Goal: Task Accomplishment & Management: Use online tool/utility

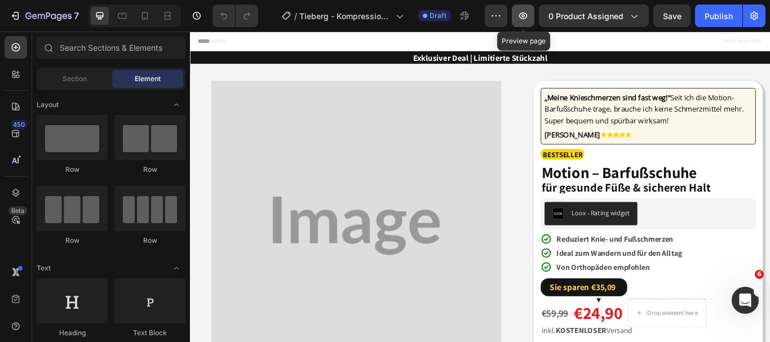
click at [525, 17] on icon "button" at bounding box center [522, 15] width 11 height 11
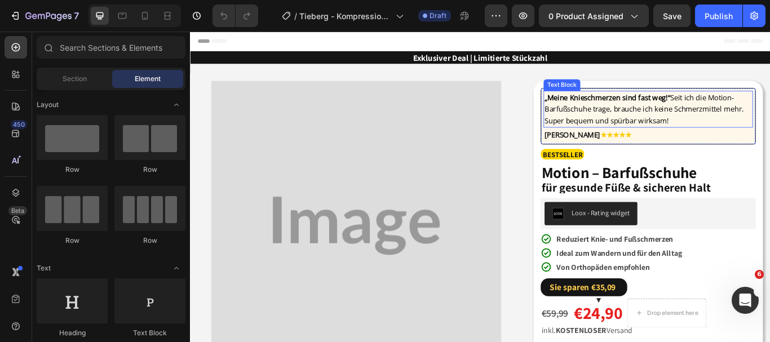
click at [629, 125] on span "„Meine Knieschmerzen sind fast weg!“ Seit ich die Motion-Barfußschuhe trage, br…" at bounding box center [719, 122] width 232 height 38
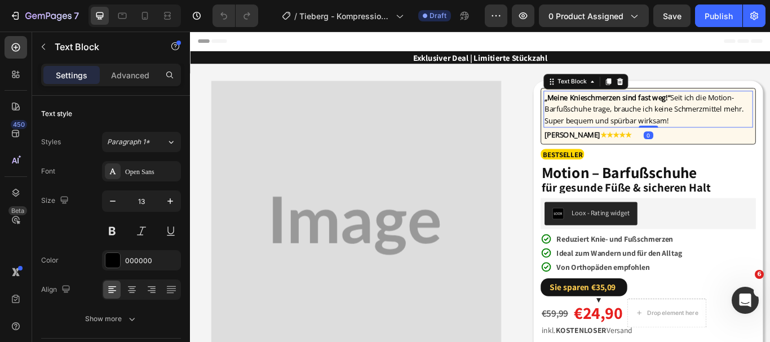
click at [655, 105] on strong "„Meine Knieschmerzen sind fast weg!“" at bounding box center [676, 108] width 146 height 11
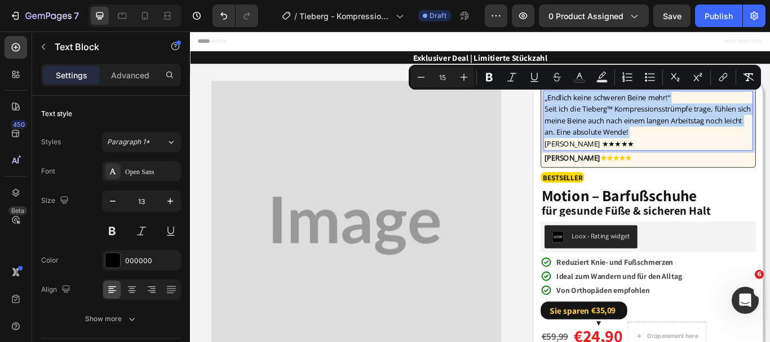
click at [748, 106] on p "„Endlich keine schweren Beine mehr!“ Seit ich die Tieberg™ Kompressionsstrümpfe…" at bounding box center [724, 136] width 242 height 68
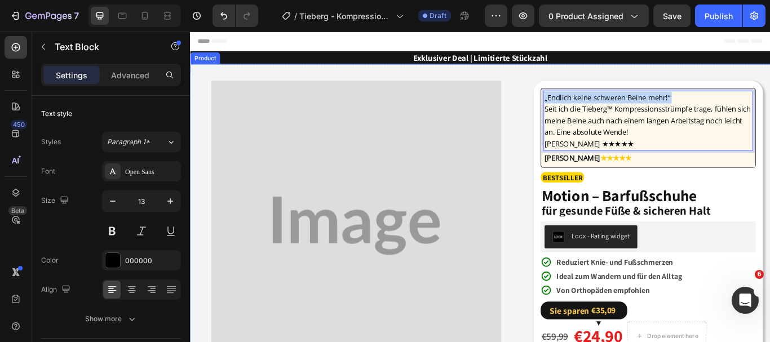
drag, startPoint x: 748, startPoint y: 106, endPoint x: 567, endPoint y: 116, distance: 180.6
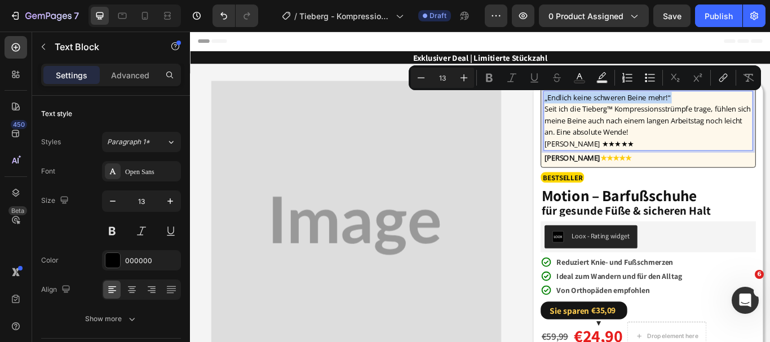
click at [745, 105] on span "„Endlich keine schweren Beine mehr!“" at bounding box center [676, 108] width 146 height 11
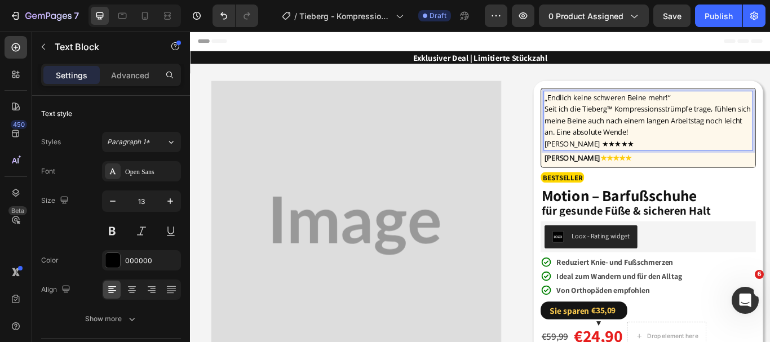
click at [752, 105] on p "„Endlich keine schweren Beine mehr!“ Seit ich die Tieberg™ Kompressionsstrümpfe…" at bounding box center [724, 136] width 242 height 68
drag, startPoint x: 748, startPoint y: 105, endPoint x: 592, endPoint y: 100, distance: 156.1
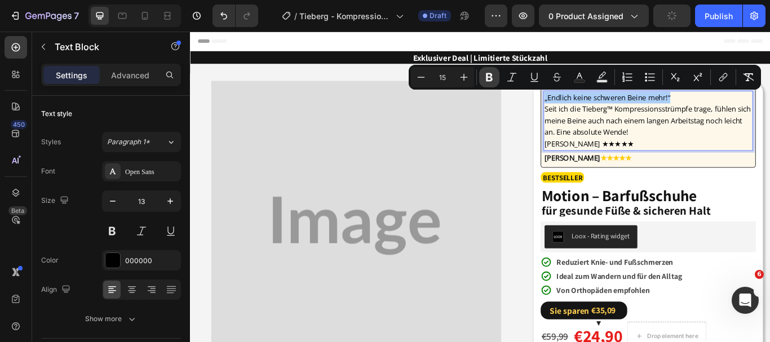
click at [482, 77] on button "Bold" at bounding box center [489, 77] width 20 height 20
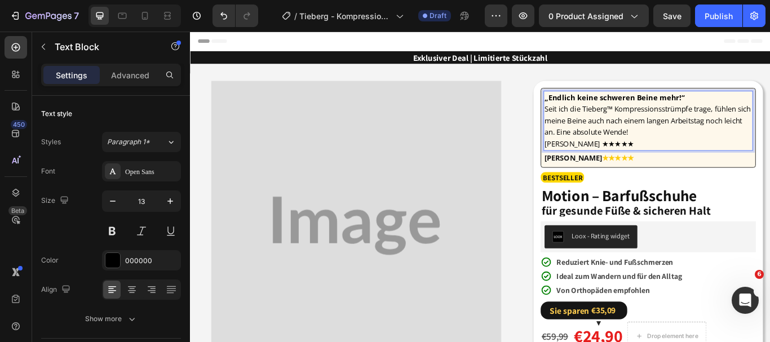
click at [628, 160] on span "Anna K ★★★★★" at bounding box center [655, 162] width 104 height 11
click at [626, 161] on span "Anna K ★★★★★" at bounding box center [655, 162] width 104 height 11
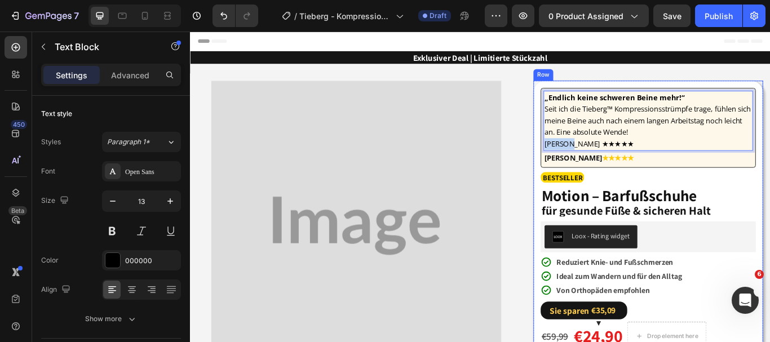
drag, startPoint x: 626, startPoint y: 161, endPoint x: 590, endPoint y: 163, distance: 36.7
copy span "Anna K"
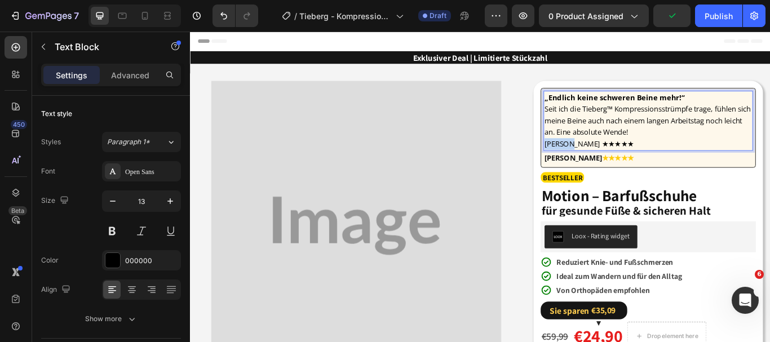
click at [669, 157] on p "„Endlich keine schweren Beine mehr!“ Seit ich die Tieberg™ Kompressionsstrümpfe…" at bounding box center [724, 136] width 242 height 68
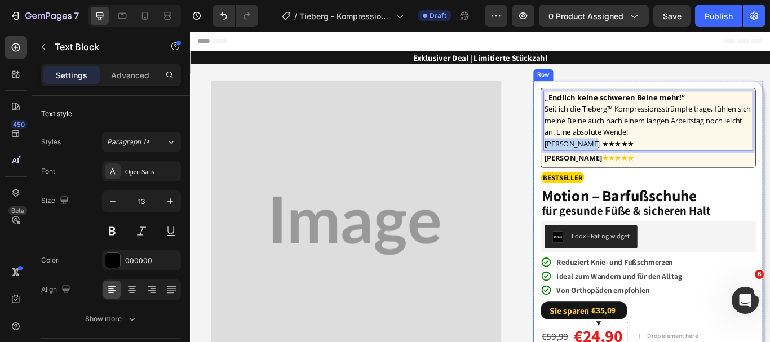
drag, startPoint x: 669, startPoint y: 157, endPoint x: 588, endPoint y: 159, distance: 80.6
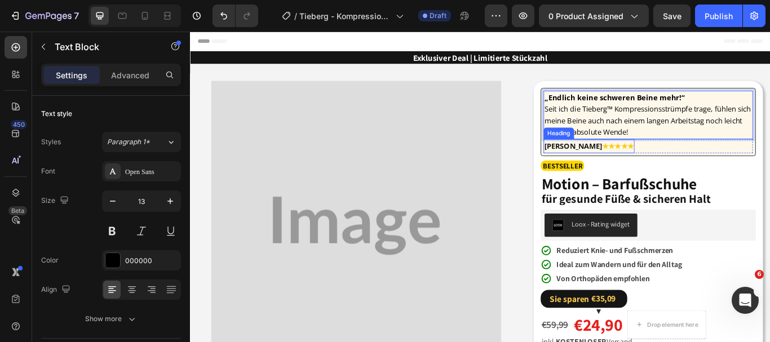
click at [621, 163] on strong "[PERSON_NAME]" at bounding box center [636, 164] width 67 height 11
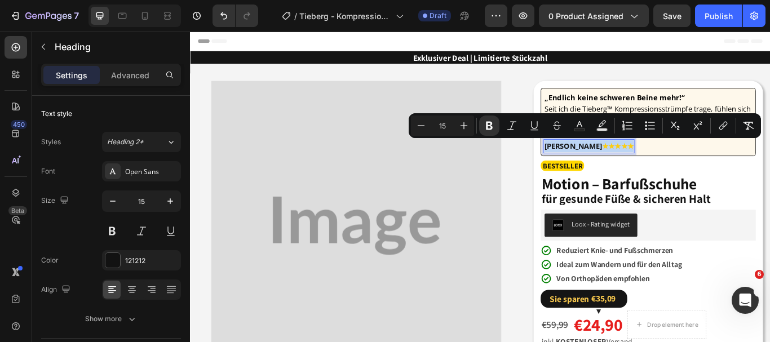
click at [670, 164] on strong "★★★★★" at bounding box center [688, 164] width 37 height 11
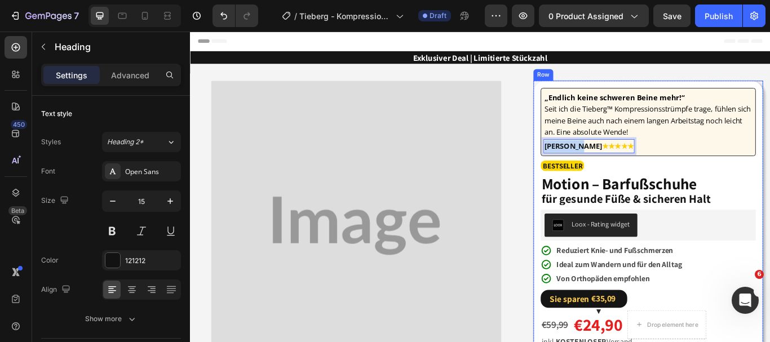
drag, startPoint x: 635, startPoint y: 164, endPoint x: 580, endPoint y: 171, distance: 55.1
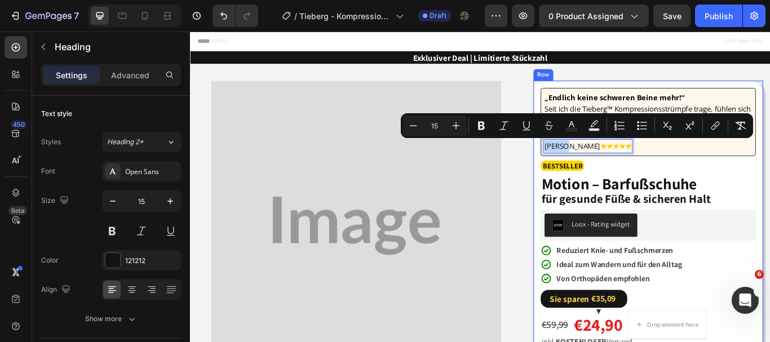
drag, startPoint x: 625, startPoint y: 168, endPoint x: 583, endPoint y: 168, distance: 42.8
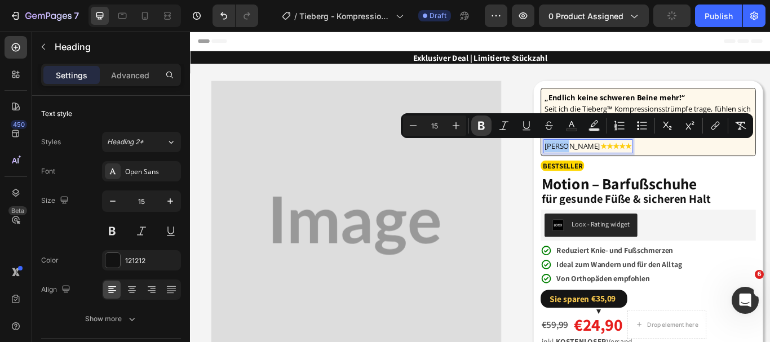
click at [482, 126] on icon "Editor contextual toolbar" at bounding box center [481, 126] width 7 height 8
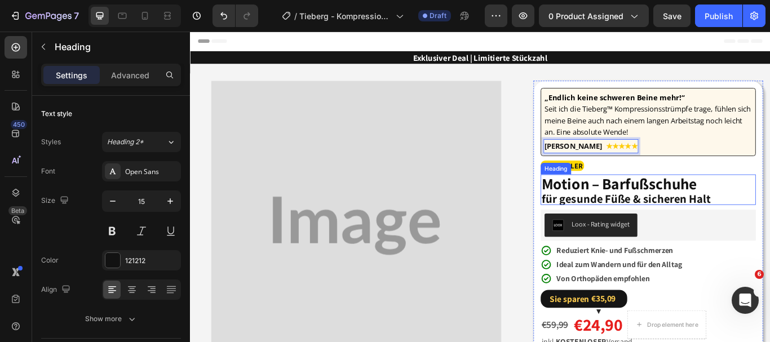
click at [661, 215] on h2 "Motion – Barfußschuhe für gesunde Füße & sicheren Halt" at bounding box center [723, 215] width 251 height 35
click at [769, 224] on h2 "Motion – Barfußschuhe für gesunde Füße & sicheren Halt" at bounding box center [723, 215] width 251 height 35
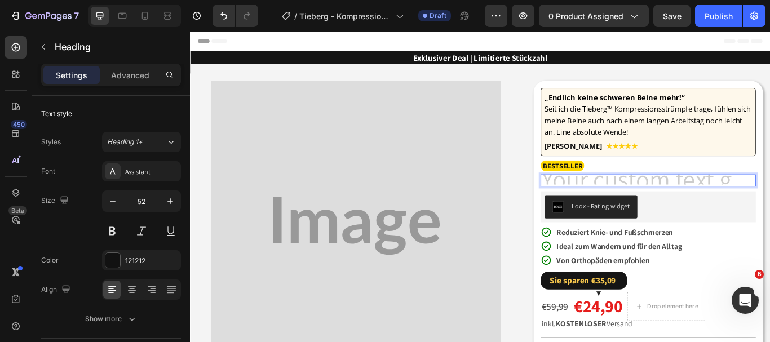
click at [756, 204] on h2 "Rich Text Editor. Editing area: main" at bounding box center [723, 205] width 251 height 14
click at [769, 199] on h2 "Rich Text Editor. Editing area: main" at bounding box center [723, 205] width 251 height 14
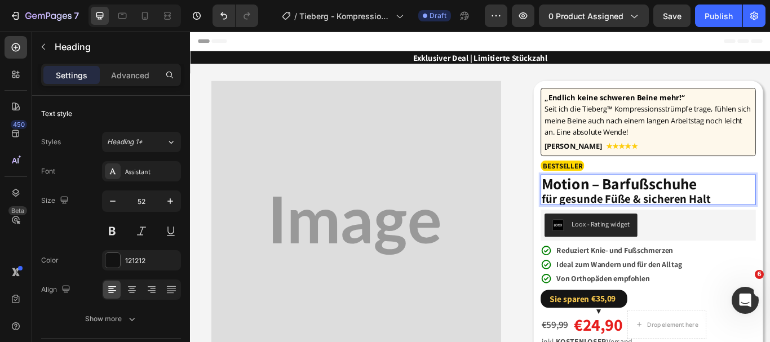
click at [769, 207] on strong "Motion – Barfußschuhe" at bounding box center [689, 209] width 181 height 24
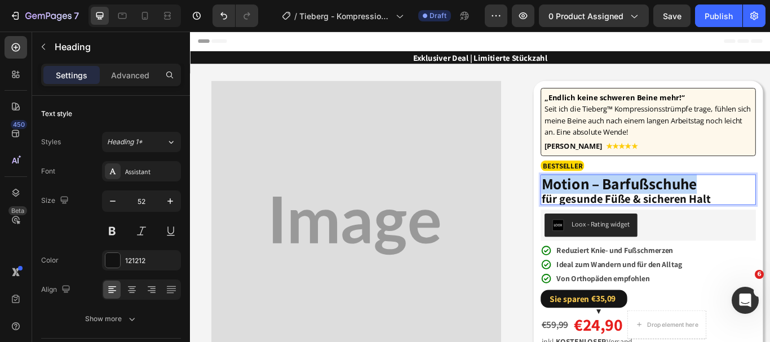
drag, startPoint x: 777, startPoint y: 207, endPoint x: 595, endPoint y: 208, distance: 182.5
click at [599, 208] on strong "Motion – Barfußschuhe" at bounding box center [689, 209] width 181 height 24
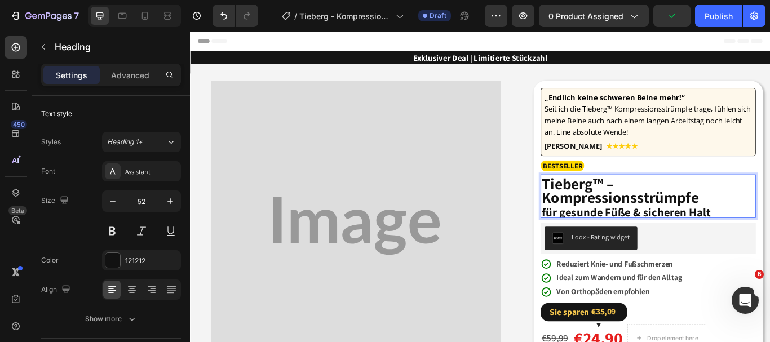
click at [769, 241] on p "Tieberg™ – Kompressionsstrümpfe für gesunde Füße & sicheren Halt" at bounding box center [723, 223] width 248 height 48
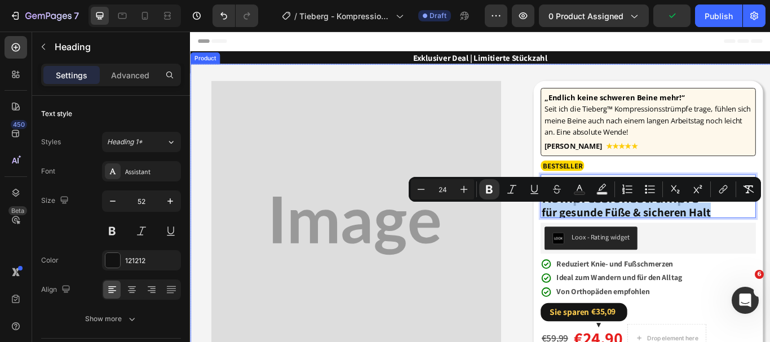
drag, startPoint x: 789, startPoint y: 241, endPoint x: 578, endPoint y: 247, distance: 211.3
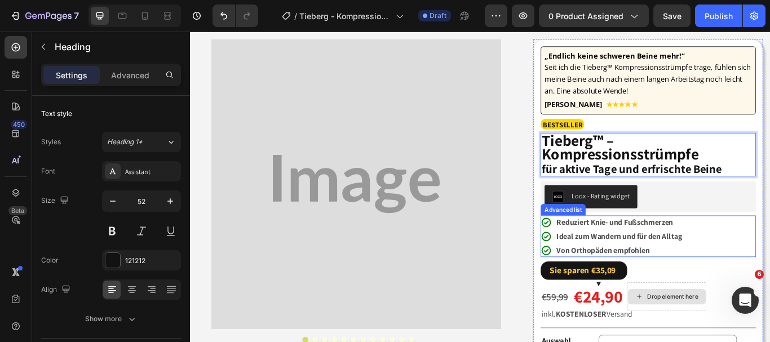
scroll to position [38, 0]
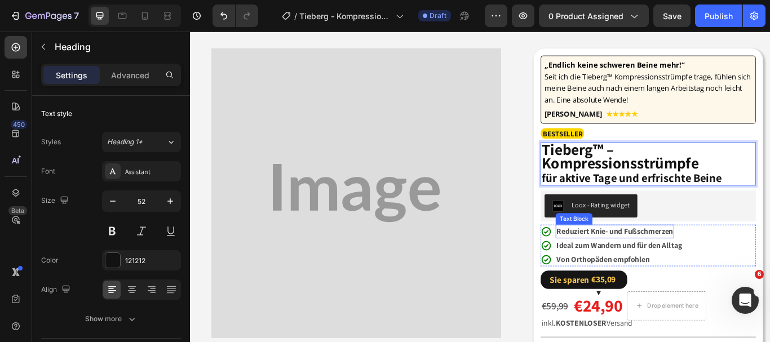
click at [749, 264] on strong "Reduziert Knie- und Fußschmerzen" at bounding box center [685, 265] width 136 height 12
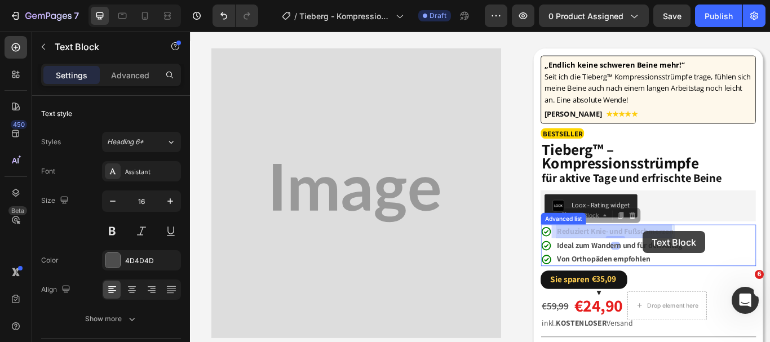
drag, startPoint x: 749, startPoint y: 264, endPoint x: 722, endPoint y: 264, distance: 27.0
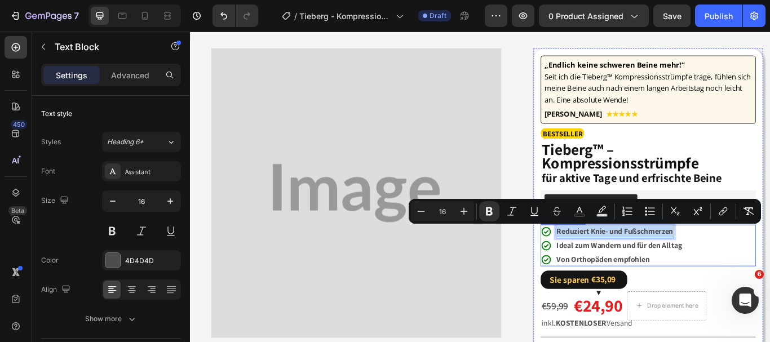
drag, startPoint x: 749, startPoint y: 263, endPoint x: 609, endPoint y: 261, distance: 139.7
click at [609, 261] on li "Icon Reduziert Knie- und Fußschmerzen Text Block 0" at bounding box center [681, 265] width 166 height 16
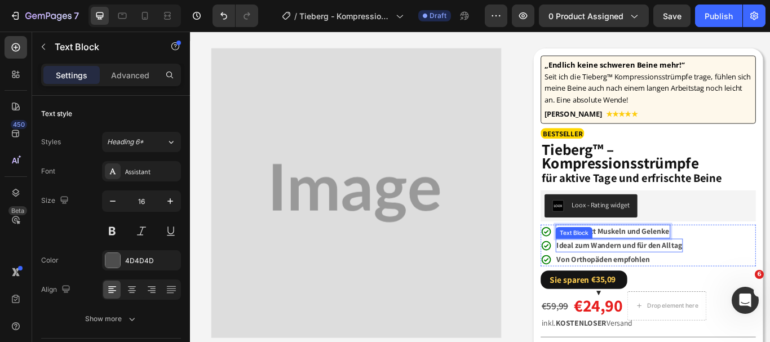
click at [759, 278] on div "Ideal zum Wandern und für den Alltag" at bounding box center [690, 281] width 148 height 16
click at [757, 282] on strong "Ideal zum Wandern und für den Alltag" at bounding box center [690, 281] width 146 height 12
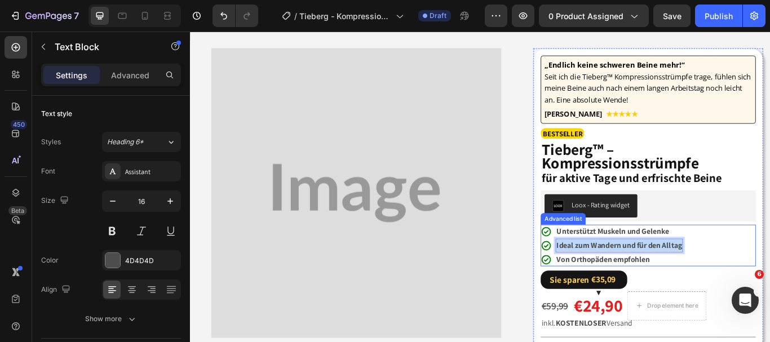
drag, startPoint x: 760, startPoint y: 281, endPoint x: 609, endPoint y: 282, distance: 151.0
click at [609, 282] on li "Icon Ideal zum Wandern und für den Alltag Text Block 0" at bounding box center [681, 281] width 166 height 16
click at [721, 297] on strong "Von Orthopäden empfohlen" at bounding box center [671, 297] width 109 height 12
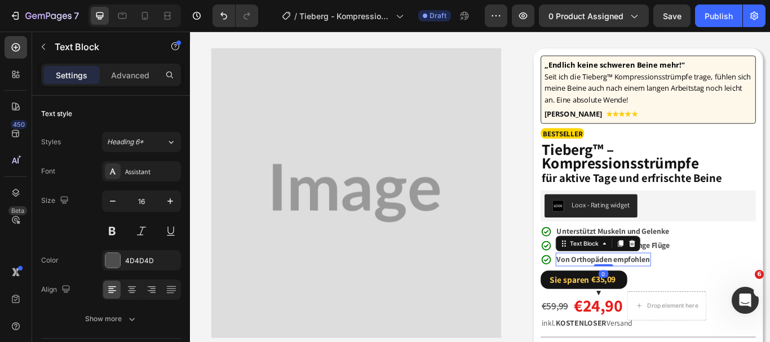
click at [721, 297] on strong "Von Orthopäden empfohlen" at bounding box center [671, 297] width 109 height 12
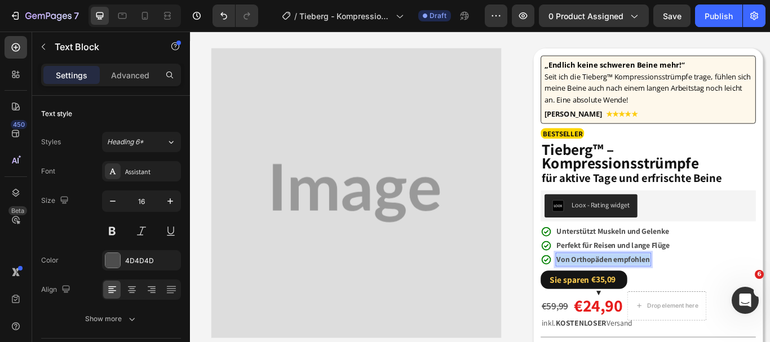
drag, startPoint x: 721, startPoint y: 297, endPoint x: 611, endPoint y: 296, distance: 109.3
click at [617, 296] on strong "Von Orthopäden empfohlen" at bounding box center [671, 297] width 109 height 12
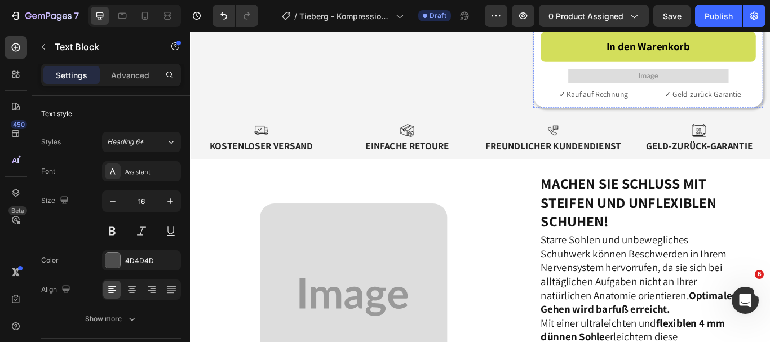
scroll to position [657, 0]
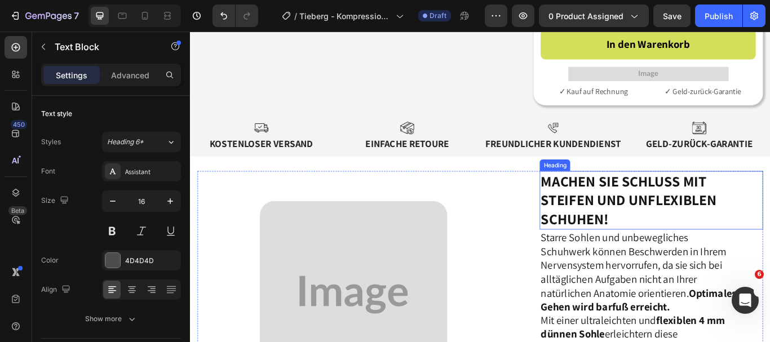
click at [690, 252] on h2 "Machen Sie Schluss mit steifen und unflexiblen Schuhen!" at bounding box center [727, 228] width 260 height 68
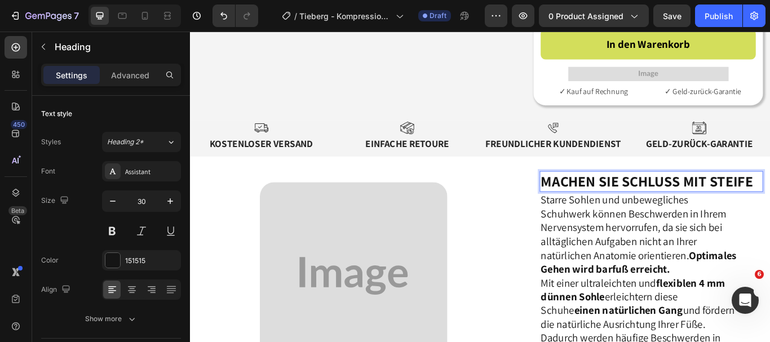
click at [690, 252] on p "Starre Sohlen und unbewegliches Schuhwerk können Beschwerden in Ihrem Nervensys…" at bounding box center [713, 268] width 230 height 97
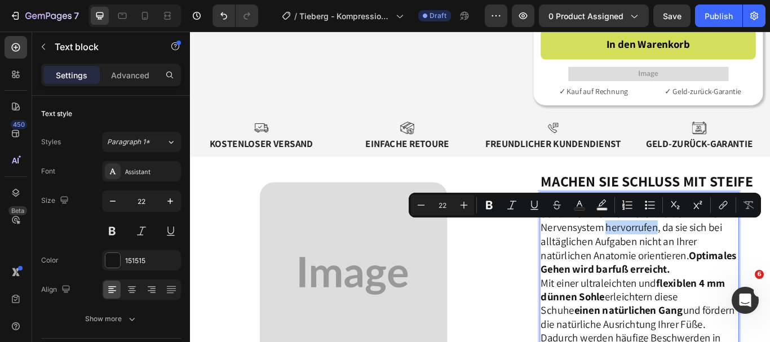
click at [690, 252] on p "Starre Sohlen und unbewegliches Schuhwerk können Beschwerden in Ihrem Nervensys…" at bounding box center [713, 268] width 230 height 97
click at [685, 317] on p "Starre Sohlen und unbewegliches Schuhwerk können Beschwerden in Ihrem Nervensys…" at bounding box center [713, 268] width 230 height 97
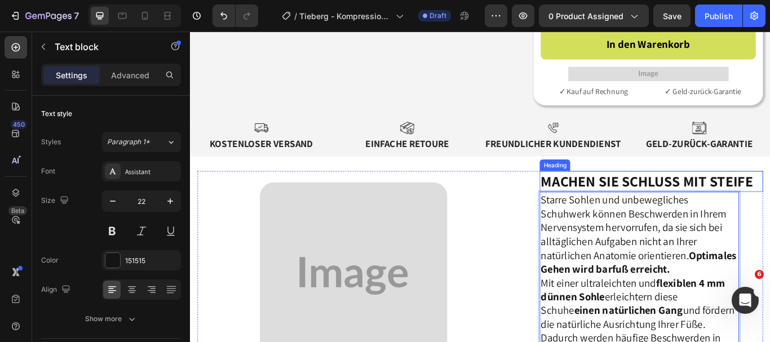
click at [710, 206] on strong "Machen Sie Schluss mit steife" at bounding box center [721, 206] width 247 height 23
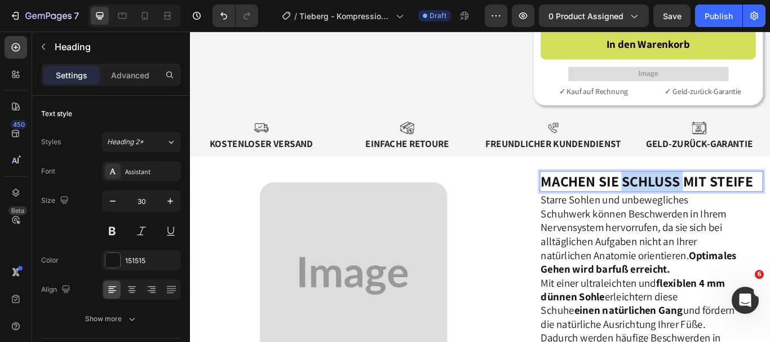
click at [710, 206] on strong "Machen Sie Schluss mit steife" at bounding box center [721, 206] width 247 height 23
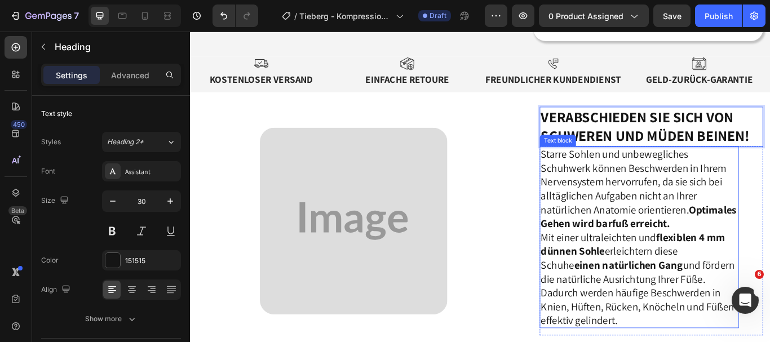
scroll to position [723, 0]
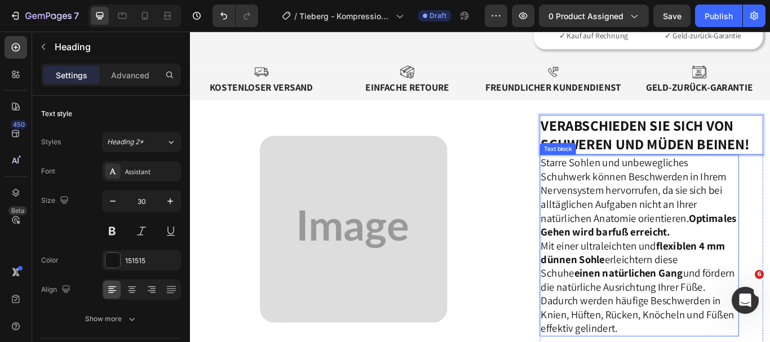
click at [669, 256] on p "Starre Sohlen und unbewegliches Schuhwerk können Beschwerden in Ihrem Nervensys…" at bounding box center [713, 224] width 230 height 97
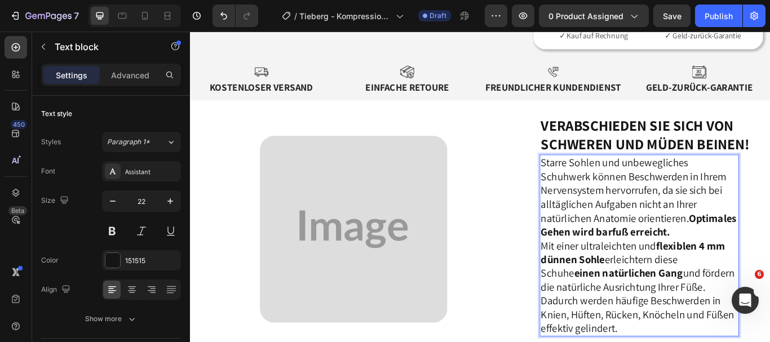
click at [669, 256] on p "Starre Sohlen und unbewegliches Schuhwerk können Beschwerden in Ihrem Nervensys…" at bounding box center [713, 224] width 230 height 97
click at [665, 244] on p "Starre Sohlen und unbewegliches Schuhwerk können Beschwerden in Ihrem Nervensys…" at bounding box center [713, 224] width 230 height 97
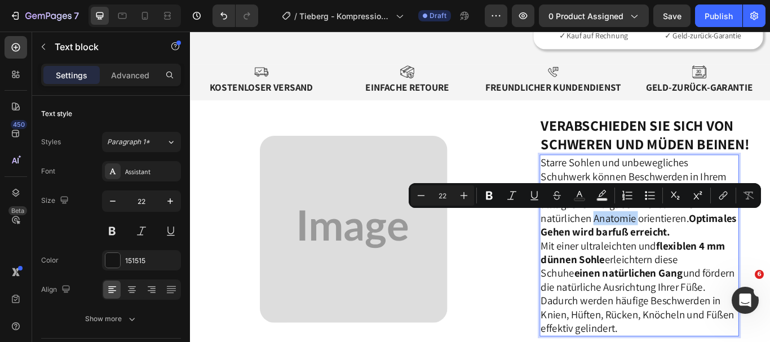
click at [637, 184] on p "Starre Sohlen und unbewegliches Schuhwerk können Beschwerden in Ihrem Nervensys…" at bounding box center [713, 224] width 230 height 97
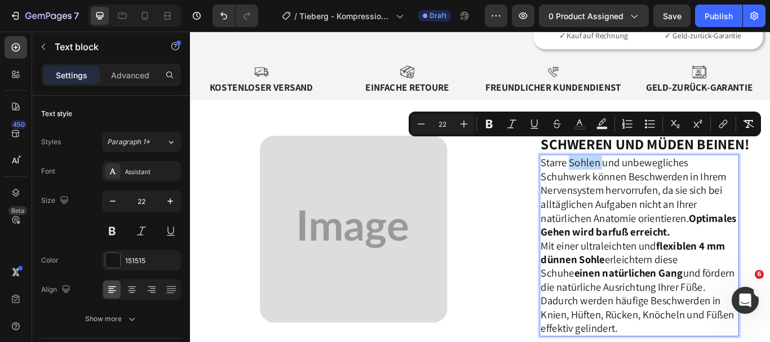
scroll to position [742, 0]
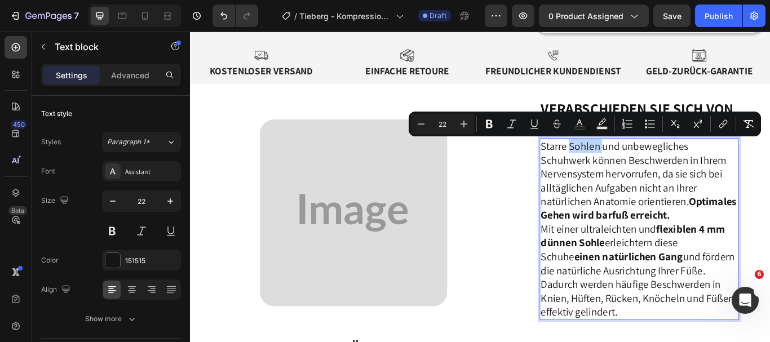
drag, startPoint x: 596, startPoint y: 179, endPoint x: 743, endPoint y: 370, distance: 241.1
click at [743, 341] on div "Starre Sohlen und unbewegliches Schuhwerk können Beschwerden in Ihrem Nervensys…" at bounding box center [713, 262] width 232 height 212
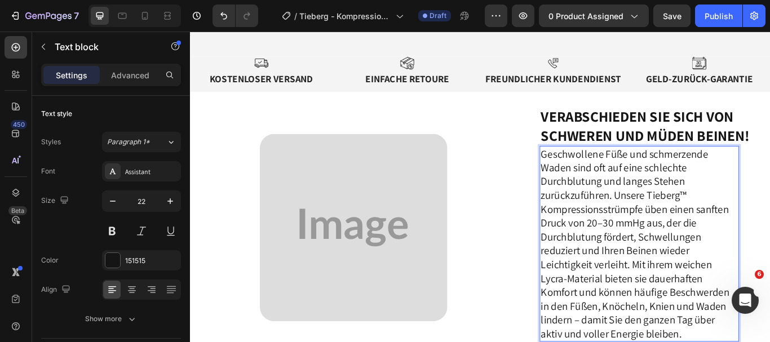
scroll to position [789, 0]
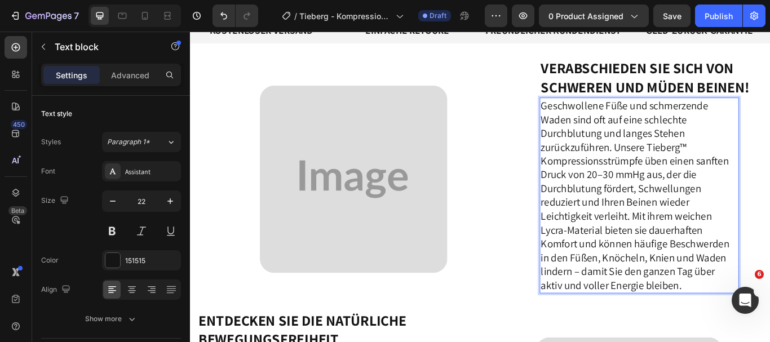
click at [679, 167] on p "Geschwollene Füße und schmerzende Waden sind oft auf eine schlechte Durchblutun…" at bounding box center [713, 222] width 230 height 225
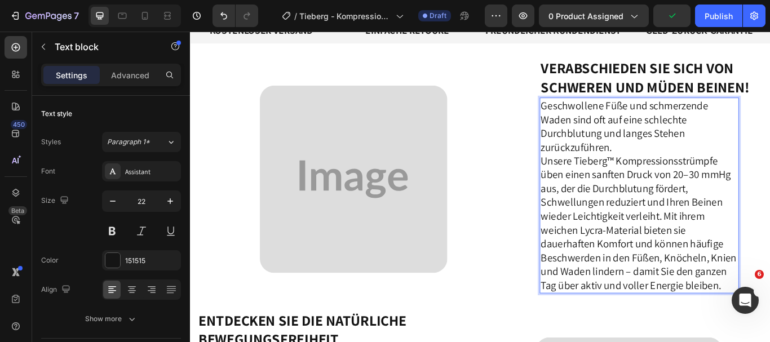
click at [736, 249] on p "Unsere Tieberg™ Kompressionsstrümpfe üben einen sanften Druck von 20–30 mmHg au…" at bounding box center [713, 255] width 230 height 161
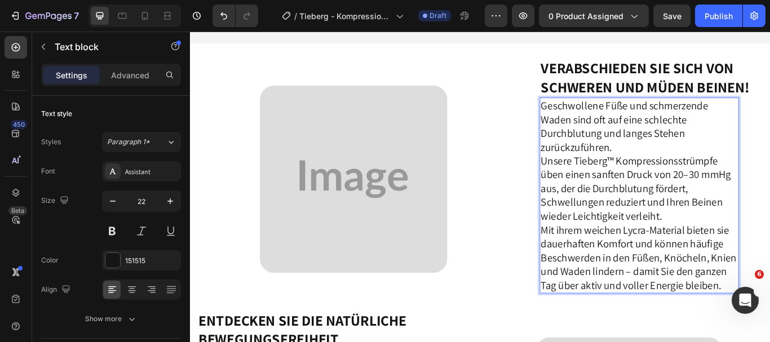
scroll to position [836, 0]
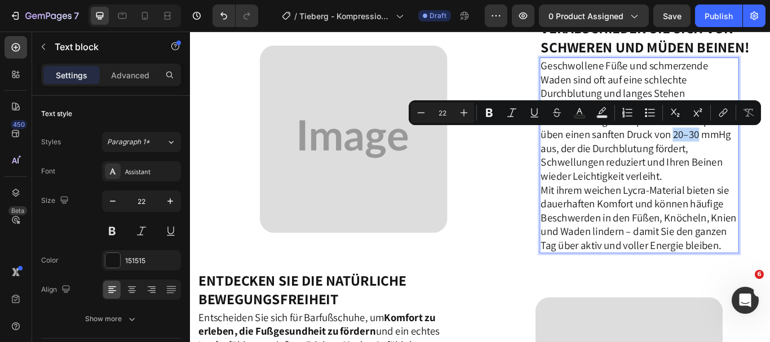
drag, startPoint x: 778, startPoint y: 149, endPoint x: 748, endPoint y: 151, distance: 30.5
click at [748, 151] on p "Unsere Tieberg™ Kompressionsstrümpfe üben einen sanften Druck von 20–30 mmHg au…" at bounding box center [713, 168] width 230 height 81
click at [487, 114] on icon "Editor contextual toolbar" at bounding box center [489, 113] width 7 height 8
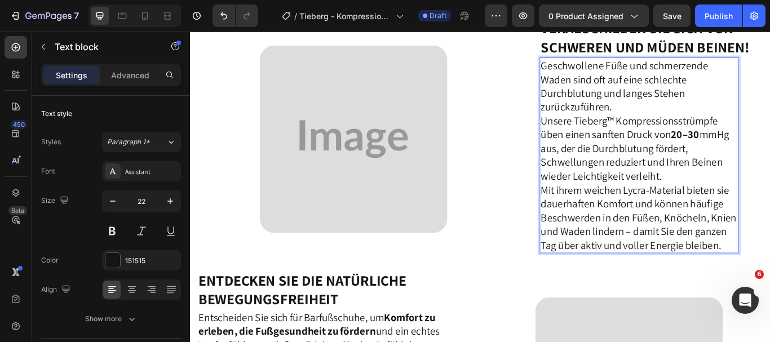
scroll to position [949, 0]
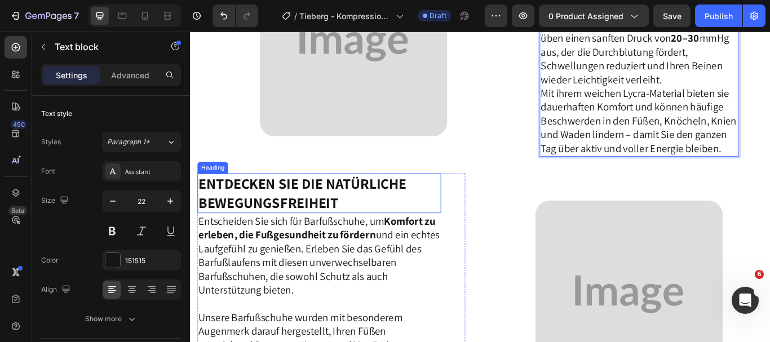
click at [412, 232] on strong "Entdecken Sie die natürliche Bewegungsfreiheit" at bounding box center [320, 220] width 242 height 45
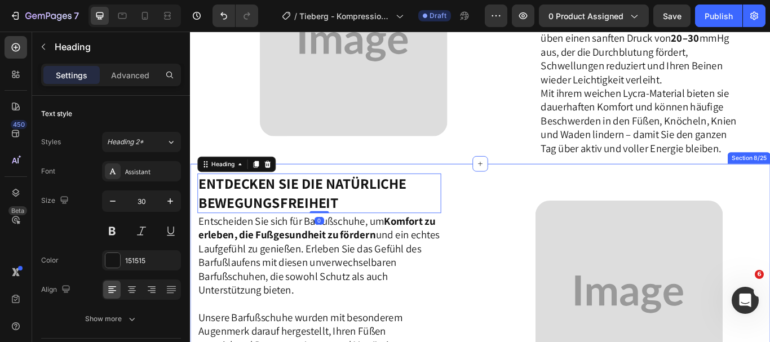
click at [197, 218] on div "Entdecken Sie die natürliche Bewegungsfreiheit Heading 0 Entscheiden Sie sich f…" at bounding box center [528, 333] width 676 height 294
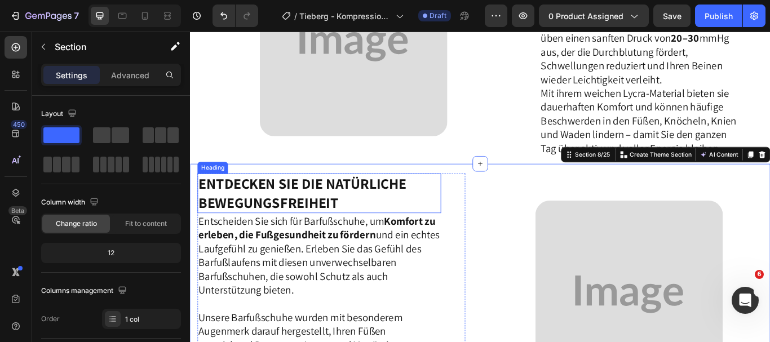
click at [215, 224] on strong "Entdecken Sie die natürliche Bewegungsfreiheit" at bounding box center [320, 220] width 242 height 45
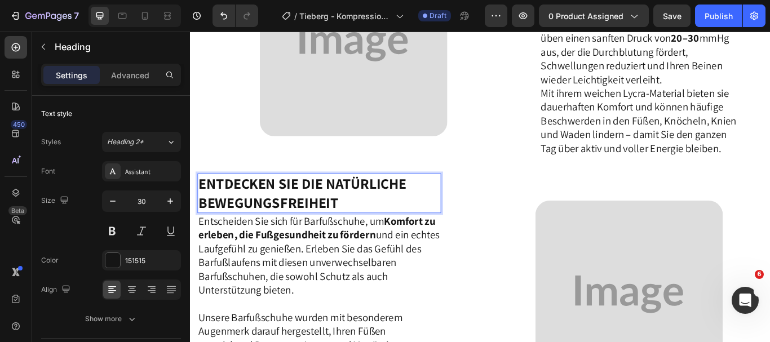
drag, startPoint x: 201, startPoint y: 216, endPoint x: 319, endPoint y: 245, distance: 121.3
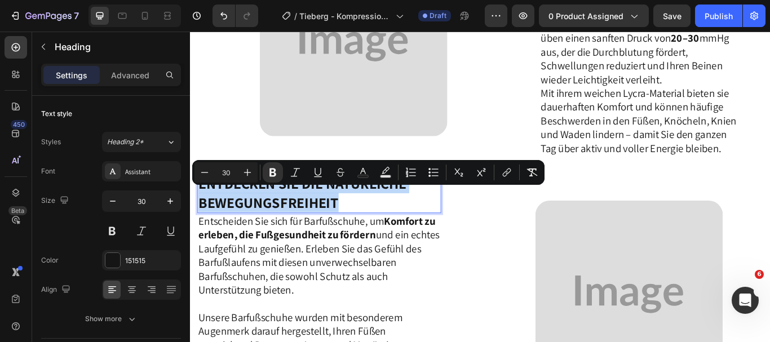
drag, startPoint x: 373, startPoint y: 245, endPoint x: 199, endPoint y: 223, distance: 175.5
click at [199, 223] on p "Entdecken Sie die natürliche Bewegungsfreiheit" at bounding box center [340, 220] width 282 height 44
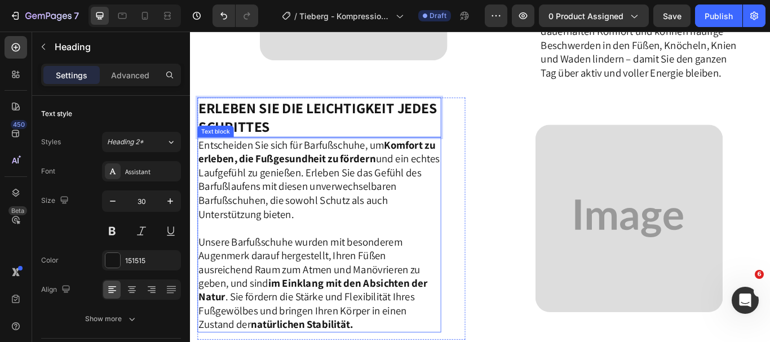
scroll to position [1043, 0]
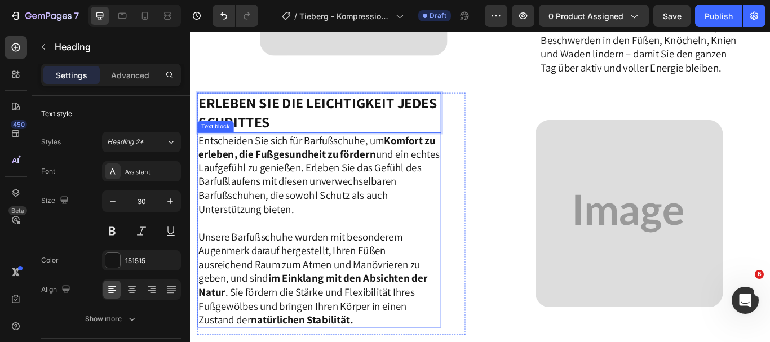
click at [206, 175] on p "Entscheiden Sie sich für Barfußschuhe, um Komfort zu erleben, die Fußgesundheit…" at bounding box center [340, 198] width 282 height 97
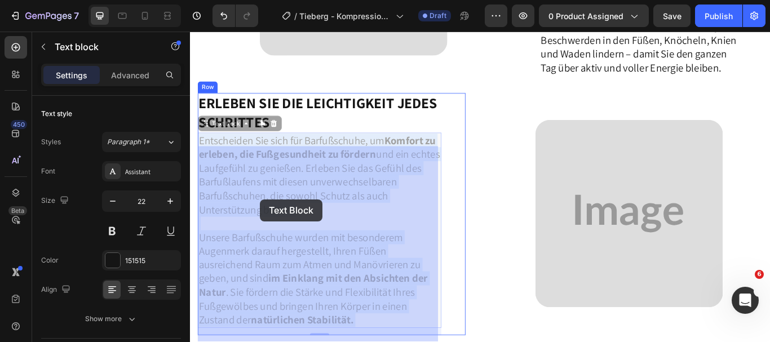
drag, startPoint x: 203, startPoint y: 170, endPoint x: 251, endPoint y: 215, distance: 65.4
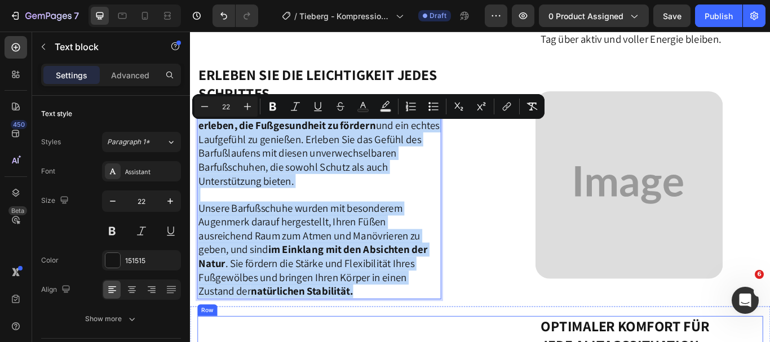
scroll to position [1079, 0]
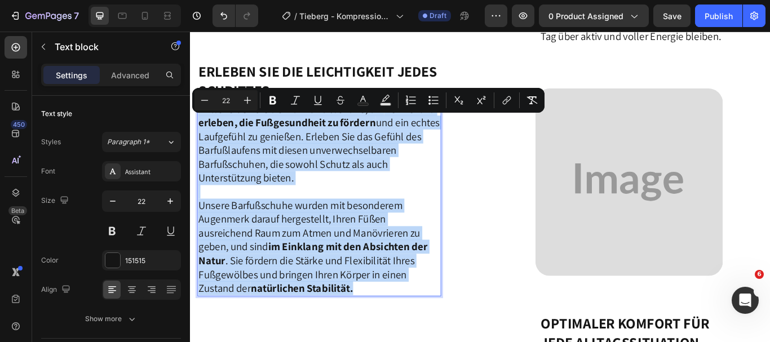
drag, startPoint x: 201, startPoint y: 167, endPoint x: 407, endPoint y: 342, distance: 270.7
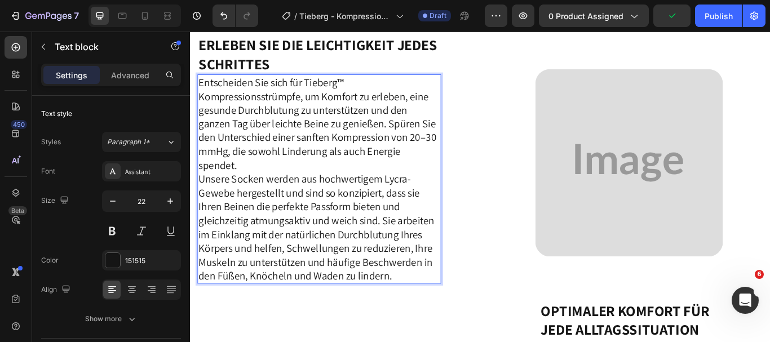
scroll to position [1132, 0]
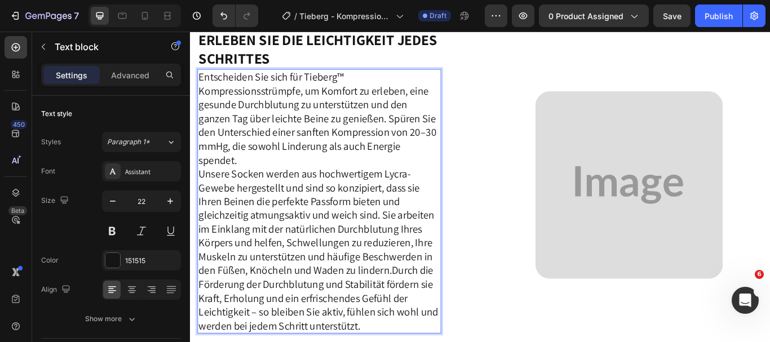
click at [426, 309] on p "Entscheiden Sie sich für Tieberg™ Kompressionsstrümpfe, um Komfort zu erleben, …" at bounding box center [340, 230] width 282 height 306
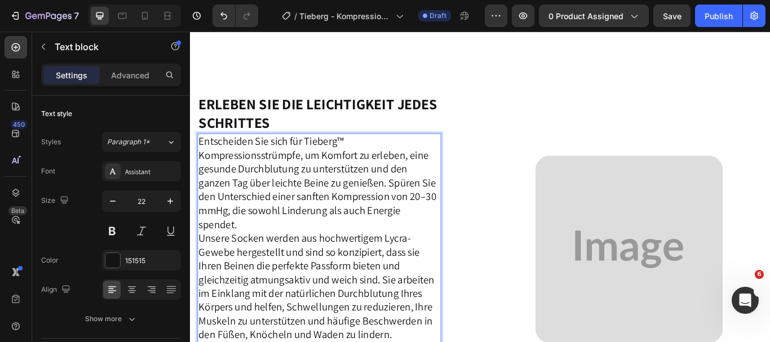
scroll to position [1236, 0]
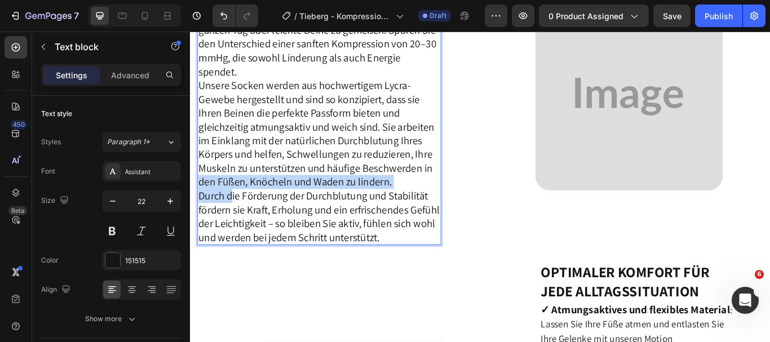
drag, startPoint x: 200, startPoint y: 214, endPoint x: 237, endPoint y: 224, distance: 38.0
click at [237, 224] on div "Entscheiden Sie sich für Tieberg™ Kompressionsstrümpfe, um Komfort zu erleben, …" at bounding box center [340, 126] width 284 height 308
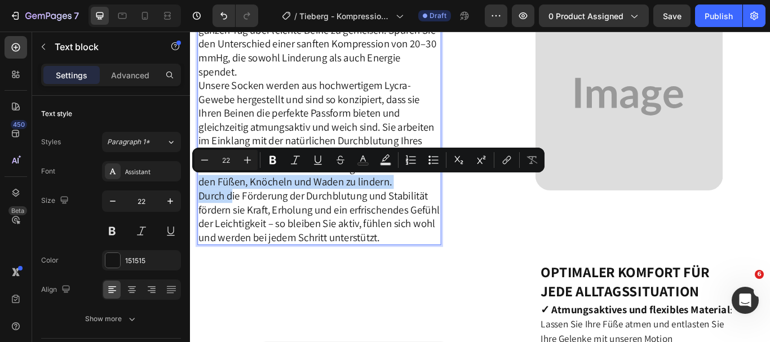
click at [263, 235] on p "Durch die Förderung der Durchblutung und Stabilität fördern sie Kraft, Erholung…" at bounding box center [340, 247] width 282 height 64
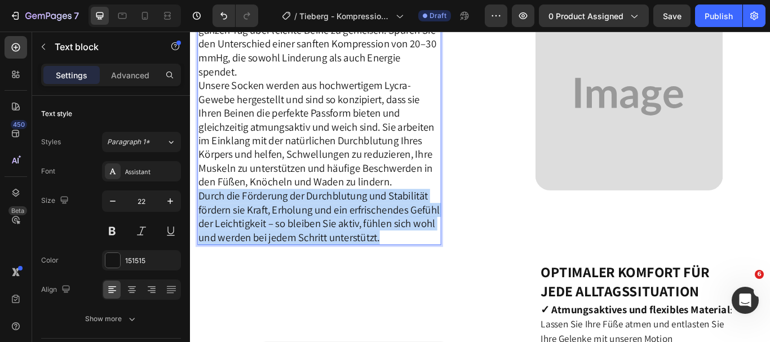
drag, startPoint x: 199, startPoint y: 217, endPoint x: 464, endPoint y: 268, distance: 270.2
click at [464, 268] on p "Durch die Förderung der Durchblutung und Stabilität fördern sie Kraft, Erholung…" at bounding box center [340, 247] width 282 height 64
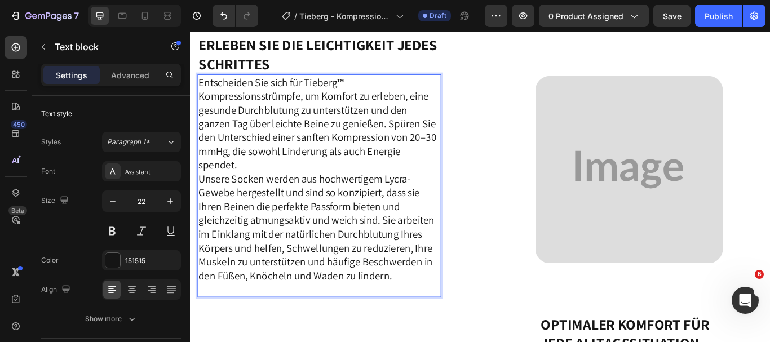
scroll to position [1086, 0]
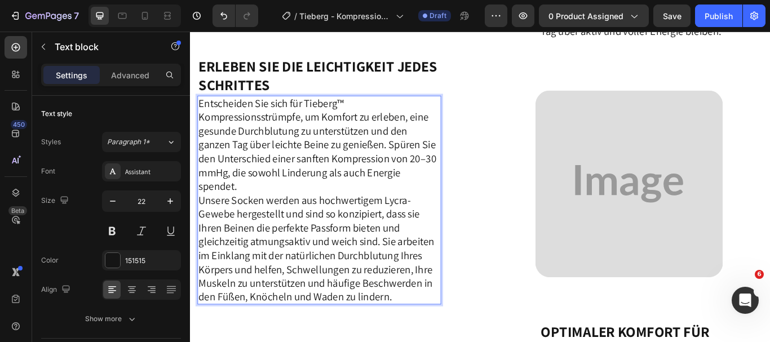
click at [234, 235] on p "Entscheiden Sie sich für Tieberg™ Kompressionsstrümpfe, um Komfort zu erleben, …" at bounding box center [340, 229] width 282 height 242
click at [254, 230] on p "Entscheiden Sie sich für Tieberg™ Kompressionsstrümpfe, um Komfort zu erleben, …" at bounding box center [340, 229] width 282 height 242
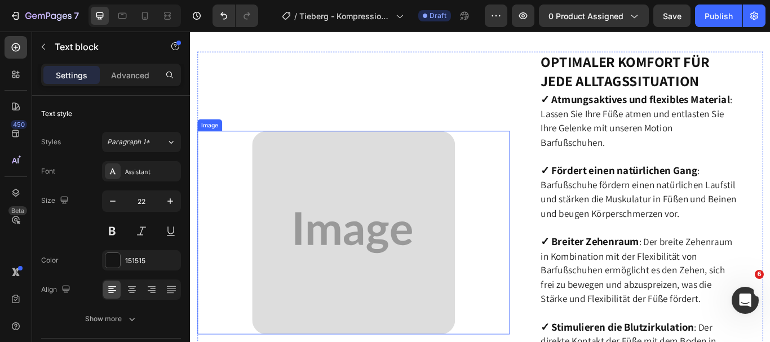
scroll to position [1414, 0]
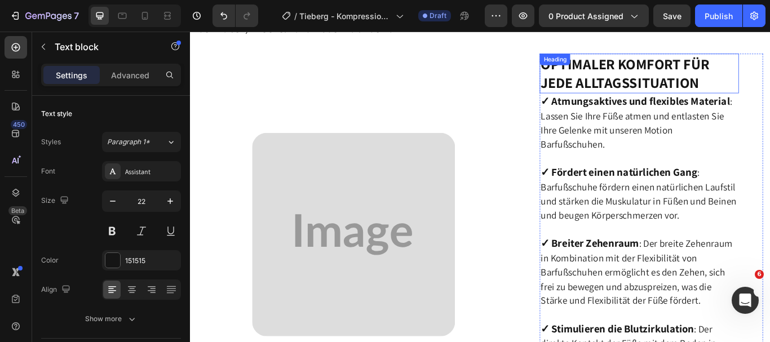
click at [769, 88] on h2 "Optimaler Komfort für jede Alltagssituation" at bounding box center [713, 80] width 232 height 46
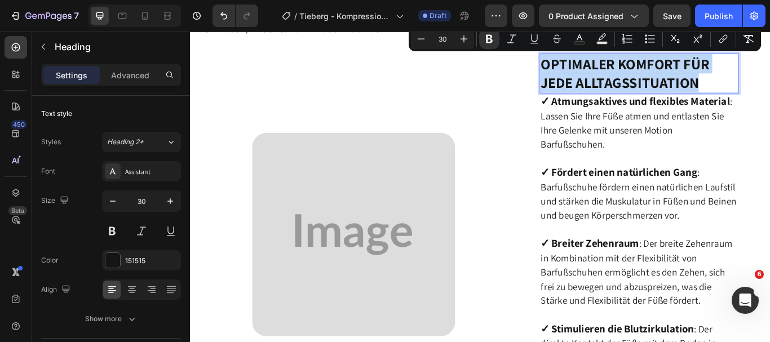
drag, startPoint x: 596, startPoint y: 60, endPoint x: 789, endPoint y: 86, distance: 195.0
click at [769, 86] on p "Optimaler Komfort für jede Alltagssituation" at bounding box center [713, 81] width 230 height 44
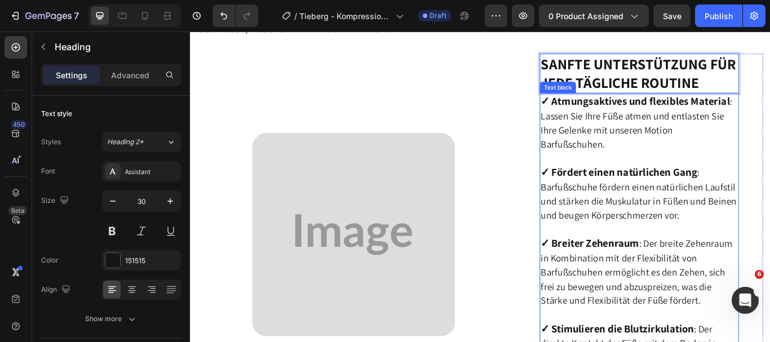
click at [725, 132] on span ": Lassen Sie Ihre Füße atmen und entlasten Sie Ihre Gelenke mit unseren Motion …" at bounding box center [709, 138] width 223 height 65
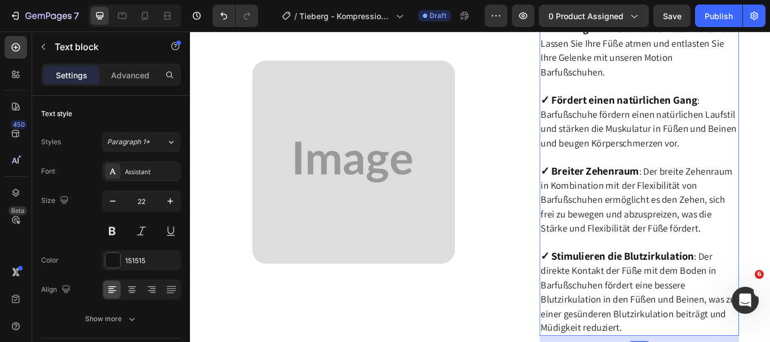
scroll to position [1424, 0]
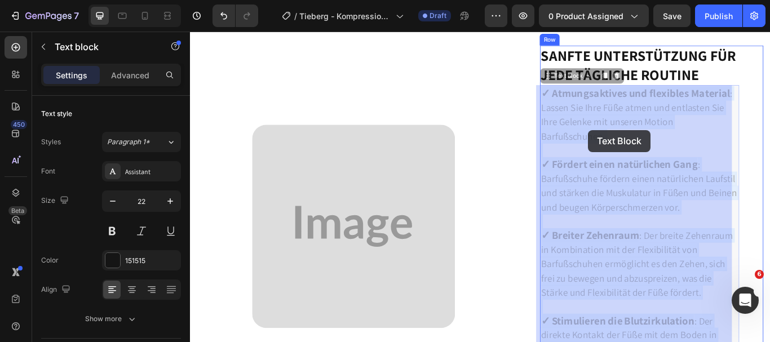
drag, startPoint x: 671, startPoint y: 149, endPoint x: 655, endPoint y: 147, distance: 15.9
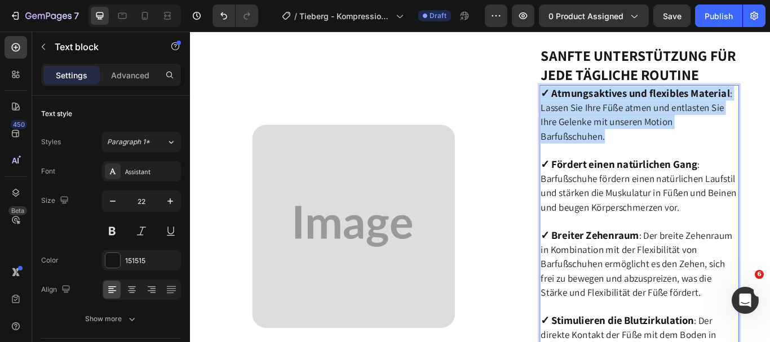
drag, startPoint x: 595, startPoint y: 100, endPoint x: 674, endPoint y: 153, distance: 95.3
click at [674, 153] on p "✓ Atmungsaktives und flexibles Material : Lassen Sie Ihre Füße atmen und entlas…" at bounding box center [713, 277] width 230 height 365
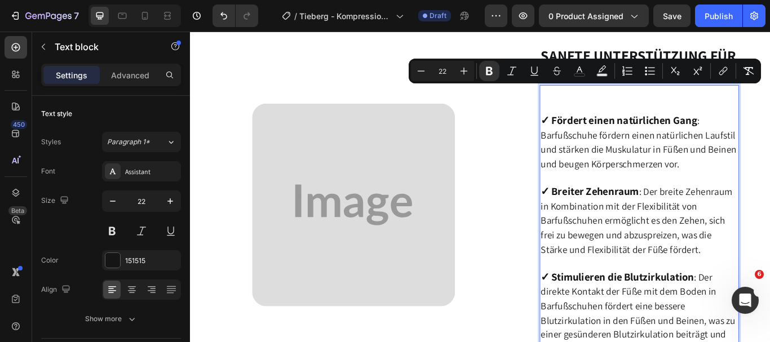
scroll to position [1373, 0]
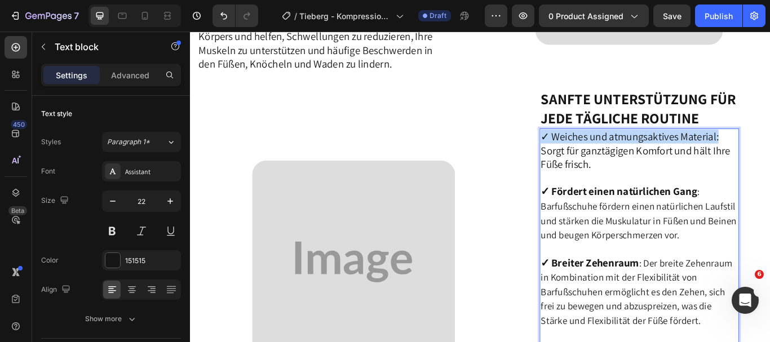
drag, startPoint x: 802, startPoint y: 150, endPoint x: 594, endPoint y: 152, distance: 207.9
click at [598, 152] on p "⁠⁠⁠⁠⁠⁠⁠✓ Weiches und atmungsaktives Material: Sorgt für ganztägigen Komfort und…" at bounding box center [713, 319] width 230 height 346
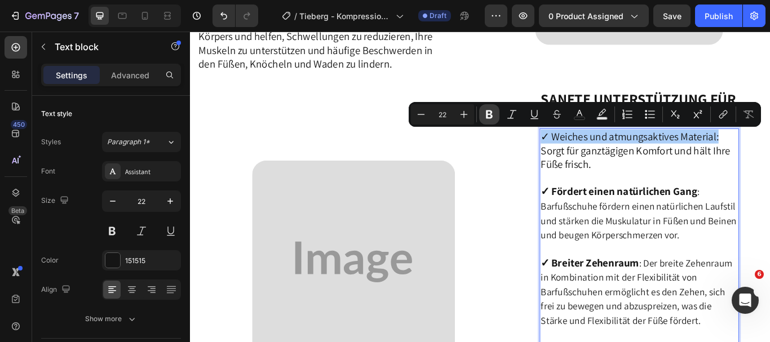
click at [490, 119] on icon "Editor contextual toolbar" at bounding box center [488, 114] width 11 height 11
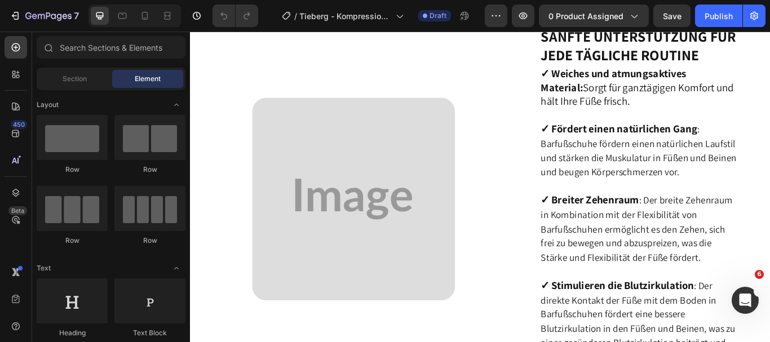
scroll to position [1437, 0]
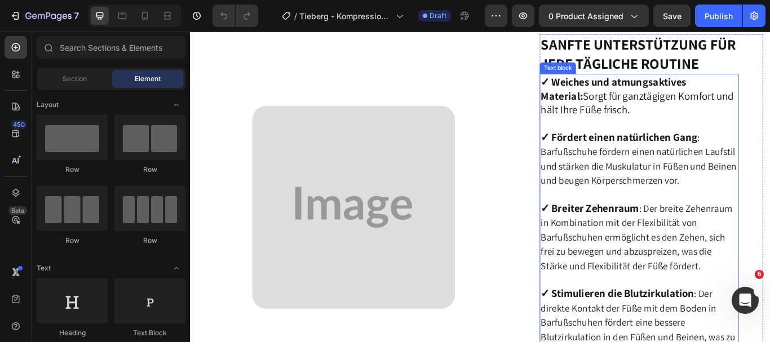
click at [657, 149] on strong "✓ Fördert einen natürlichen Gang" at bounding box center [689, 154] width 183 height 16
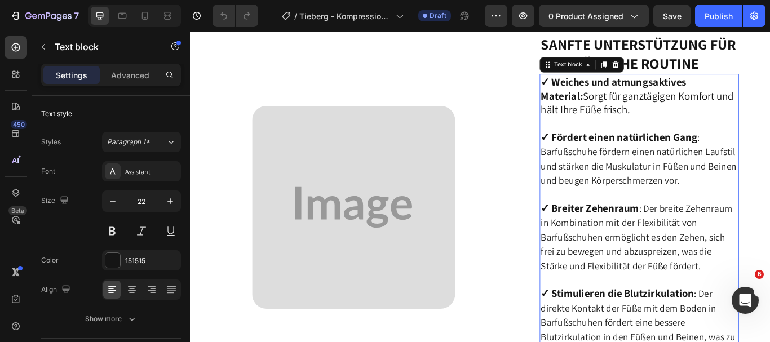
scroll to position [1258, 0]
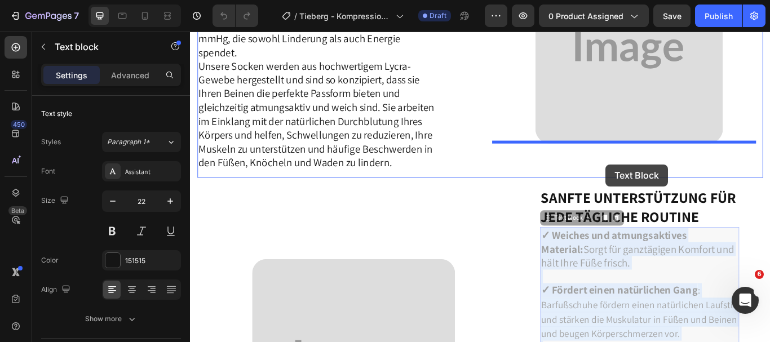
drag, startPoint x: 595, startPoint y: 147, endPoint x: 666, endPoint y: 174, distance: 76.0
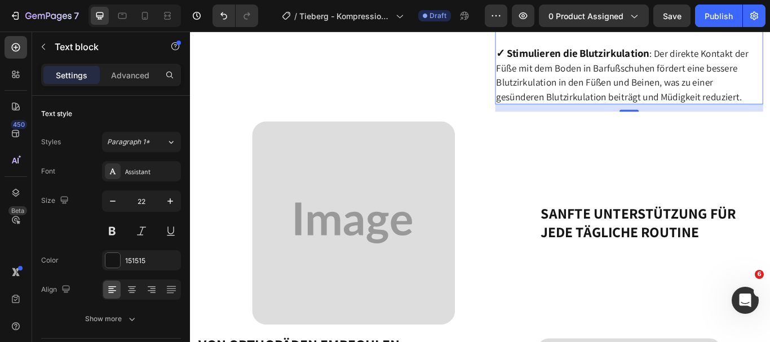
scroll to position [1521, 0]
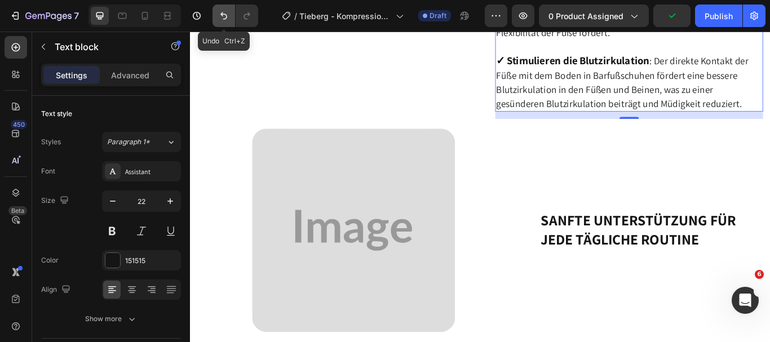
click at [223, 10] on button "Undo/Redo" at bounding box center [223, 16] width 23 height 23
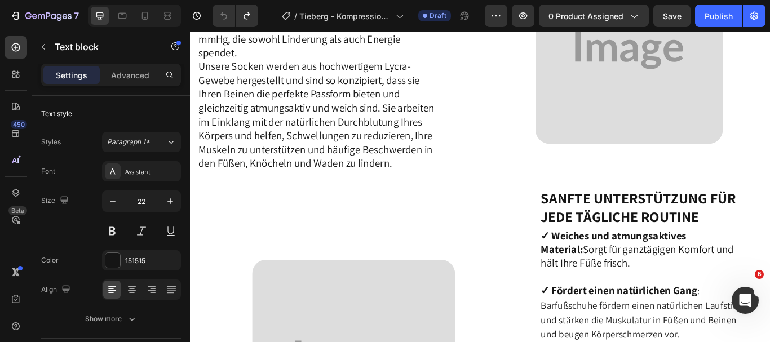
scroll to position [1425, 0]
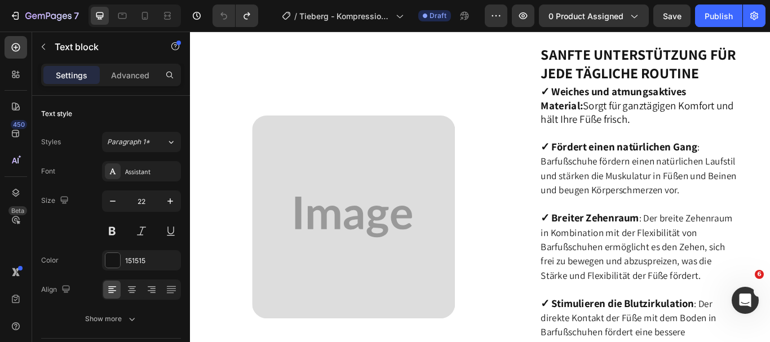
click at [606, 159] on strong "✓ Fördert einen natürlichen Gang" at bounding box center [689, 166] width 183 height 16
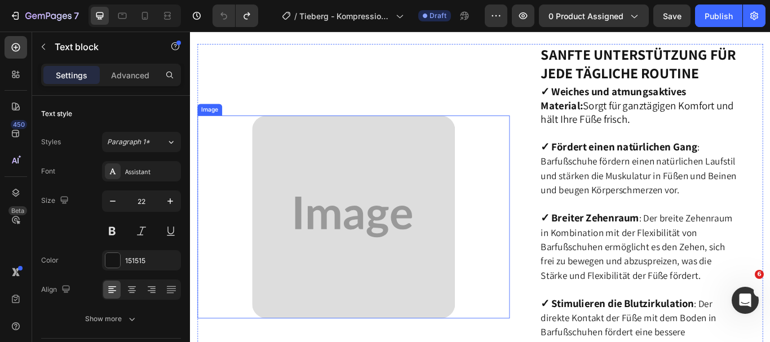
click at [525, 187] on div at bounding box center [380, 248] width 364 height 237
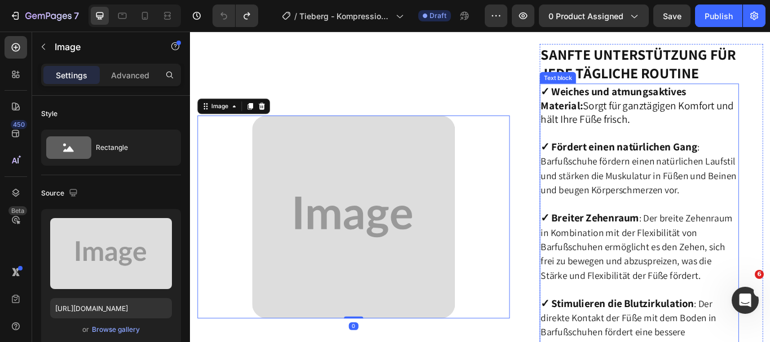
click at [654, 187] on span ": Barfußschuhe fördern einen natürlichen Laufstil und stärken die Muskulatur in…" at bounding box center [712, 191] width 228 height 65
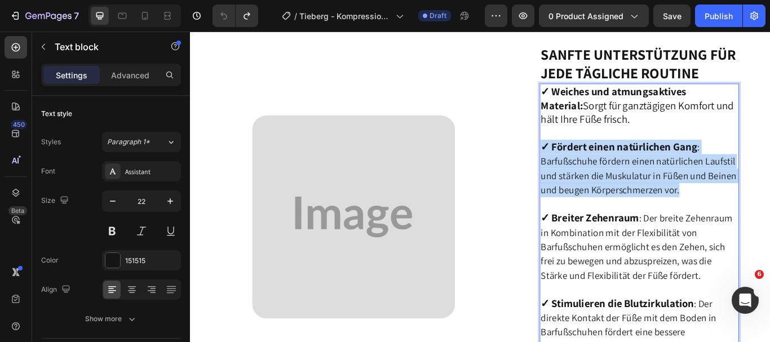
drag, startPoint x: 595, startPoint y: 161, endPoint x: 761, endPoint y: 217, distance: 175.1
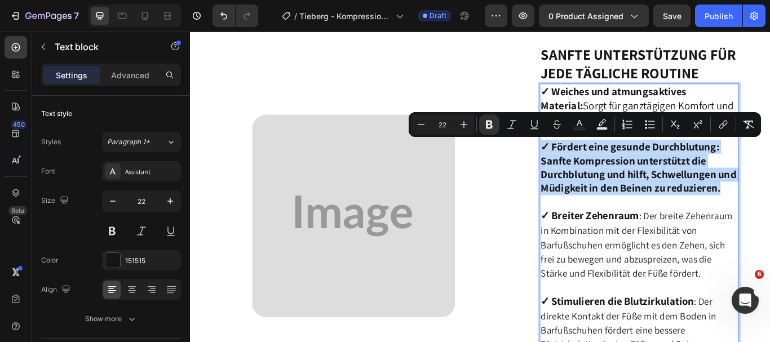
drag, startPoint x: 598, startPoint y: 161, endPoint x: 675, endPoint y: 233, distance: 106.0
click at [675, 233] on p "✓ Weiches und atmungsaktives Material: Sorgt für ganztägigen Komfort und hält I…" at bounding box center [713, 266] width 230 height 344
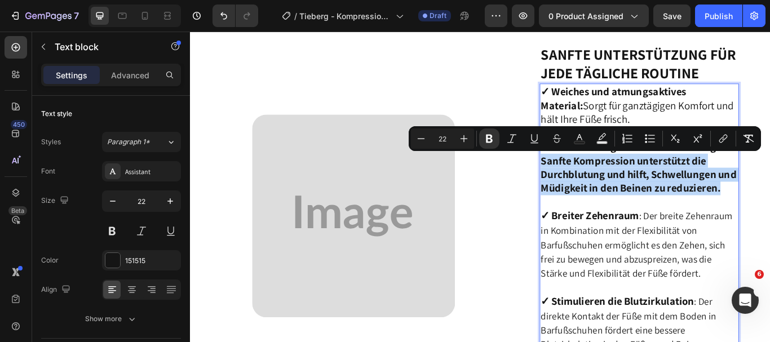
drag, startPoint x: 593, startPoint y: 175, endPoint x: 687, endPoint y: 230, distance: 109.1
click at [687, 230] on p "✓ Weiches und atmungsaktives Material: Sorgt für ganztägigen Komfort und hält I…" at bounding box center [713, 266] width 230 height 344
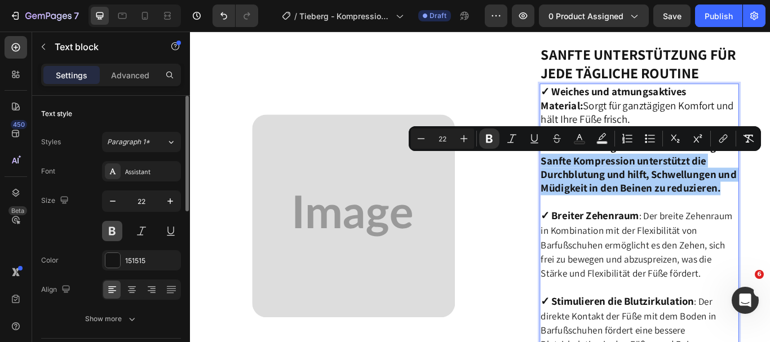
click at [112, 239] on button at bounding box center [112, 231] width 20 height 20
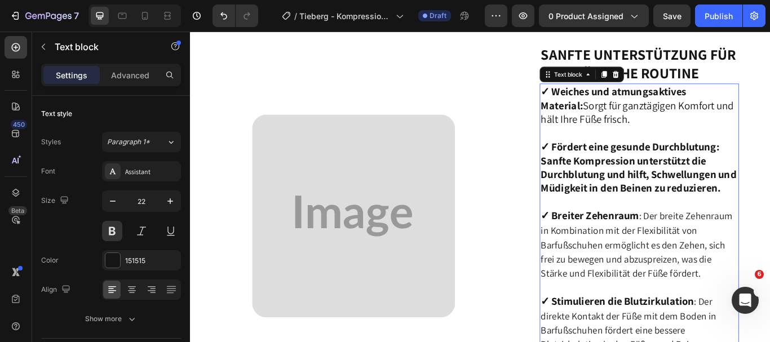
click at [654, 191] on strong "✓ Fördert eine gesunde Durchblutung: Sanfte Kompression unterstützt die Durchbl…" at bounding box center [712, 190] width 228 height 64
click at [598, 157] on p "✓ Weiches und atmungsaktives Material: Sorgt für ganztägigen Komfort und hält I…" at bounding box center [713, 266] width 230 height 344
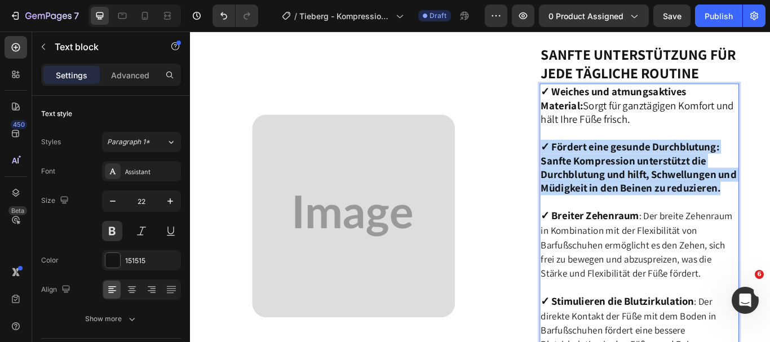
drag, startPoint x: 596, startPoint y: 165, endPoint x: 669, endPoint y: 237, distance: 102.8
click at [669, 237] on p "✓ Weiches und atmungsaktives Material: Sorgt für ganztägigen Komfort und hält I…" at bounding box center [713, 266] width 230 height 344
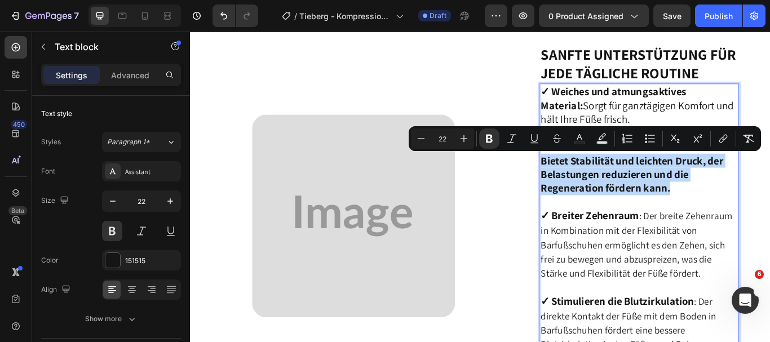
drag, startPoint x: 594, startPoint y: 175, endPoint x: 758, endPoint y: 219, distance: 169.6
click at [758, 219] on p "✓ Weiches und atmungsaktives Material: Sorgt für ganztägigen Komfort und hält I…" at bounding box center [713, 266] width 230 height 344
drag, startPoint x: 594, startPoint y: 176, endPoint x: 753, endPoint y: 224, distance: 166.3
click at [753, 224] on p "✓ Weiches und atmungsaktives Material: Sorgt für ganztägigen Komfort und hält I…" at bounding box center [713, 266] width 230 height 344
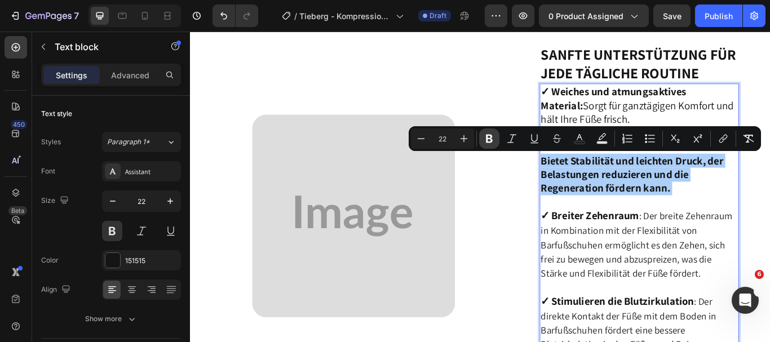
click at [490, 144] on icon "Editor contextual toolbar" at bounding box center [488, 138] width 11 height 11
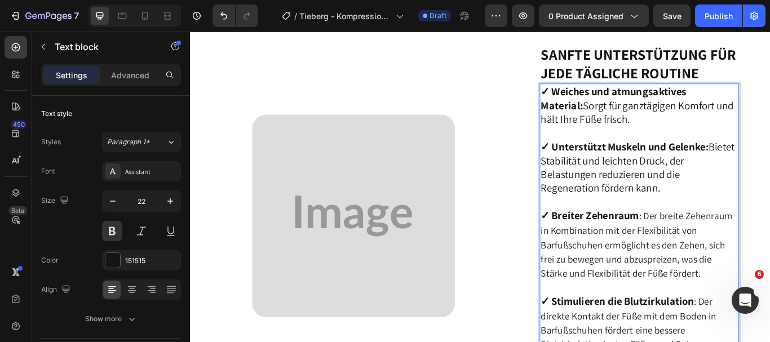
click at [599, 241] on strong "✓ Breiter Zehenraum" at bounding box center [655, 246] width 114 height 16
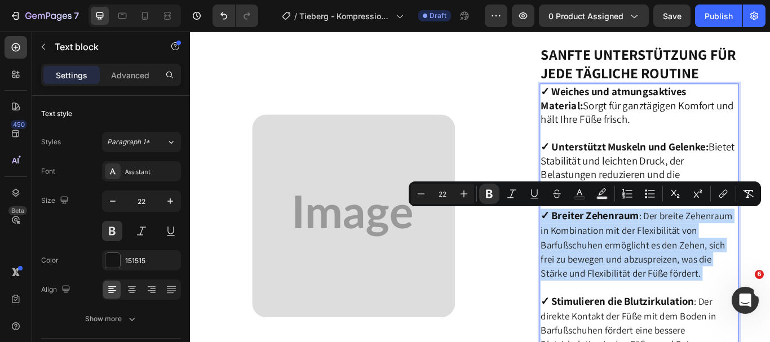
drag, startPoint x: 595, startPoint y: 241, endPoint x: 800, endPoint y: 325, distance: 221.1
click at [769, 325] on p "✓ Weiches und atmungsaktives Material: Sorgt für ganztägigen Komfort und hält I…" at bounding box center [713, 266] width 230 height 344
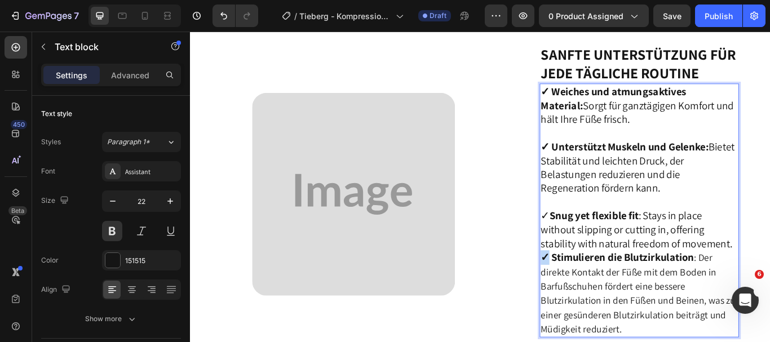
click at [601, 291] on strong "✓ Stimulieren die Blutzirkulation" at bounding box center [687, 295] width 179 height 16
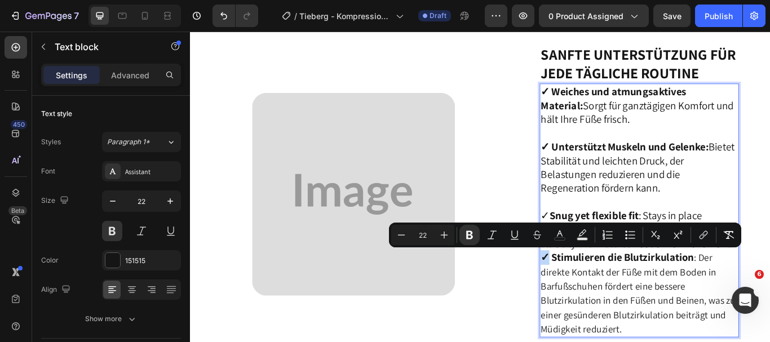
click at [601, 291] on strong "✓ Stimulieren die Blutzirkulation" at bounding box center [687, 295] width 179 height 16
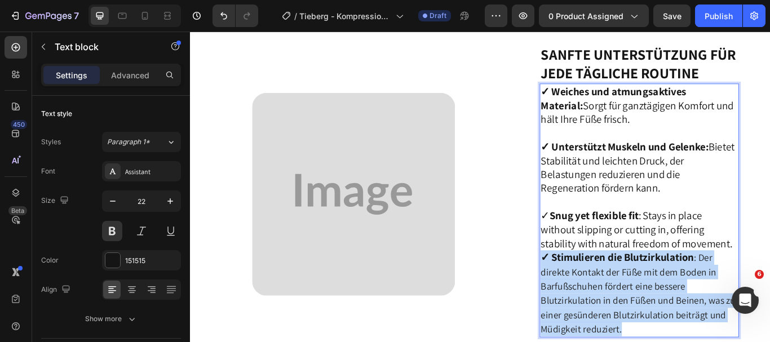
drag, startPoint x: 598, startPoint y: 291, endPoint x: 699, endPoint y: 377, distance: 133.5
click at [699, 341] on p "✓ Weiches und atmungsaktives Material: Sorgt für ganztägigen Komfort und hält I…" at bounding box center [713, 241] width 230 height 294
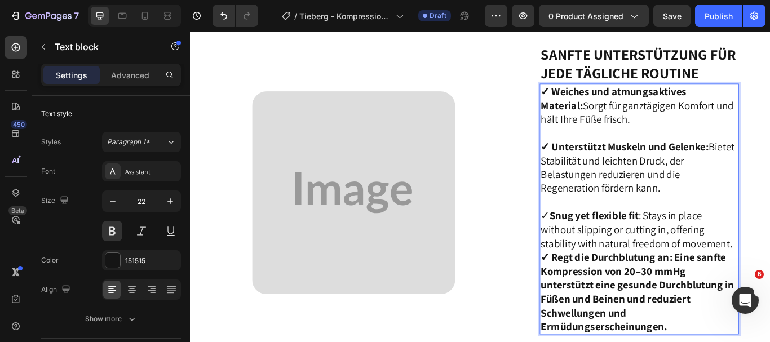
scroll to position [1426, 0]
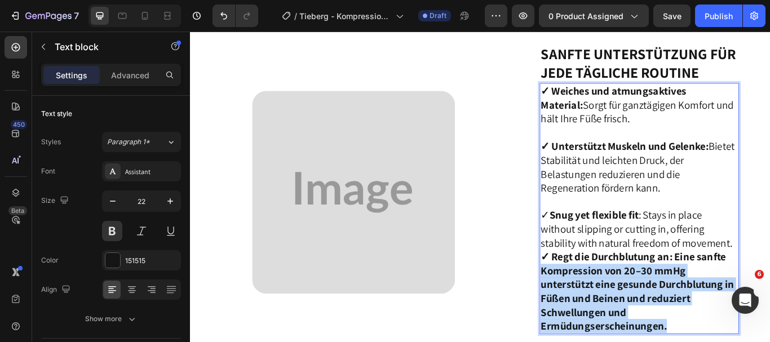
drag, startPoint x: 595, startPoint y: 305, endPoint x: 748, endPoint y: 374, distance: 167.4
click at [748, 341] on p "✓ Weiches und atmungsaktives Material: Sorgt für ganztägigen Komfort und hält I…" at bounding box center [713, 238] width 230 height 290
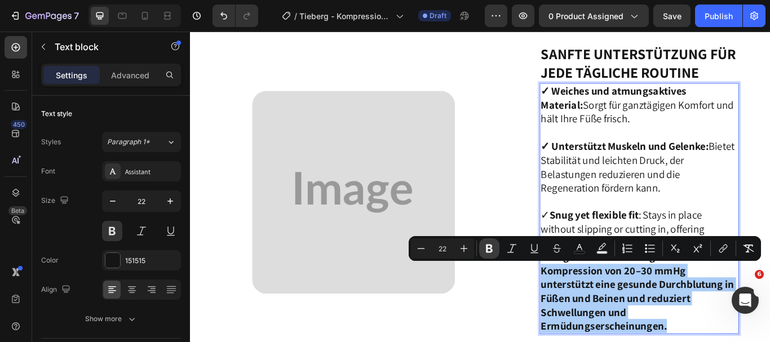
click at [487, 249] on icon "Editor contextual toolbar" at bounding box center [489, 249] width 7 height 8
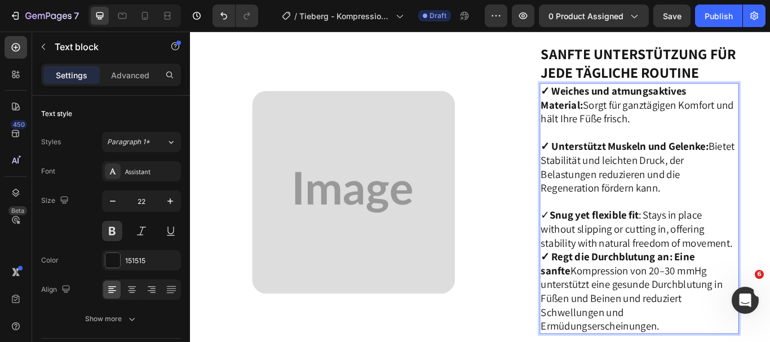
click at [769, 287] on p "✓ Weiches und atmungsaktives Material: Sorgt für ganztägigen Komfort und hält I…" at bounding box center [713, 238] width 230 height 290
click at [769, 278] on p "✓ Weiches und atmungsaktives Material: Sorgt für ganztägigen Komfort und hält I…" at bounding box center [713, 238] width 230 height 290
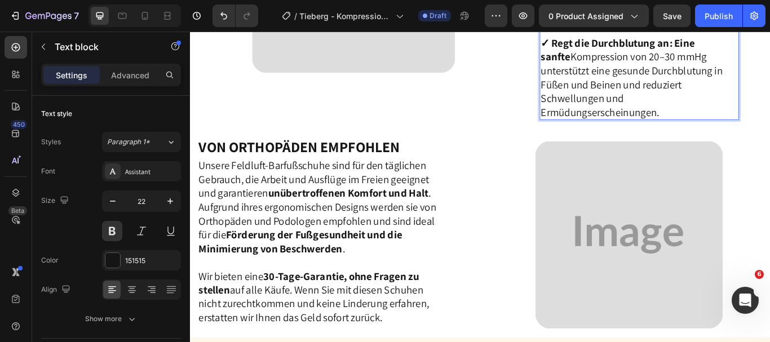
scroll to position [1717, 0]
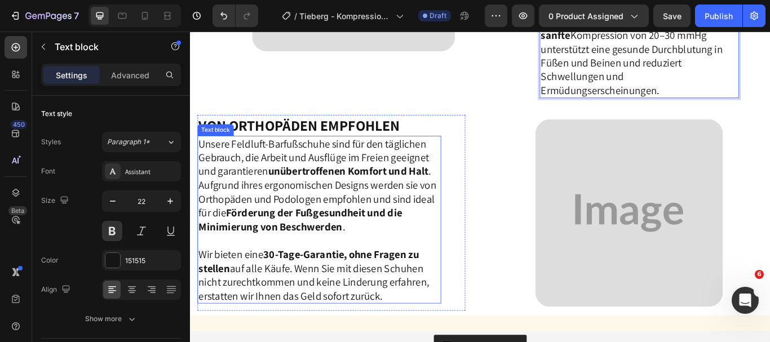
click at [374, 165] on span "Unsere Feldluft-Barfußschuhe sind für den täglichen Gebrauch, die Arbeit und Au…" at bounding box center [337, 210] width 277 height 113
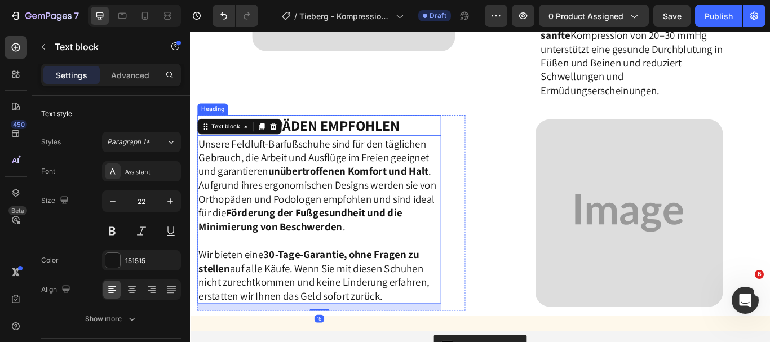
click at [401, 130] on strong "Von Orthopäden empfohlen" at bounding box center [316, 141] width 234 height 23
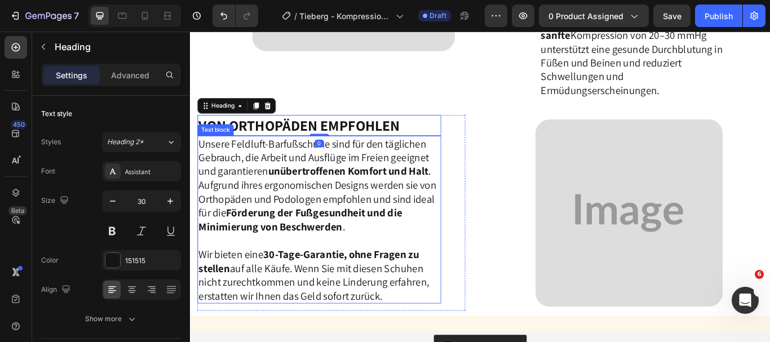
click at [310, 186] on strong "unübertroffenen Komfort und Halt" at bounding box center [374, 194] width 187 height 16
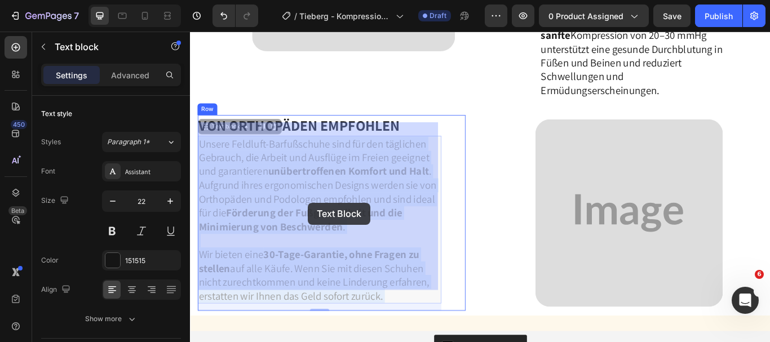
drag, startPoint x: 201, startPoint y: 141, endPoint x: 330, endPoint y: 235, distance: 159.7
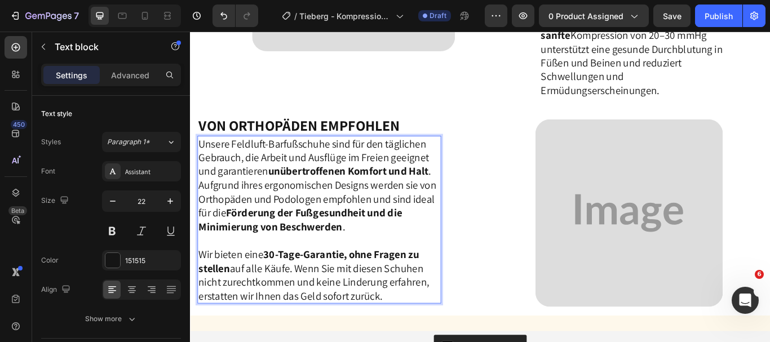
drag, startPoint x: 201, startPoint y: 141, endPoint x: 423, endPoint y: 323, distance: 287.4
click at [423, 323] on div "Unsere Feldluft-Barfußschuhe sind für den täglichen Gebrauch, die Arbeit und Au…" at bounding box center [340, 250] width 284 height 195
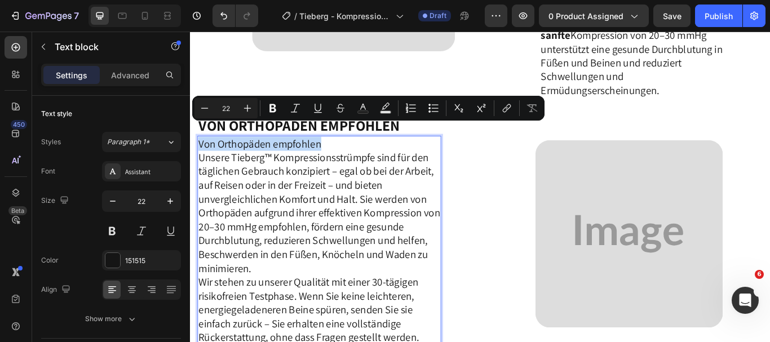
drag, startPoint x: 355, startPoint y: 145, endPoint x: 199, endPoint y: 143, distance: 155.5
click at [199, 154] on p "Von Orthopäden empfohlen Unsere Tieberg™ Kompressionsstrümpfe sind für den tägl…" at bounding box center [340, 234] width 282 height 161
copy p "Von Orthopäden empfohlen"
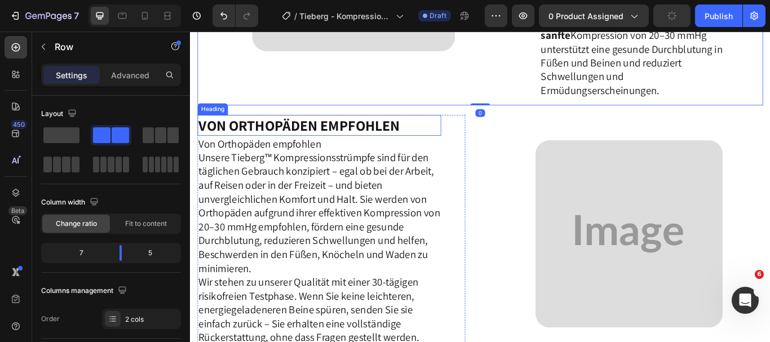
click at [446, 129] on h2 "Von Orthopäden empfohlen" at bounding box center [340, 141] width 284 height 24
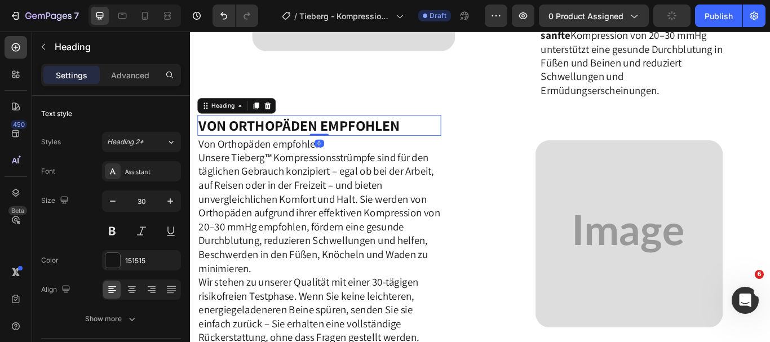
click at [446, 129] on h2 "Von Orthopäden empfohlen" at bounding box center [340, 141] width 284 height 24
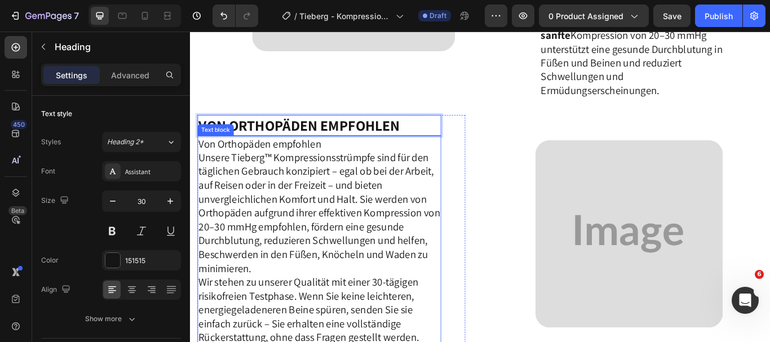
click at [343, 154] on p "Von Orthopäden empfohlen Unsere Tieberg™ Kompressionsstrümpfe sind für den tägl…" at bounding box center [340, 234] width 282 height 161
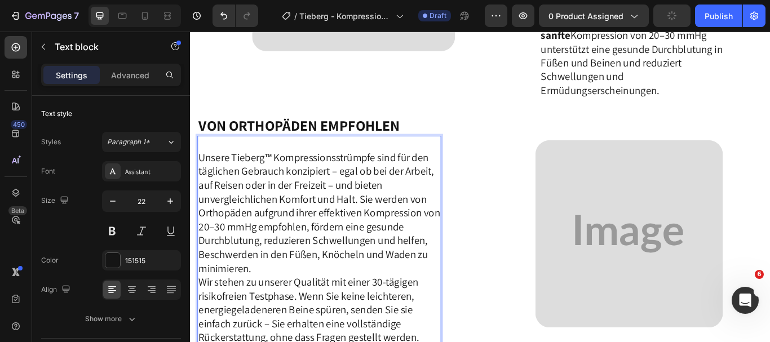
click at [343, 154] on p "⁠⁠⁠⁠⁠⁠⁠ Unsere Tieberg™ Kompressionsstrümpfe sind für den täglichen Gebrauch ko…" at bounding box center [340, 234] width 282 height 161
click at [471, 154] on p "⁠⁠⁠⁠⁠⁠⁠ Unsere Tieberg™ Kompressionsstrümpfe sind für den täglichen Gebrauch ko…" at bounding box center [340, 234] width 282 height 161
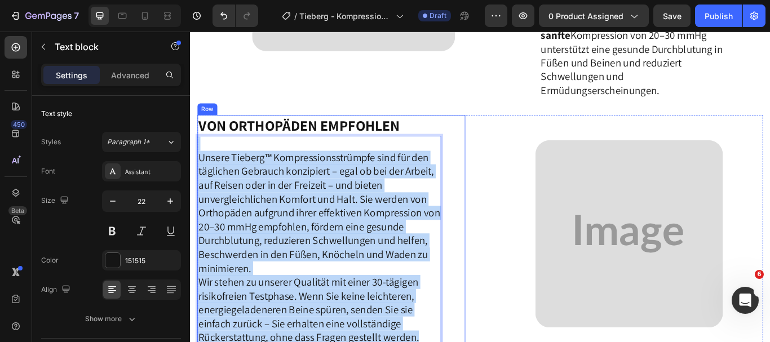
drag, startPoint x: 199, startPoint y: 152, endPoint x: 455, endPoint y: 388, distance: 348.4
click at [455, 341] on div "Von Orthopäden empfohlen Heading ⁠⁠⁠⁠⁠⁠⁠ Unsere Tieberg™ Kompressionsstrümpfe s…" at bounding box center [340, 267] width 284 height 277
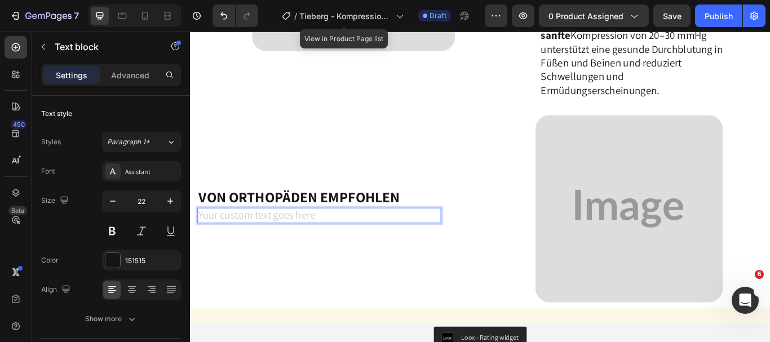
click at [352, 237] on div "Rich Text Editor. Editing area: main" at bounding box center [340, 246] width 284 height 19
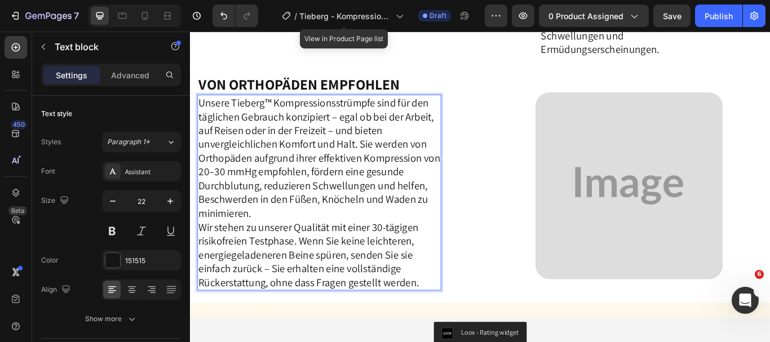
scroll to position [1773, 0]
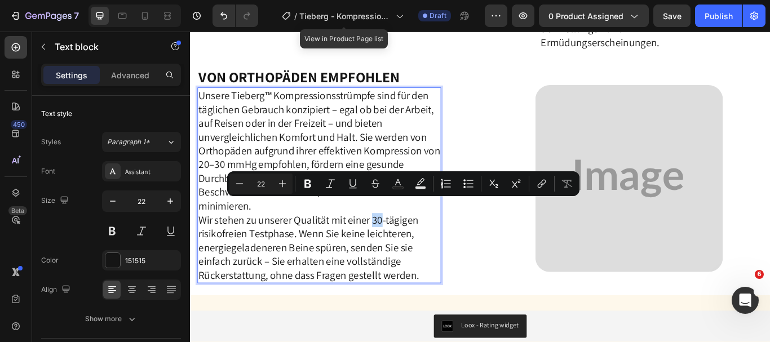
drag, startPoint x: 402, startPoint y: 236, endPoint x: 415, endPoint y: 238, distance: 13.1
click at [415, 243] on p "Wir stehen zu unserer Qualität mit einer 30-tägigen risikofreien Testphase. Wen…" at bounding box center [340, 283] width 282 height 81
click at [305, 179] on icon "Editor contextual toolbar" at bounding box center [307, 183] width 11 height 11
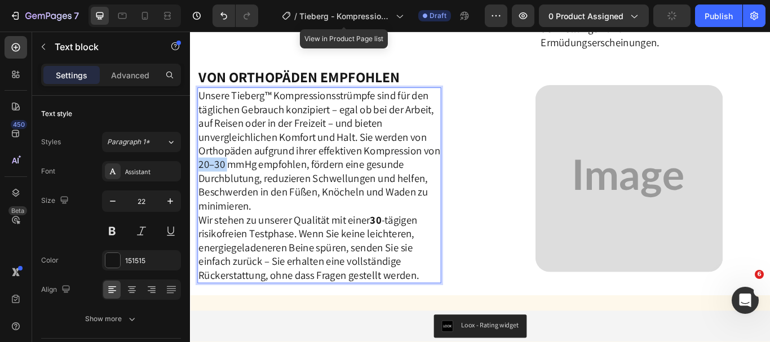
drag, startPoint x: 254, startPoint y: 171, endPoint x: 217, endPoint y: 167, distance: 36.8
click at [217, 167] on p "Unsere Tieberg™ Kompressionsstrümpfe sind für den täglichen Gebrauch konzipiert…" at bounding box center [340, 170] width 282 height 145
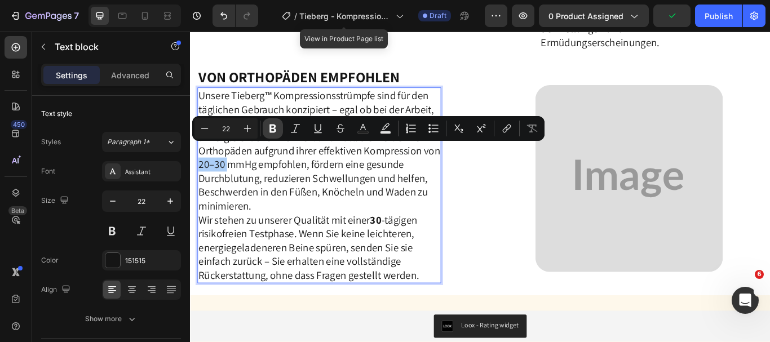
click at [273, 126] on icon "Editor contextual toolbar" at bounding box center [272, 128] width 11 height 11
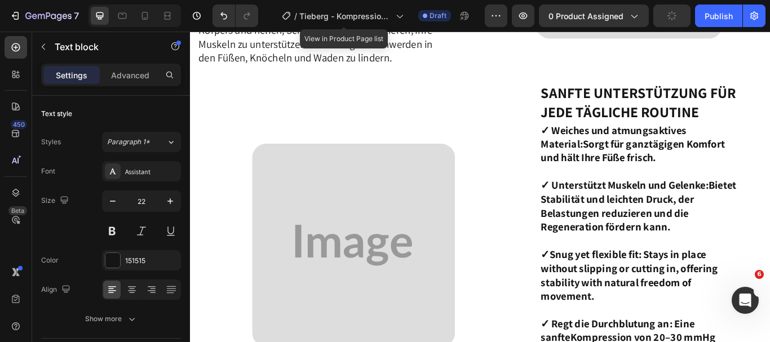
scroll to position [1392, 0]
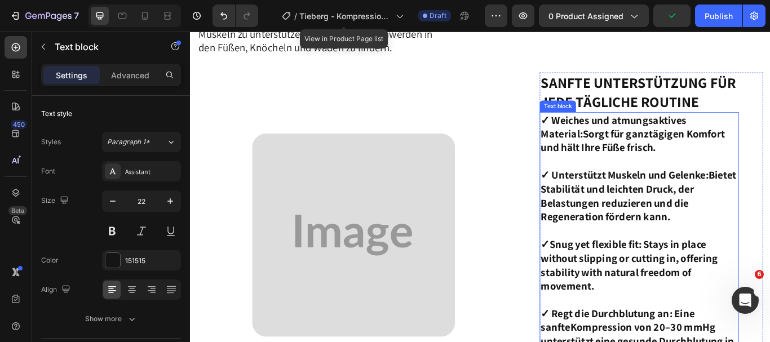
click at [666, 148] on p "✓ Weiches und atmungsaktives Material: Sorgt für ganztägigen Komfort und hält I…" at bounding box center [713, 232] width 230 height 210
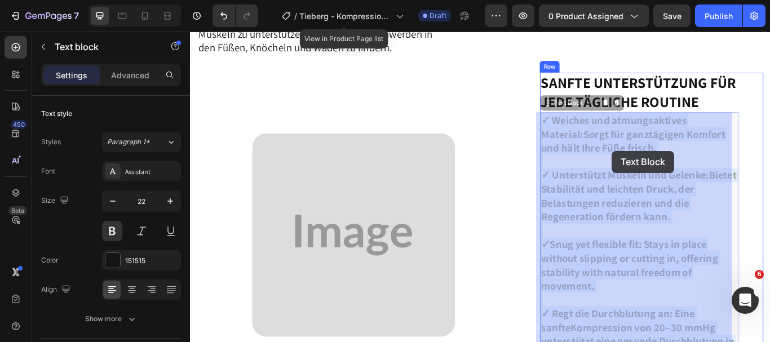
drag, startPoint x: 595, startPoint y: 146, endPoint x: 681, endPoint y: 171, distance: 89.2
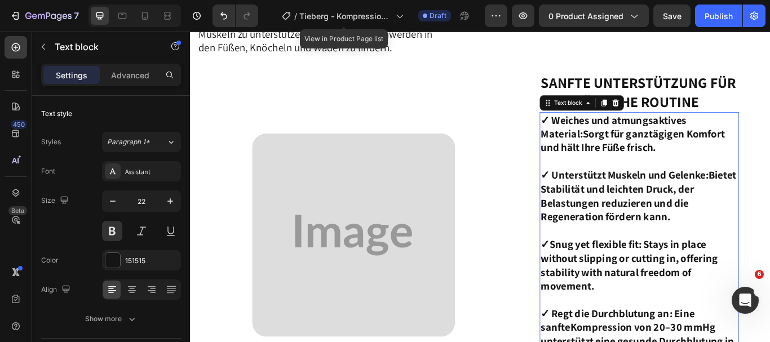
drag, startPoint x: 594, startPoint y: 147, endPoint x: 678, endPoint y: 169, distance: 87.3
click at [678, 169] on p "✓ Weiches und atmungsaktives Material: Sorgt für ganztägigen Komfort und hält I…" at bounding box center [713, 232] width 230 height 210
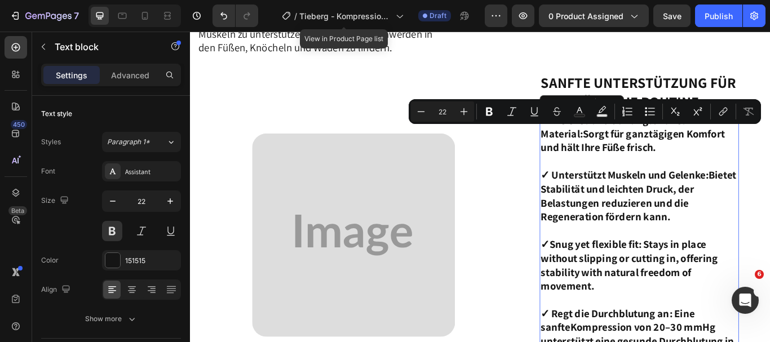
drag, startPoint x: 685, startPoint y: 169, endPoint x: 595, endPoint y: 149, distance: 91.7
click at [598, 149] on p "✓ Weiches und atmungsaktives Material: Sorgt für ganztägigen Komfort und hält I…" at bounding box center [713, 232] width 230 height 210
click at [492, 114] on icon "Editor contextual toolbar" at bounding box center [489, 112] width 7 height 8
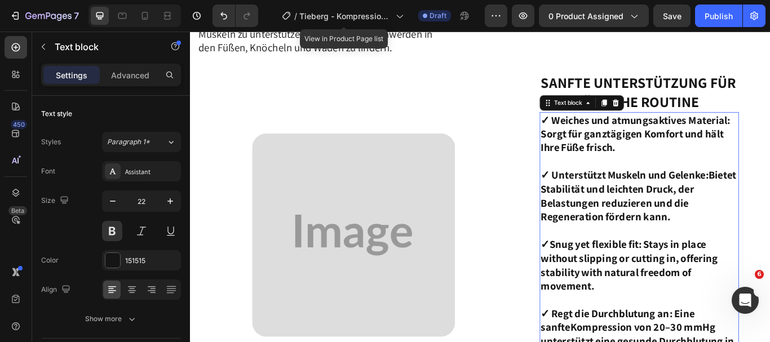
click at [542, 127] on div "Image" at bounding box center [380, 268] width 364 height 379
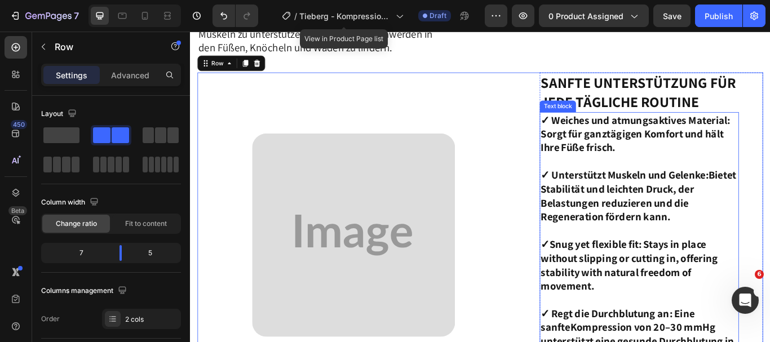
click at [677, 207] on p "✓ Weiches und atmungsaktives Material: Sorgt für ganztägigen Komfort und hält I…" at bounding box center [713, 232] width 230 height 210
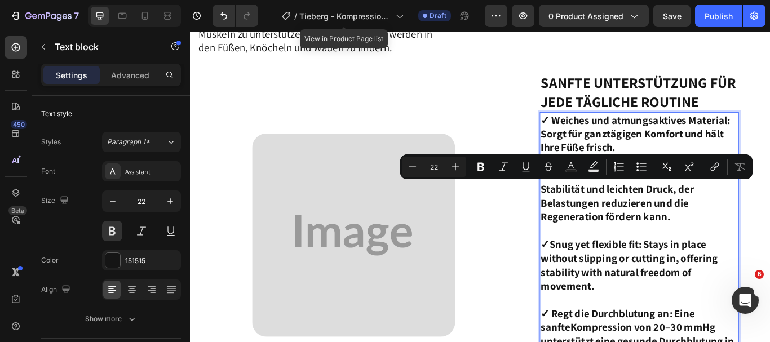
click at [736, 259] on p "✓ Weiches und atmungsaktives Material: Sorgt für ganztägigen Komfort und hält I…" at bounding box center [713, 232] width 230 height 210
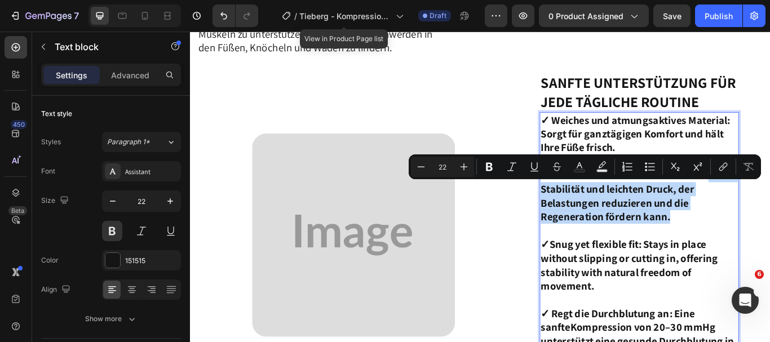
drag, startPoint x: 745, startPoint y: 246, endPoint x: 595, endPoint y: 215, distance: 152.4
click at [598, 215] on p "✓ Weiches und atmungsaktives Material: Sorgt für ganztägigen Komfort und hält I…" at bounding box center [713, 232] width 230 height 210
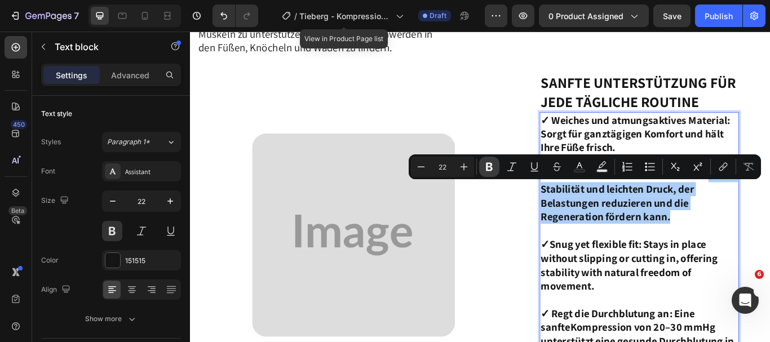
click at [487, 170] on icon "Editor contextual toolbar" at bounding box center [489, 167] width 7 height 8
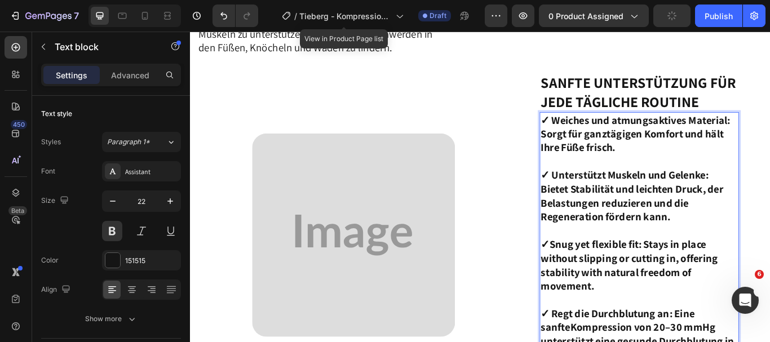
click at [536, 192] on div at bounding box center [380, 268] width 364 height 237
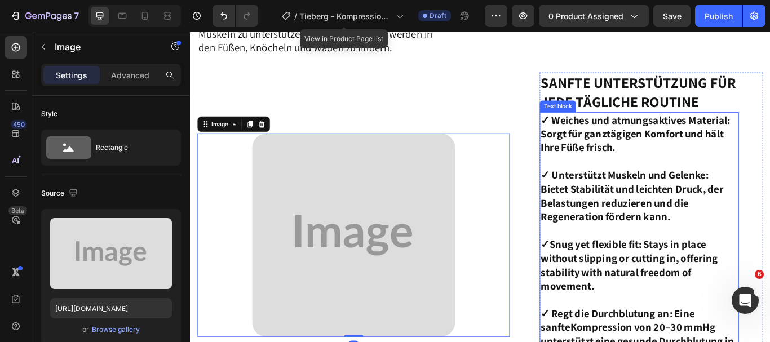
click at [654, 208] on strong "✓ Unterstützt Muskeln und Gelenke: Bietet Stabilität und leichten Druck, der Be…" at bounding box center [704, 223] width 213 height 64
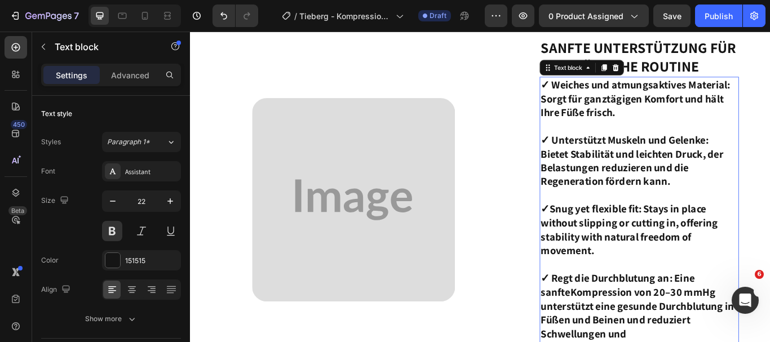
scroll to position [1402, 0]
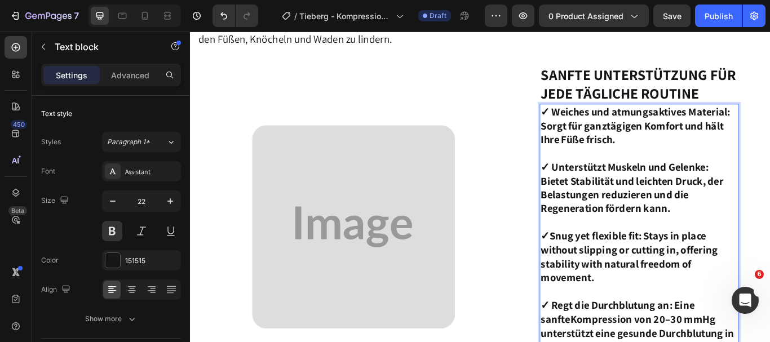
click at [696, 154] on p "✓ Weiches und atmungsaktives Material: Sorgt für ganztägigen Komfort und hält I…" at bounding box center [713, 222] width 230 height 210
click at [769, 121] on p "✓ Weiches und atmungsaktives Material: Sorgt für ganztägigen Komfort und hält I…" at bounding box center [713, 222] width 230 height 210
drag, startPoint x: 817, startPoint y: 121, endPoint x: 594, endPoint y: 123, distance: 223.1
click at [598, 123] on p "✓ Weiches und atmungsaktives Material: Sorgt für ganztägigen Komfort und hält I…" at bounding box center [713, 222] width 230 height 210
click at [769, 124] on p "Intelligenter Stoff, maximale Flexibilität Sorgt für ganztägigen Komfort und hä…" at bounding box center [713, 222] width 230 height 210
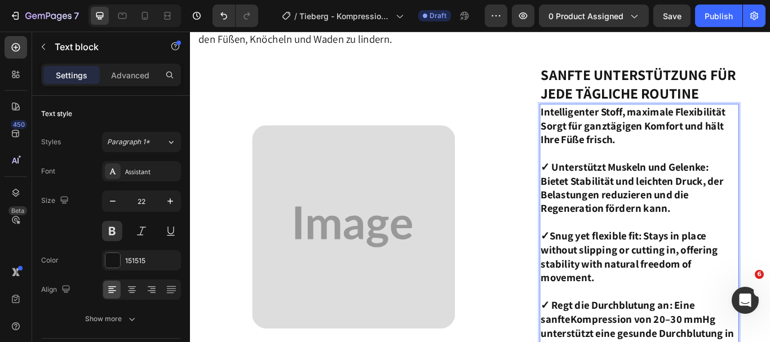
click at [598, 140] on strong "Sorgt für ganztägigen Komfort und hält Ihre Füße frisch." at bounding box center [704, 150] width 213 height 32
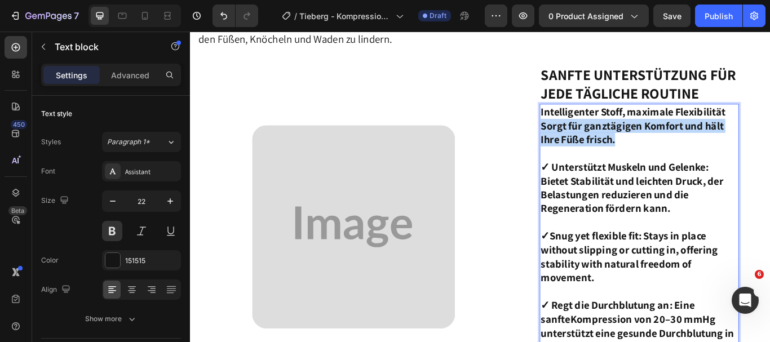
drag, startPoint x: 595, startPoint y: 140, endPoint x: 686, endPoint y: 164, distance: 93.9
click at [686, 164] on p "Intelligenter Stoff, maximale Flexibilität Sorgt für ganztägigen Komfort und hä…" at bounding box center [713, 222] width 230 height 210
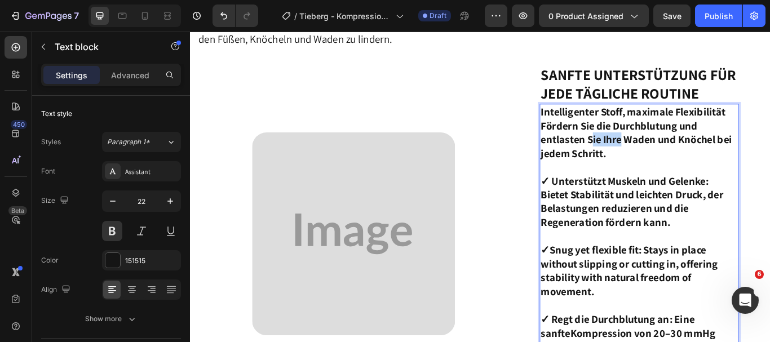
drag, startPoint x: 686, startPoint y: 164, endPoint x: 658, endPoint y: 162, distance: 27.7
click at [658, 162] on strong "Fördern Sie die Durchblutung und entlasten Sie Ihre Waden und Knöchel bei jedem…" at bounding box center [709, 158] width 223 height 48
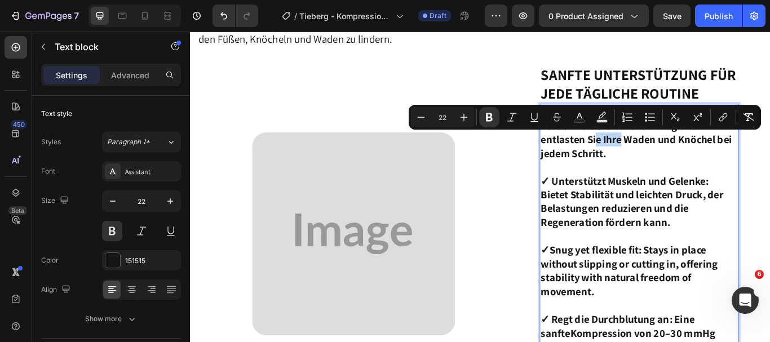
click at [672, 175] on p "Intelligenter Stoff, maximale Flexibilität Fördern Sie die Durchblutung und ent…" at bounding box center [713, 229] width 230 height 225
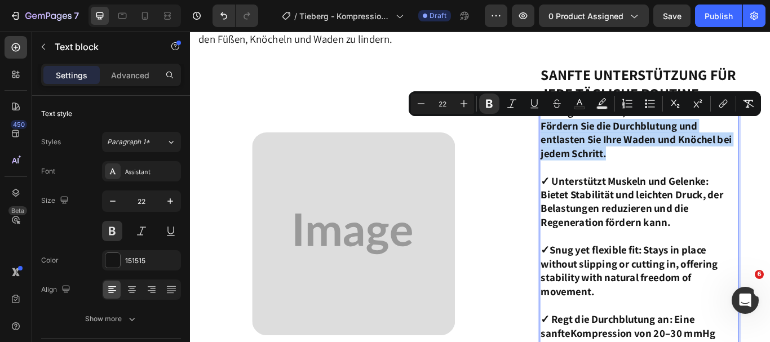
drag, startPoint x: 672, startPoint y: 175, endPoint x: 595, endPoint y: 144, distance: 82.6
click at [598, 144] on p "Intelligenter Stoff, maximale Flexibilität Fördern Sie die Durchblutung und ent…" at bounding box center [713, 229] width 230 height 225
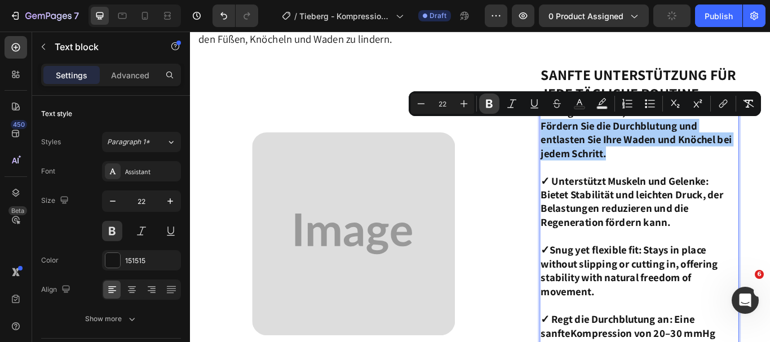
click at [486, 105] on icon "Editor contextual toolbar" at bounding box center [489, 104] width 7 height 8
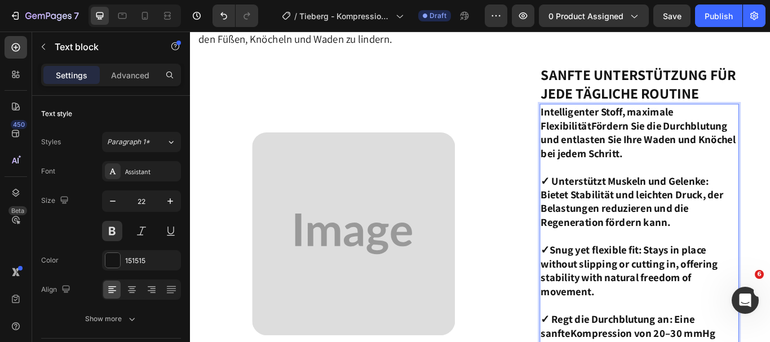
drag, startPoint x: 595, startPoint y: 139, endPoint x: 674, endPoint y: 179, distance: 88.4
click at [674, 179] on p "Intelligenter Stoff, maximale Flexibilität Fördern Sie die Durchblutung und ent…" at bounding box center [713, 229] width 230 height 225
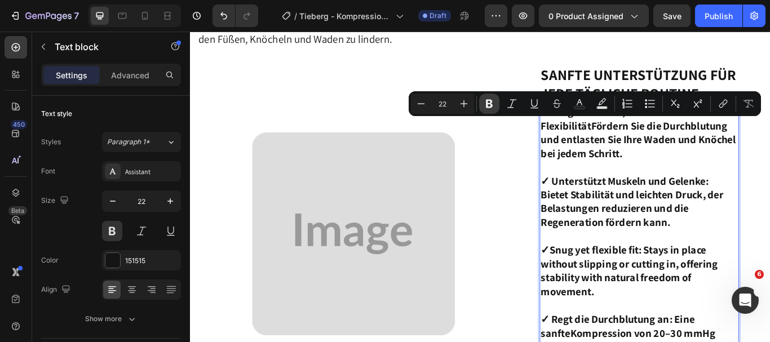
click at [485, 104] on icon "Editor contextual toolbar" at bounding box center [488, 103] width 11 height 11
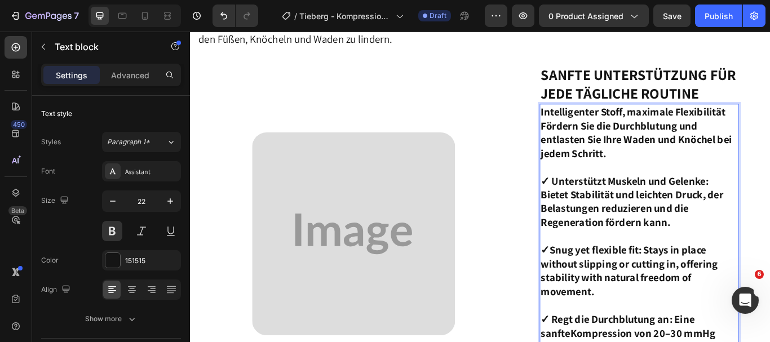
click at [682, 175] on p "Intelligenter Stoff, maximale Flexibilität Fördern Sie die Durchblutung und ent…" at bounding box center [713, 229] width 230 height 225
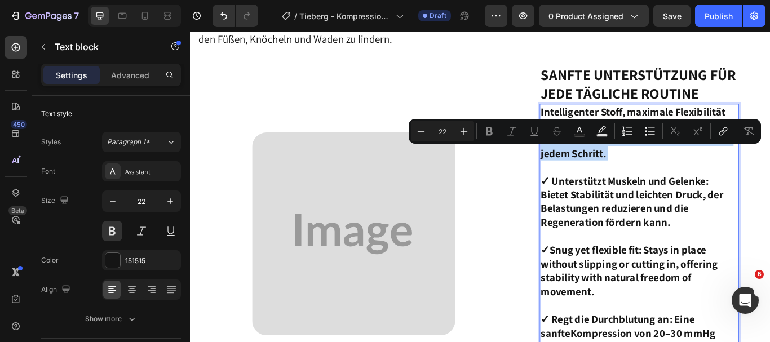
click at [682, 175] on p "Intelligenter Stoff, maximale Flexibilität Fördern Sie die Durchblutung und ent…" at bounding box center [713, 229] width 230 height 225
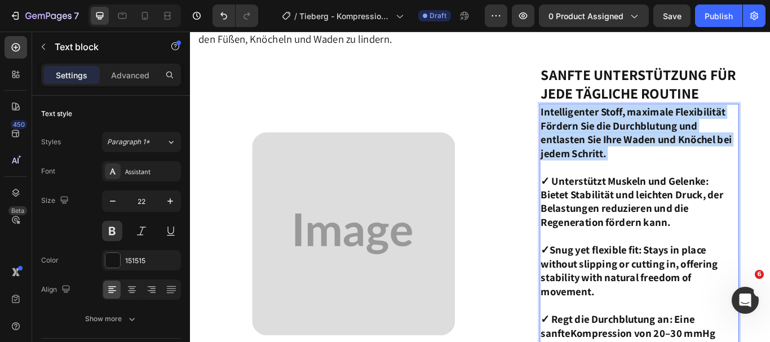
click at [682, 175] on p "Intelligenter Stoff, maximale Flexibilität Fördern Sie die Durchblutung und ent…" at bounding box center [713, 229] width 230 height 225
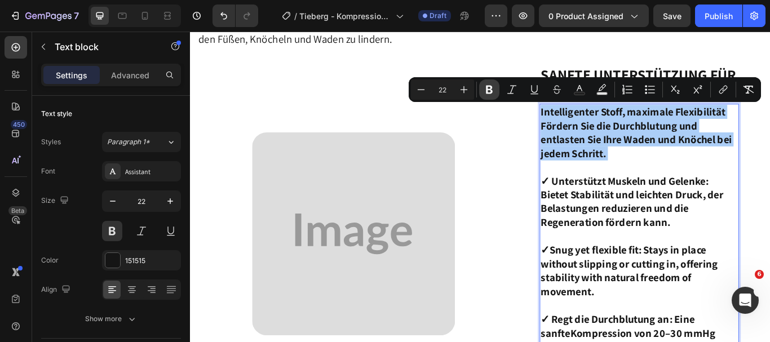
click at [494, 91] on icon "Editor contextual toolbar" at bounding box center [488, 89] width 11 height 11
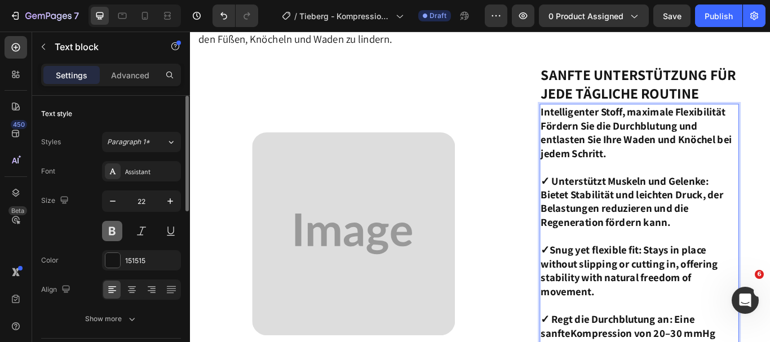
click at [116, 233] on button at bounding box center [112, 231] width 20 height 20
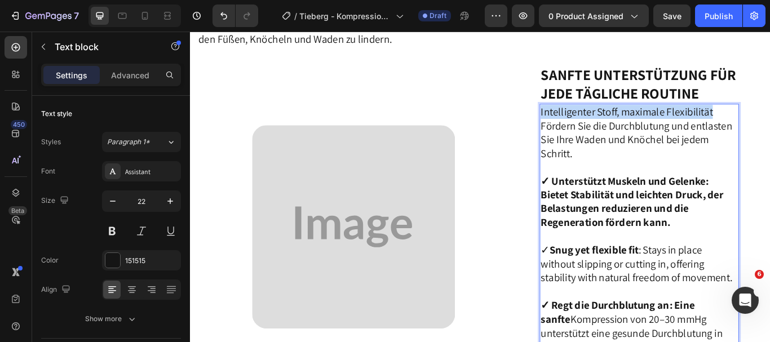
drag, startPoint x: 797, startPoint y: 122, endPoint x: 594, endPoint y: 131, distance: 203.6
click at [598, 131] on p "Intelligenter Stoff, maximale Flexibilität Fördern Sie die Durchblutung und ent…" at bounding box center [713, 222] width 230 height 210
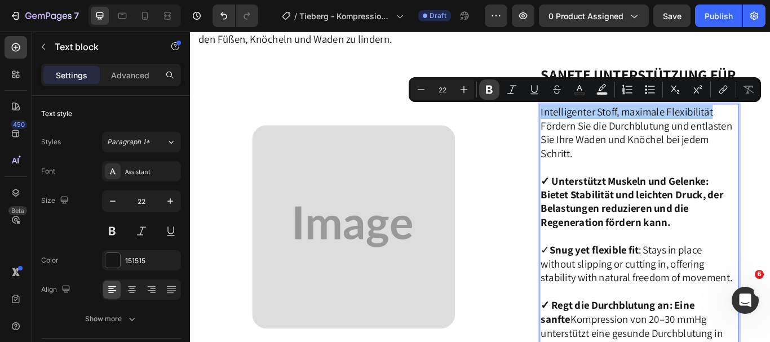
click at [488, 87] on icon "Editor contextual toolbar" at bounding box center [488, 89] width 11 height 11
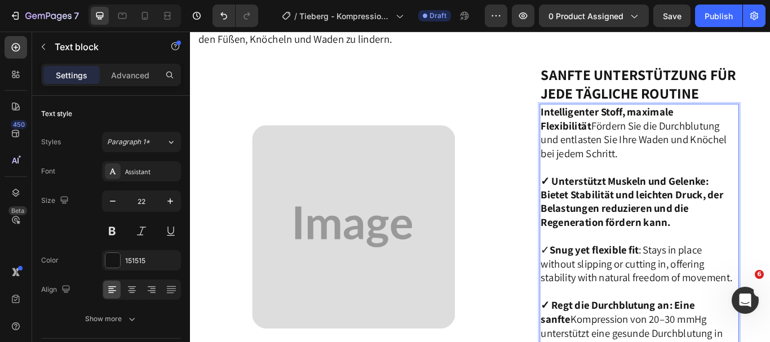
click at [769, 246] on p "Intelligenter Stoff, maximale Flexibilität Fördern Sie die Durchblutung und ent…" at bounding box center [713, 222] width 230 height 210
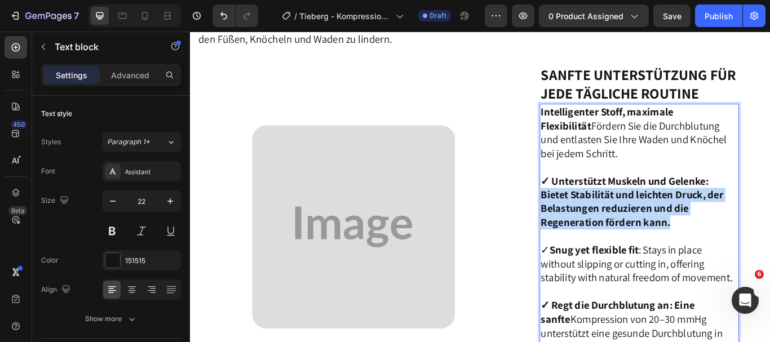
drag, startPoint x: 596, startPoint y: 216, endPoint x: 758, endPoint y: 257, distance: 166.8
click at [758, 257] on p "Intelligenter Stoff, maximale Flexibilität Fördern Sie die Durchblutung und ent…" at bounding box center [713, 222] width 230 height 210
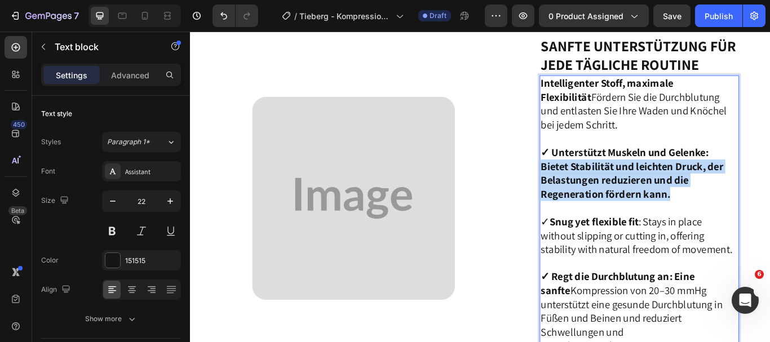
scroll to position [1411, 0]
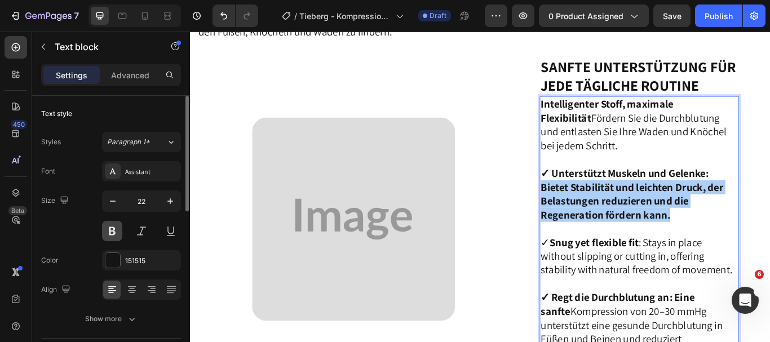
click at [117, 233] on button at bounding box center [112, 231] width 20 height 20
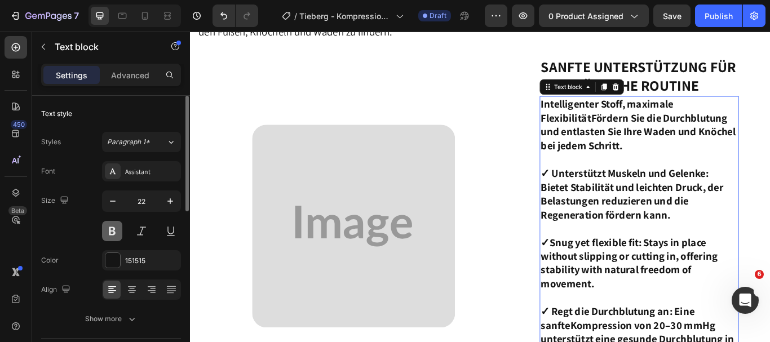
click at [117, 233] on button at bounding box center [112, 231] width 20 height 20
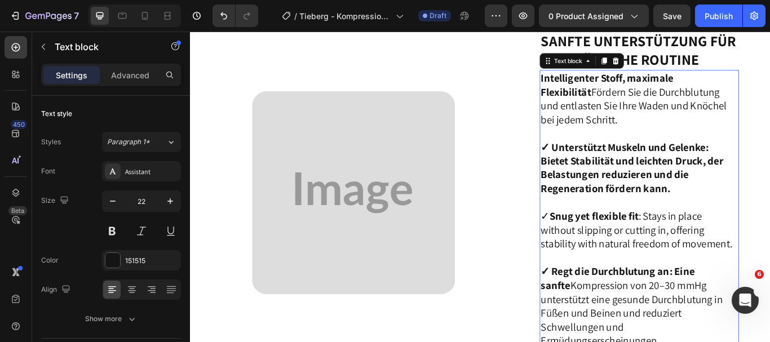
scroll to position [1430, 0]
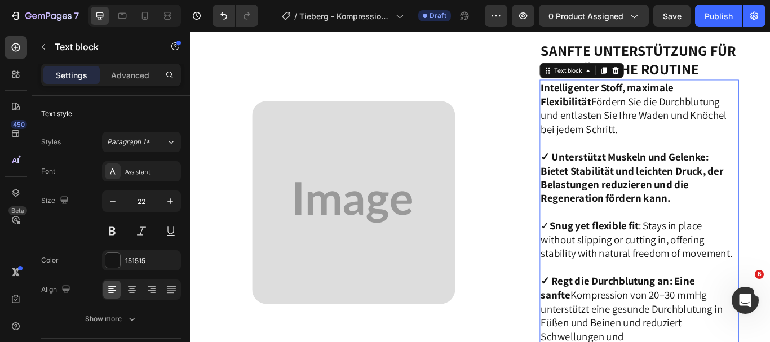
click at [599, 190] on strong "✓ Unterstützt Muskeln und Gelenke: Bietet Stabilität und leichten Druck, der Be…" at bounding box center [704, 202] width 213 height 64
click at [597, 190] on div "Intelligenter Stoff, maximale Flexibilität Fördern Sie die Durchblutung und ent…" at bounding box center [713, 250] width 232 height 325
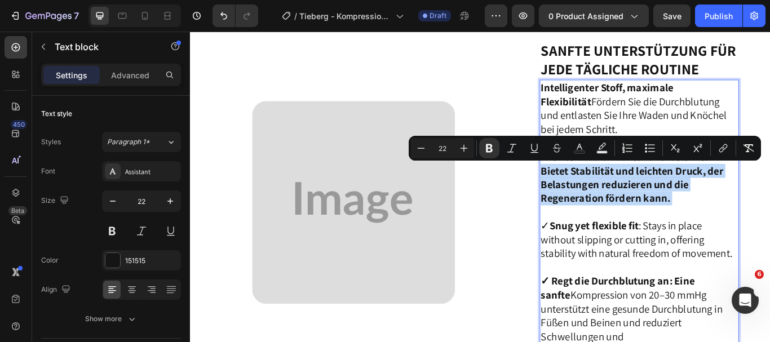
drag, startPoint x: 592, startPoint y: 190, endPoint x: 740, endPoint y: 240, distance: 155.7
click at [740, 240] on div "Intelligenter Stoff, maximale Flexibilität Fördern Sie die Durchblutung und ent…" at bounding box center [713, 250] width 232 height 325
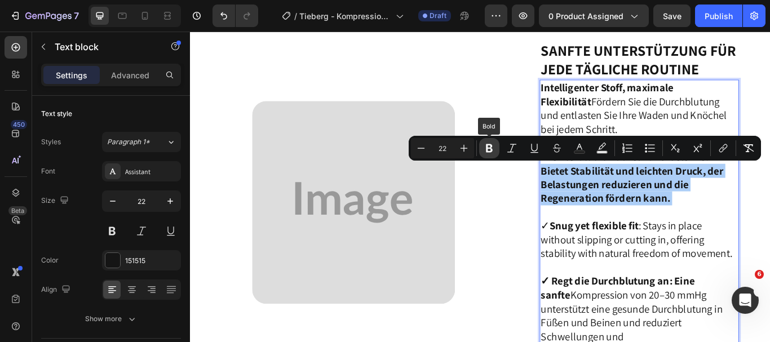
click at [491, 148] on icon "Editor contextual toolbar" at bounding box center [489, 148] width 7 height 8
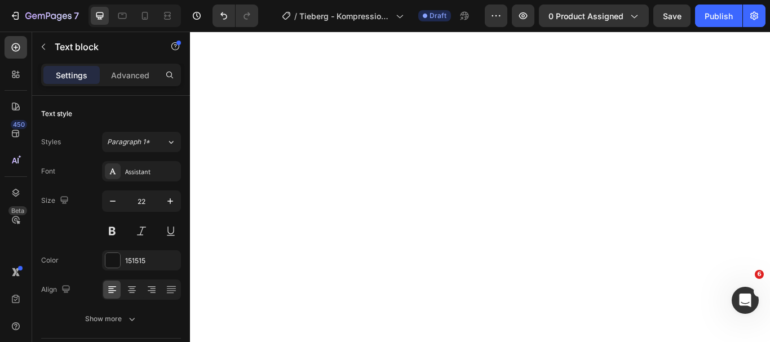
scroll to position [0, 0]
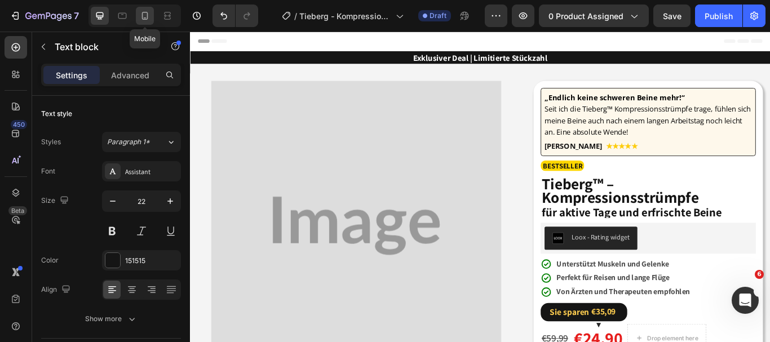
click at [148, 14] on icon at bounding box center [145, 16] width 6 height 8
type input "18"
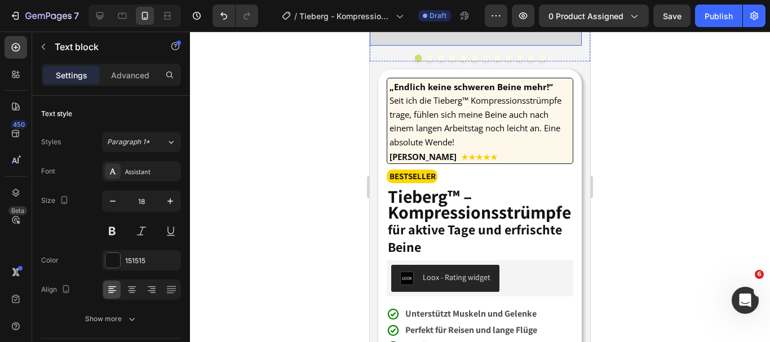
scroll to position [235, 0]
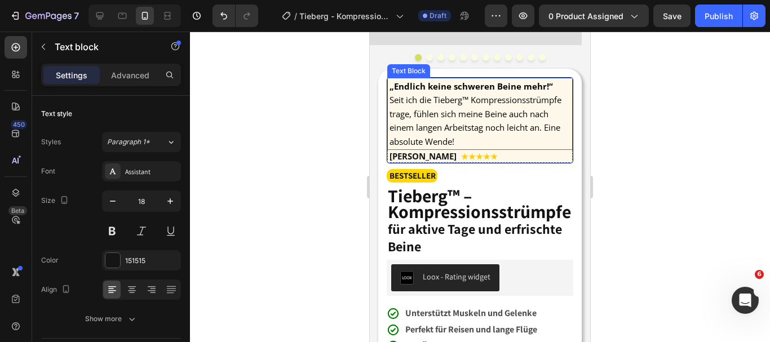
click at [389, 86] on strong "„Endlich keine schweren Beine mehr!“" at bounding box center [470, 86] width 163 height 11
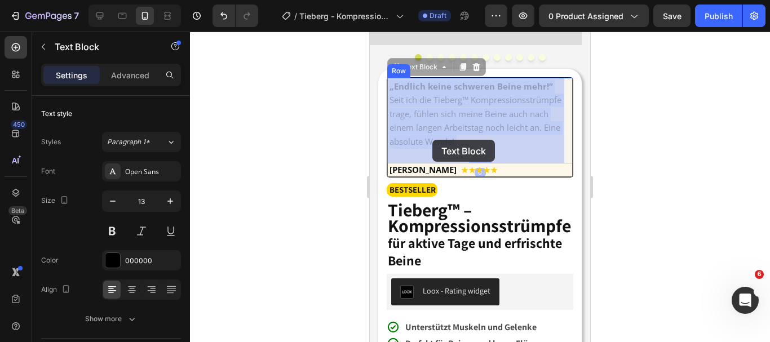
drag, startPoint x: 389, startPoint y: 86, endPoint x: 430, endPoint y: 134, distance: 62.8
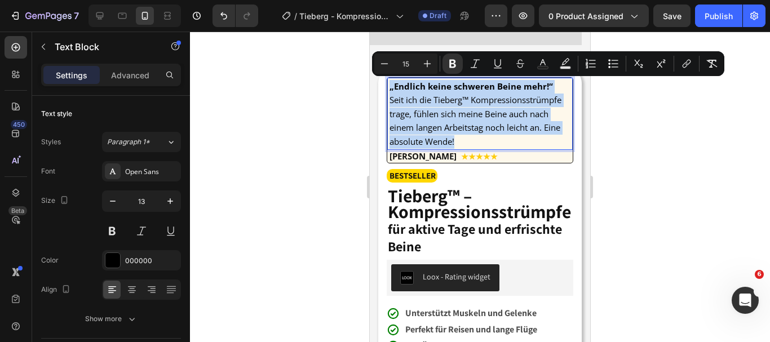
drag, startPoint x: 388, startPoint y: 87, endPoint x: 433, endPoint y: 152, distance: 78.1
click at [433, 150] on div "„Endlich keine schweren Beine mehr!“ Seit ich die Tieberg™ Kompressionsstrümpfe…" at bounding box center [479, 114] width 183 height 71
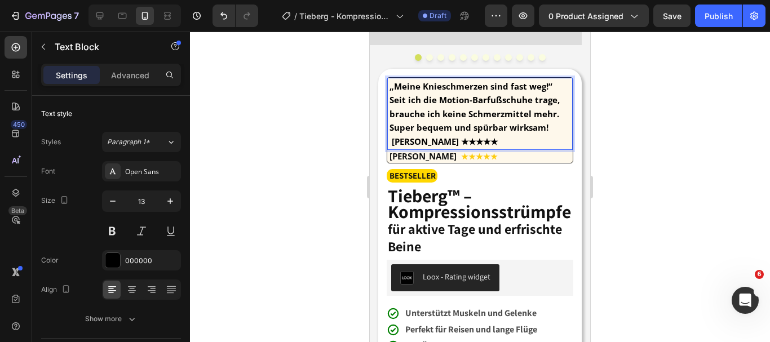
click at [474, 139] on p "„Meine Knieschmerzen sind fast weg!“ Seit ich die Motion-Barfußschuhe trage, br…" at bounding box center [479, 114] width 181 height 69
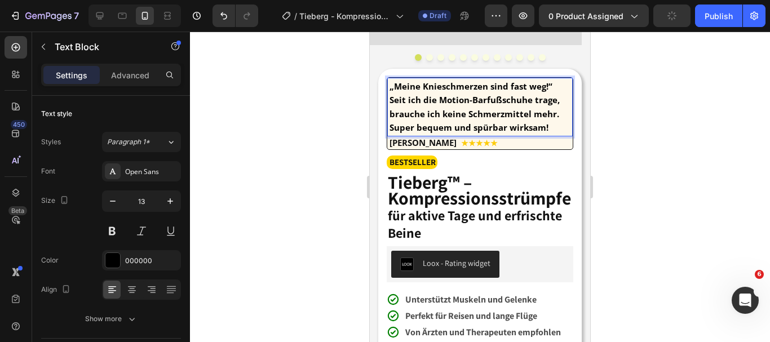
click at [474, 139] on div "Anna K ★★★★★ Heading Row" at bounding box center [480, 142] width 185 height 13
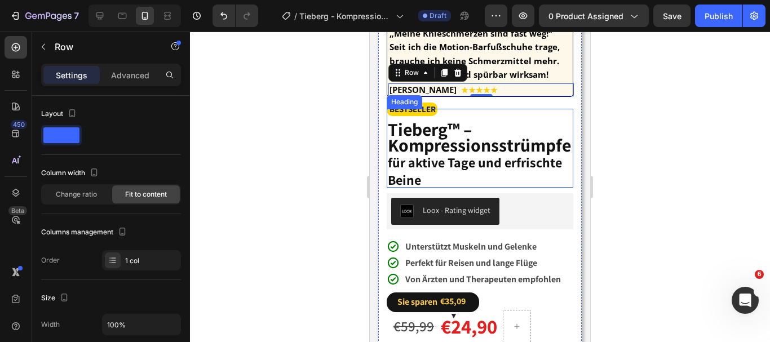
scroll to position [291, 0]
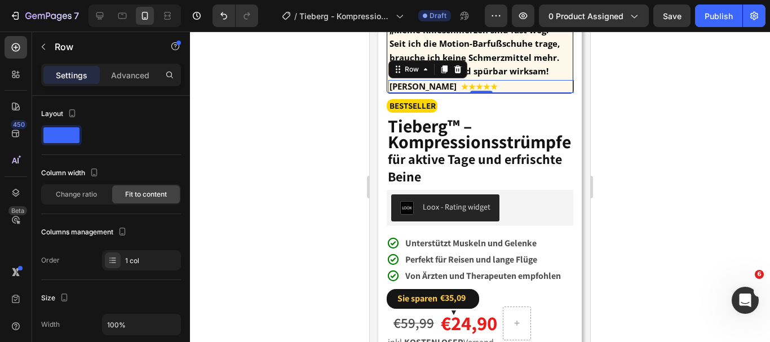
click at [460, 86] on div "Anna K ★★★★★ Heading Row 0" at bounding box center [480, 86] width 185 height 13
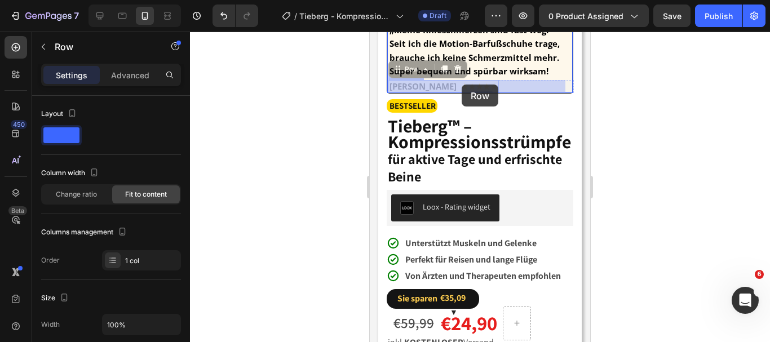
drag, startPoint x: 460, startPoint y: 86, endPoint x: 454, endPoint y: 85, distance: 6.4
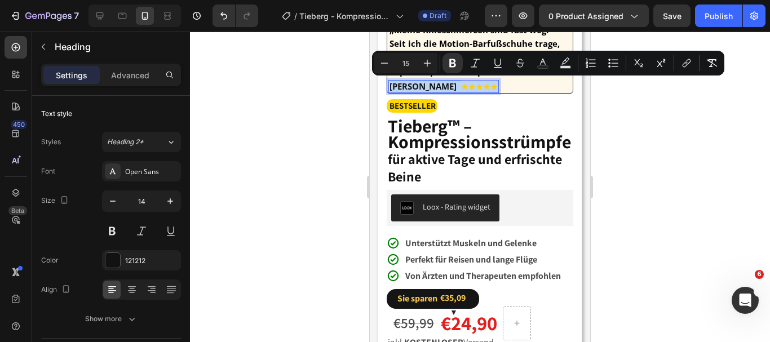
drag, startPoint x: 390, startPoint y: 82, endPoint x: 457, endPoint y: 84, distance: 66.5
drag, startPoint x: 462, startPoint y: 86, endPoint x: 429, endPoint y: 88, distance: 33.3
click at [429, 88] on strong "Robert T ★★★★★" at bounding box center [442, 86] width 106 height 11
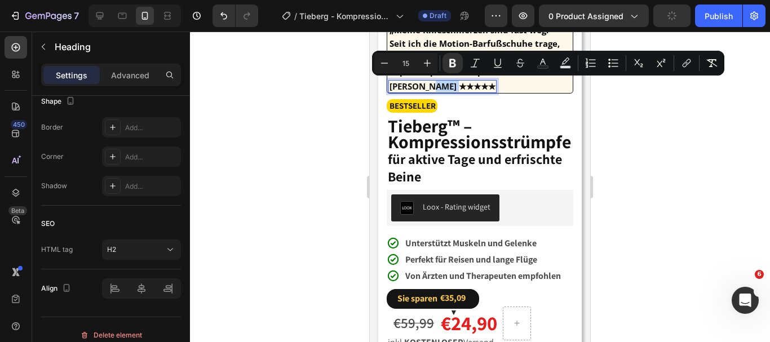
scroll to position [0, 0]
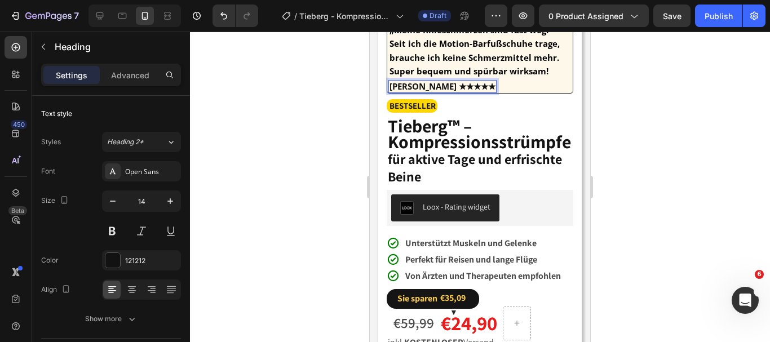
click at [433, 85] on strong "Robert T ★★★★★" at bounding box center [442, 86] width 106 height 11
click at [430, 85] on strong "Robert T ★★★★★" at bounding box center [442, 86] width 106 height 11
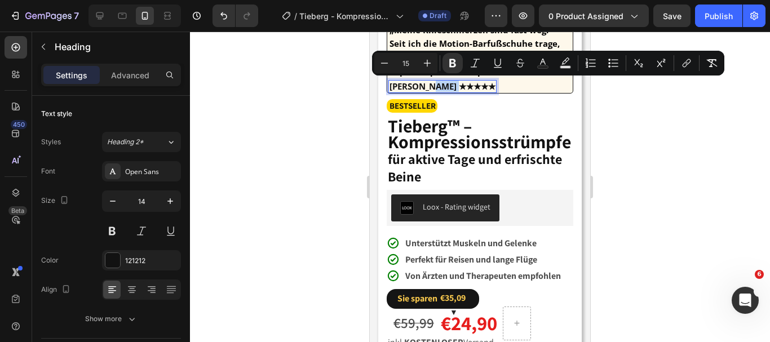
drag, startPoint x: 430, startPoint y: 85, endPoint x: 460, endPoint y: 83, distance: 30.5
click at [460, 83] on strong "Robert T ★★★★★" at bounding box center [442, 86] width 106 height 11
click at [113, 256] on div at bounding box center [112, 260] width 15 height 15
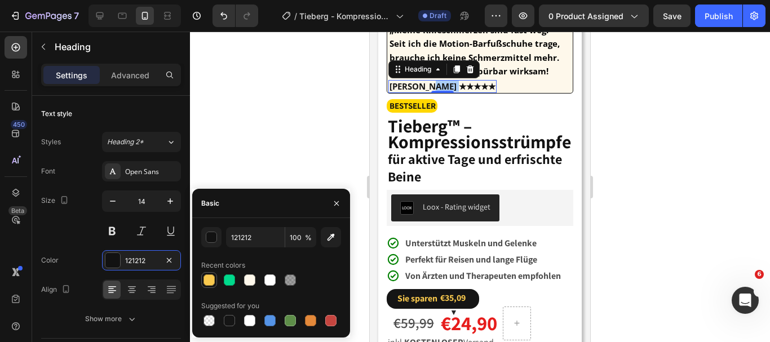
click at [205, 277] on div at bounding box center [208, 279] width 11 height 11
type input "F9C94E"
click at [334, 200] on icon "button" at bounding box center [336, 203] width 9 height 9
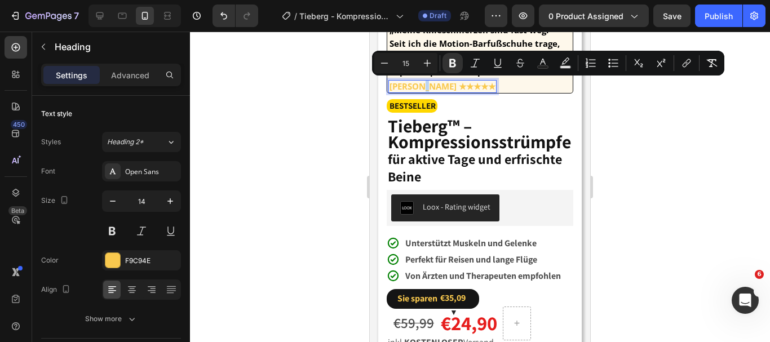
click at [424, 88] on strong "Robert T ★★★★★" at bounding box center [442, 86] width 106 height 11
drag, startPoint x: 424, startPoint y: 88, endPoint x: 389, endPoint y: 88, distance: 34.9
click at [389, 88] on strong "Robert T ★★★★★" at bounding box center [442, 86] width 106 height 11
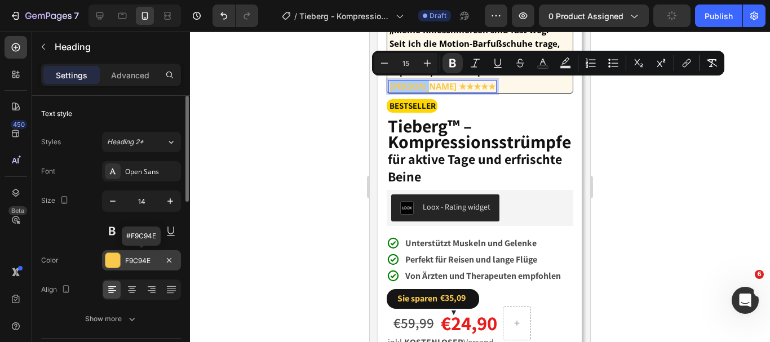
click at [116, 254] on div at bounding box center [112, 260] width 15 height 15
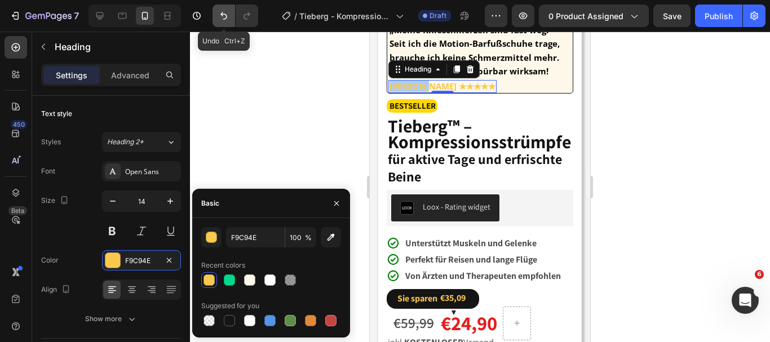
click at [225, 16] on icon "Undo/Redo" at bounding box center [223, 15] width 11 height 11
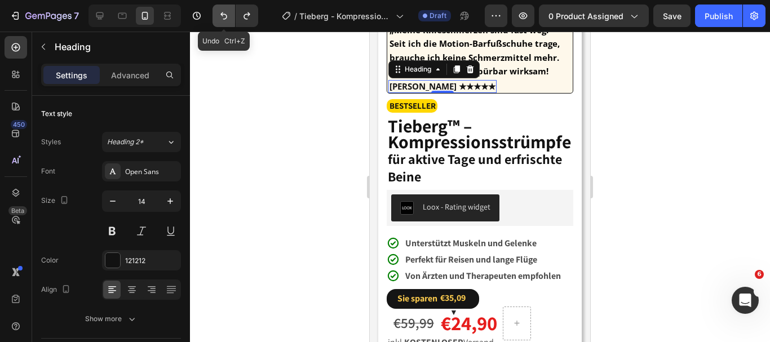
click at [225, 16] on icon "Undo/Redo" at bounding box center [223, 15] width 11 height 11
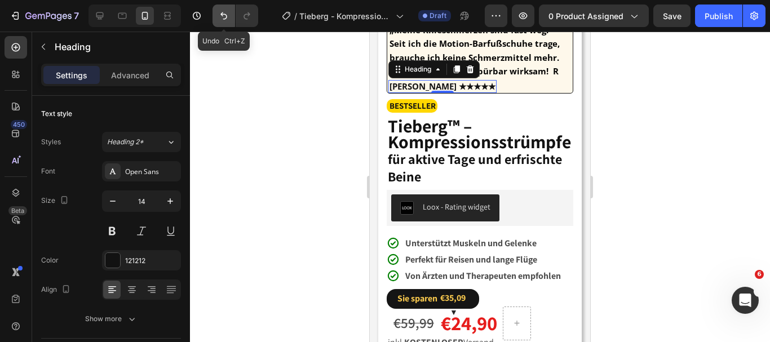
click at [225, 16] on icon "Undo/Redo" at bounding box center [223, 15] width 11 height 11
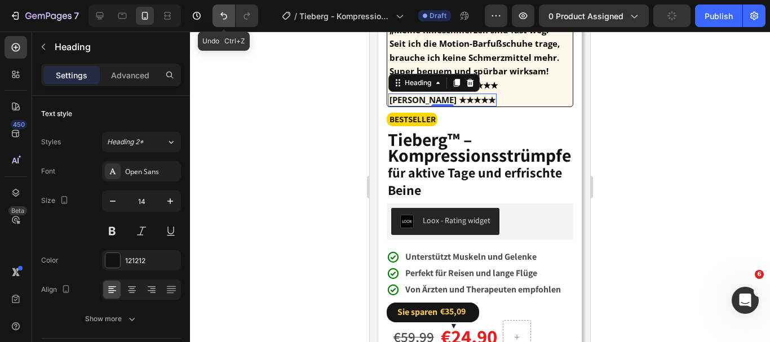
click at [225, 16] on icon "Undo/Redo" at bounding box center [223, 15] width 11 height 11
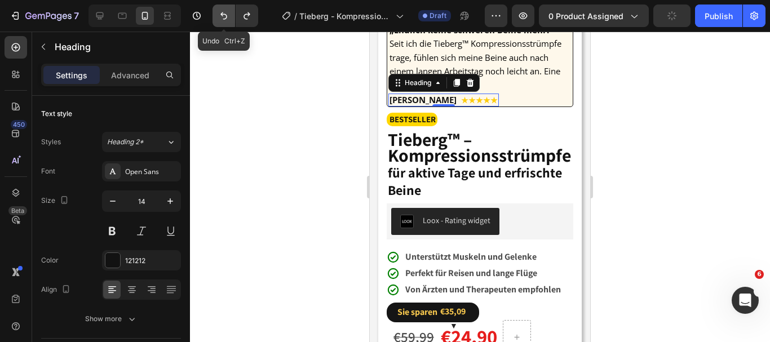
click at [225, 16] on icon "Undo/Redo" at bounding box center [223, 15] width 11 height 11
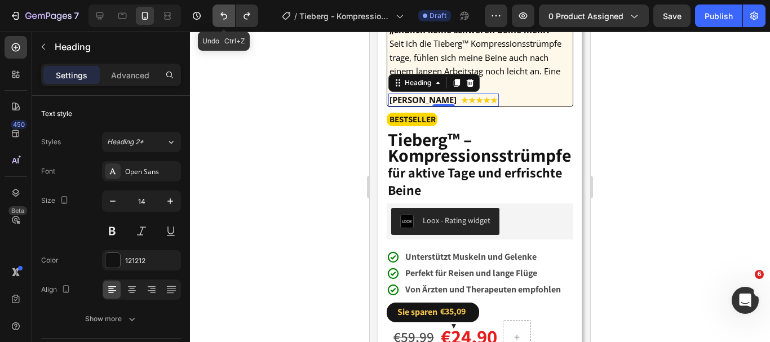
click at [225, 16] on icon "Undo/Redo" at bounding box center [223, 15] width 11 height 11
click at [226, 16] on icon "Undo/Redo" at bounding box center [223, 15] width 11 height 11
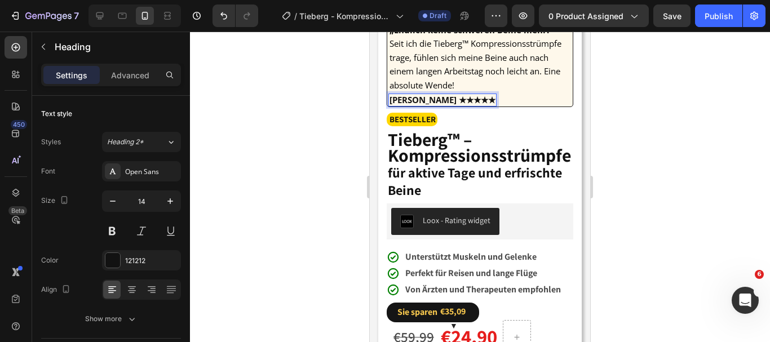
click at [427, 105] on strong "Robert T ★★★★★" at bounding box center [442, 99] width 106 height 11
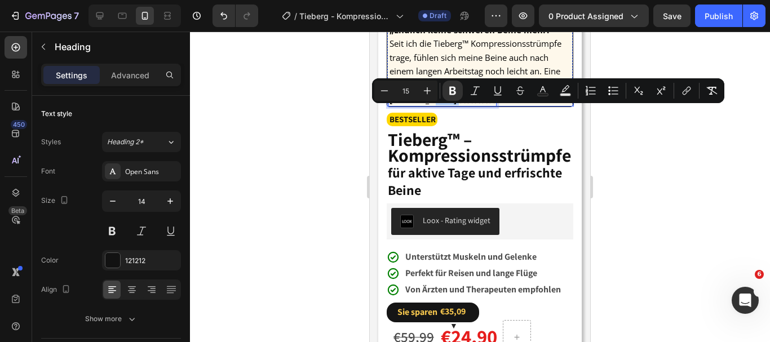
drag, startPoint x: 427, startPoint y: 113, endPoint x: 464, endPoint y: 113, distance: 37.2
click at [464, 106] on div "Robert T ★★★★★ Heading 0 Row" at bounding box center [480, 100] width 185 height 13
click at [328, 95] on div at bounding box center [480, 187] width 580 height 310
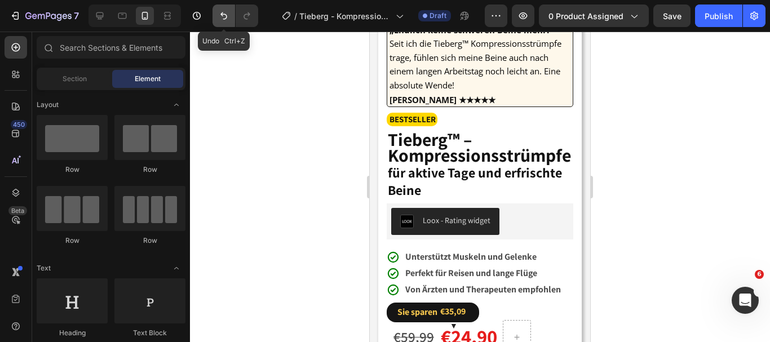
click at [220, 14] on icon "Undo/Redo" at bounding box center [223, 15] width 11 height 11
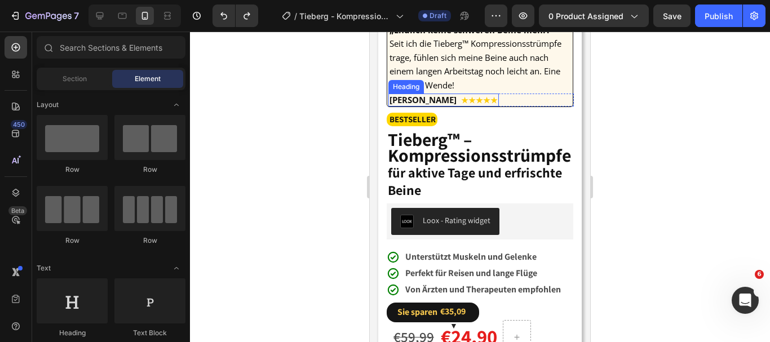
click at [420, 105] on span "Anna K" at bounding box center [425, 99] width 72 height 11
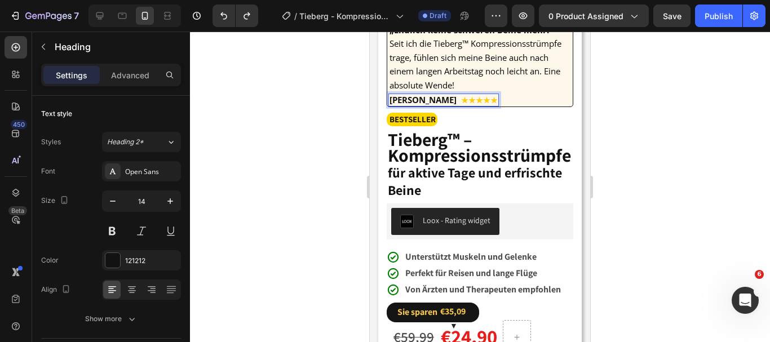
click at [422, 105] on span "Anna K" at bounding box center [425, 99] width 72 height 11
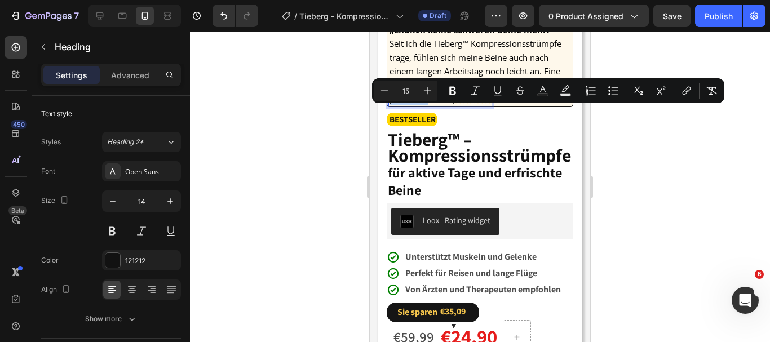
drag, startPoint x: 422, startPoint y: 113, endPoint x: 391, endPoint y: 113, distance: 31.0
click at [391, 105] on span "[PERSON_NAME]" at bounding box center [421, 99] width 65 height 11
click at [453, 95] on icon "Editor contextual toolbar" at bounding box center [452, 91] width 7 height 8
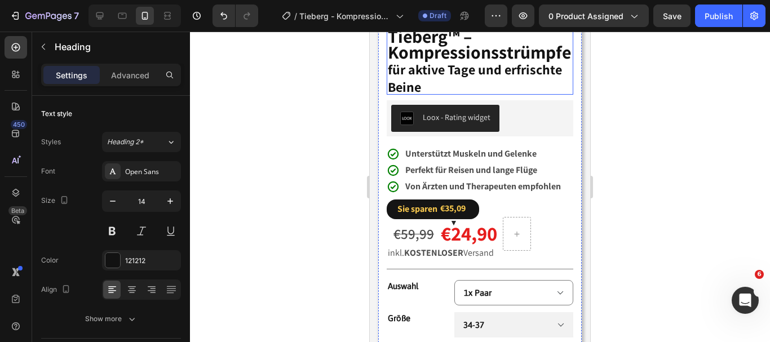
scroll to position [385, 0]
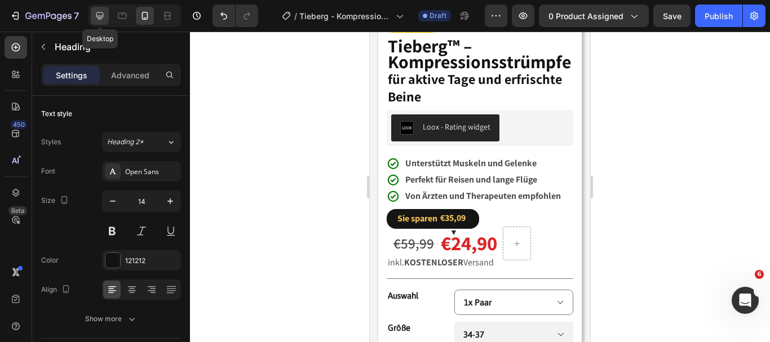
click at [94, 16] on icon at bounding box center [99, 15] width 11 height 11
type input "15"
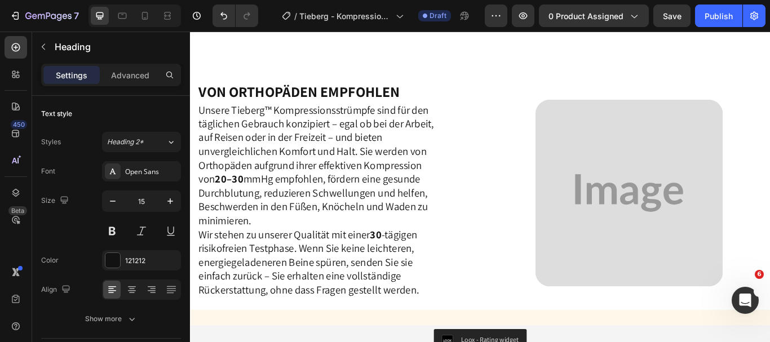
scroll to position [2094, 0]
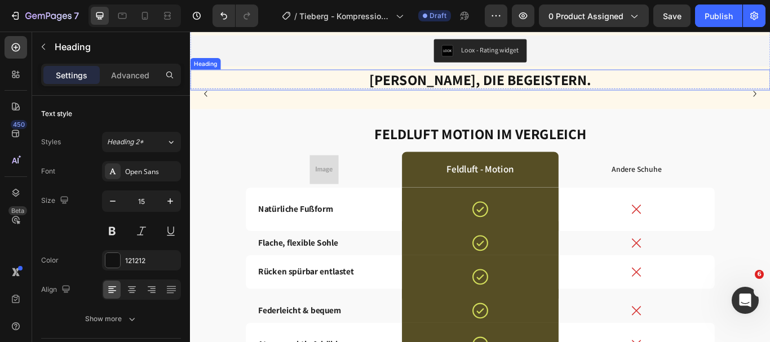
click at [629, 88] on h2 "Schuhe, die begeistern." at bounding box center [528, 88] width 676 height 24
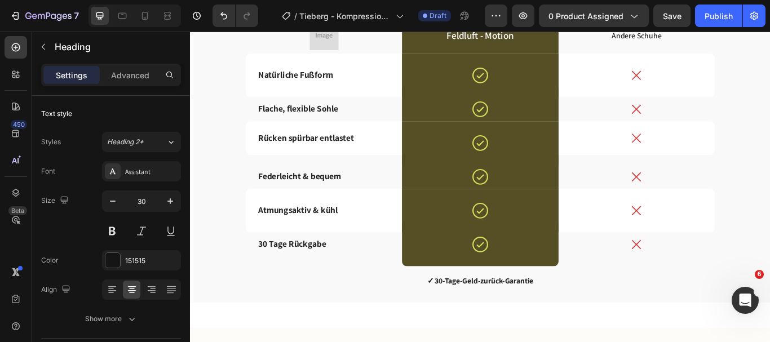
scroll to position [2225, 0]
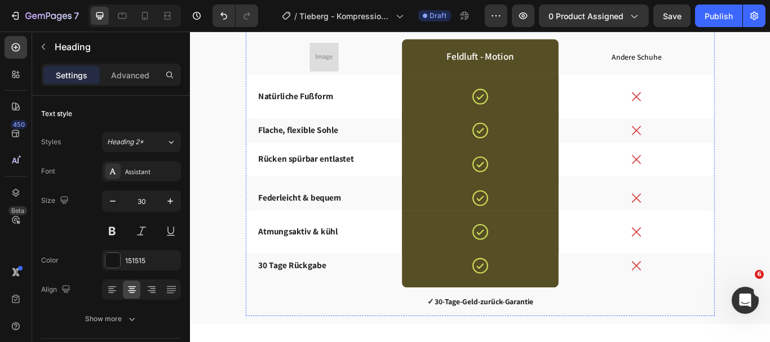
click at [644, 31] on strong "Feldluft Motion im Vergleich" at bounding box center [528, 19] width 247 height 23
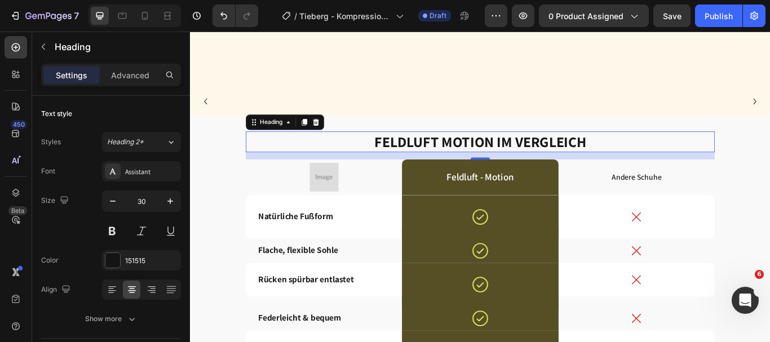
scroll to position [2291, 0]
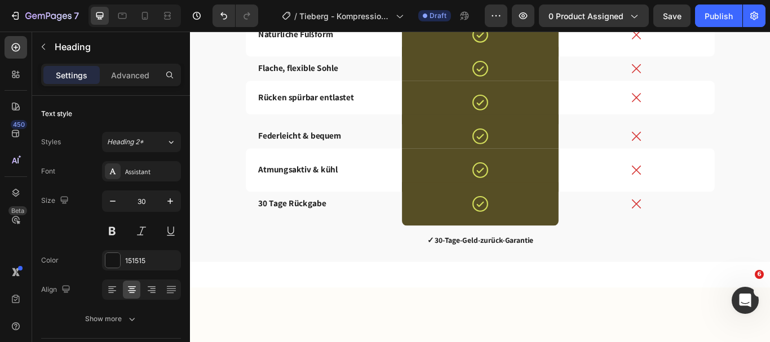
scroll to position [2300, 0]
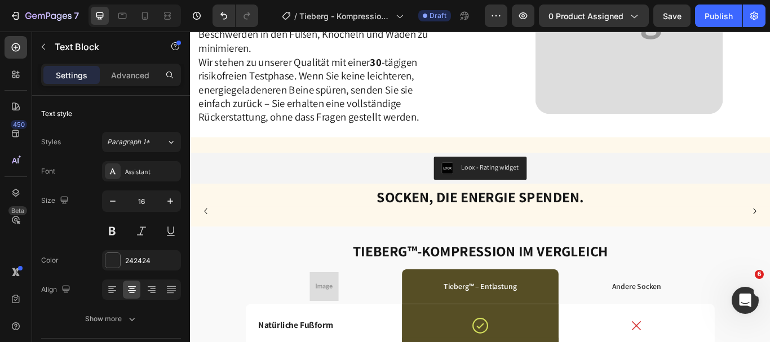
scroll to position [2254, 0]
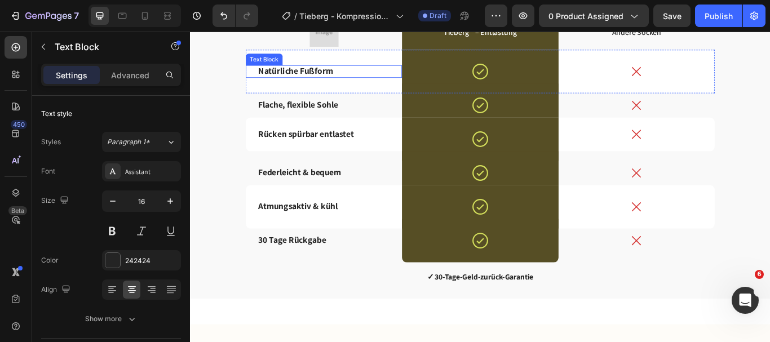
click at [353, 85] on p "Natürliche Fußform" at bounding box center [345, 78] width 153 height 12
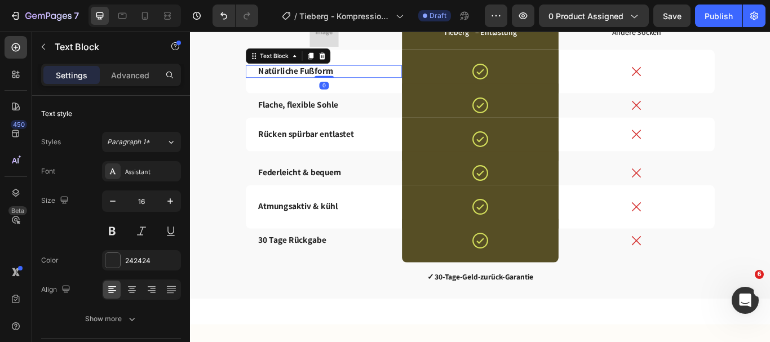
click at [353, 85] on p "Natürliche Fußform" at bounding box center [345, 78] width 153 height 12
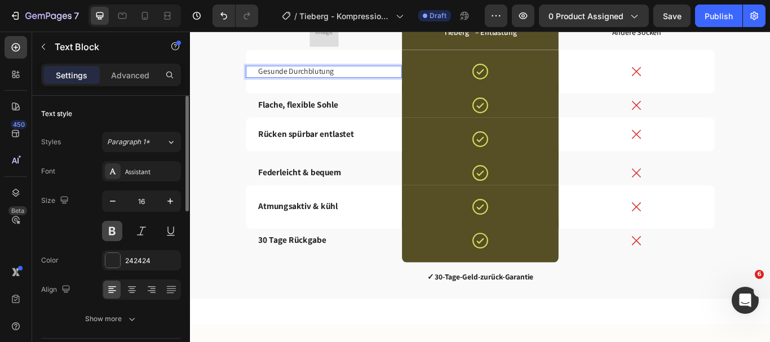
click at [113, 227] on button at bounding box center [112, 231] width 20 height 20
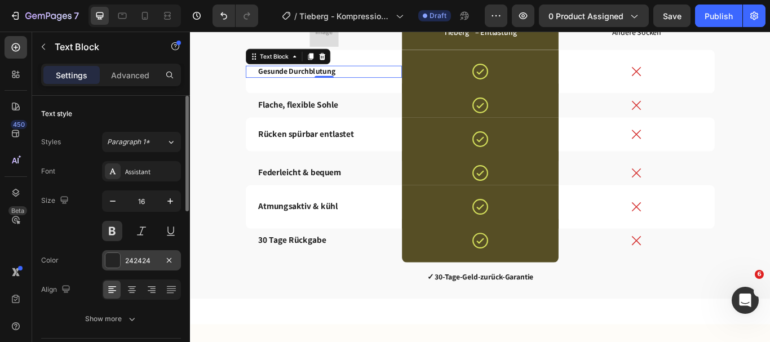
click at [106, 269] on div "242424" at bounding box center [141, 260] width 79 height 20
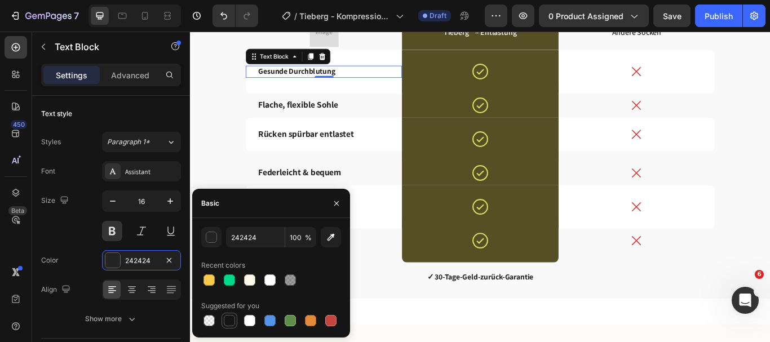
click at [230, 319] on div at bounding box center [229, 320] width 11 height 11
type input "151515"
click at [343, 201] on button "button" at bounding box center [336, 203] width 18 height 18
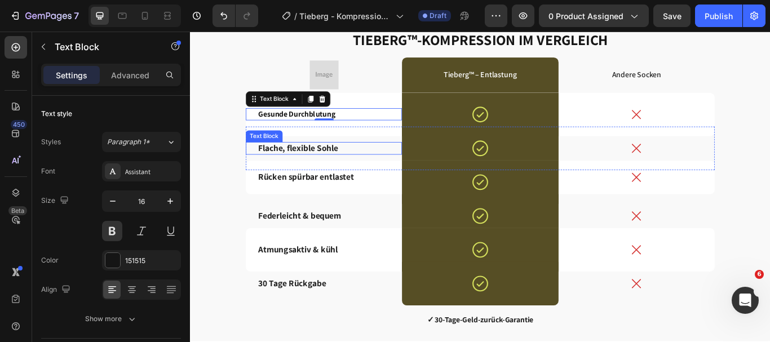
scroll to position [2385, 0]
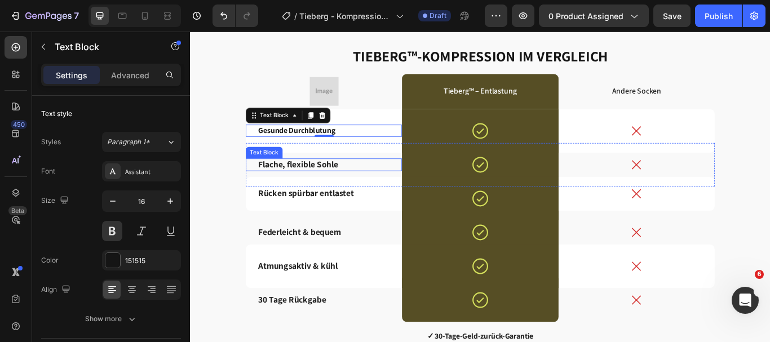
click at [358, 186] on strong "Flache, flexible Sohle" at bounding box center [315, 186] width 93 height 13
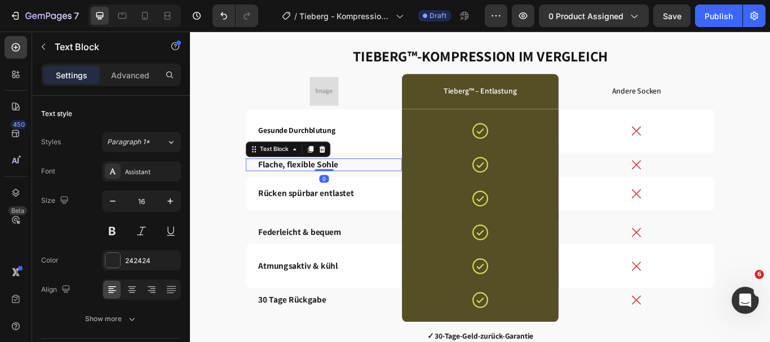
click at [358, 186] on strong "Flache, flexible Sohle" at bounding box center [315, 186] width 93 height 13
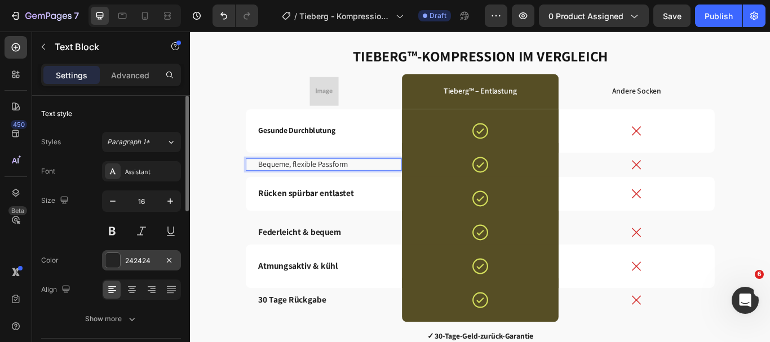
click at [115, 257] on div at bounding box center [112, 260] width 15 height 15
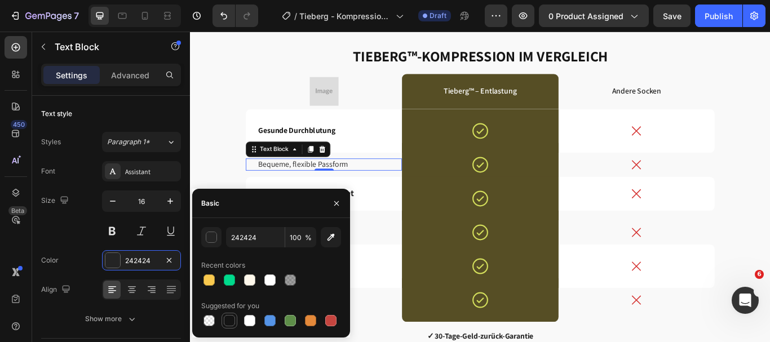
click at [225, 319] on div at bounding box center [229, 320] width 11 height 11
type input "151515"
click at [116, 233] on button at bounding box center [112, 231] width 20 height 20
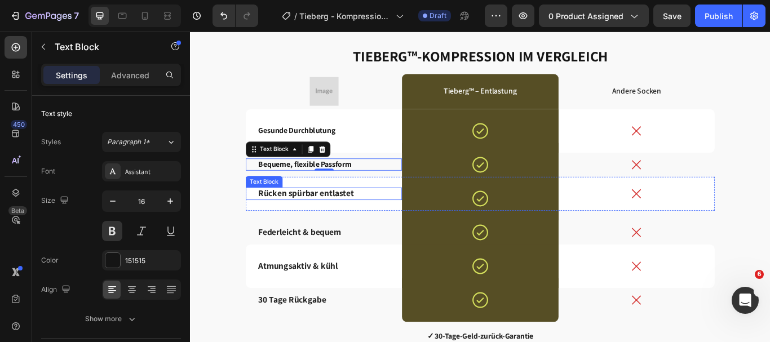
click at [380, 220] on p "Rücken spürbar entlastet" at bounding box center [345, 221] width 153 height 12
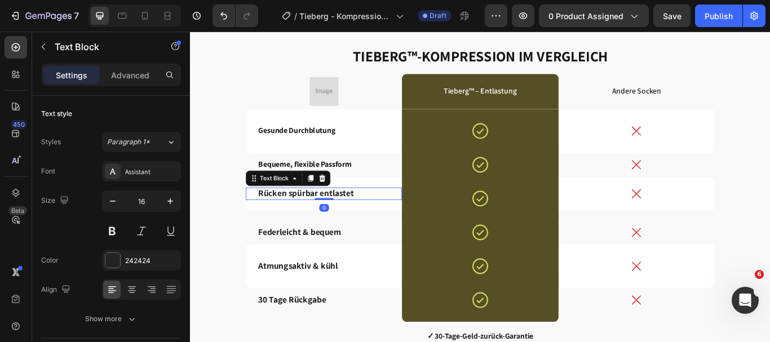
click at [380, 220] on p "Rücken spürbar entlastet" at bounding box center [345, 221] width 153 height 12
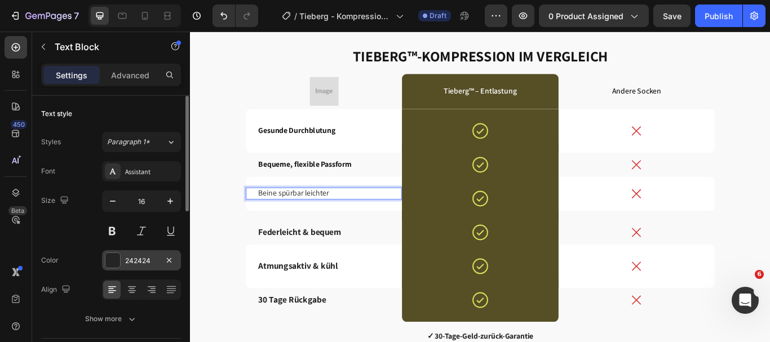
click at [107, 260] on div at bounding box center [112, 260] width 15 height 15
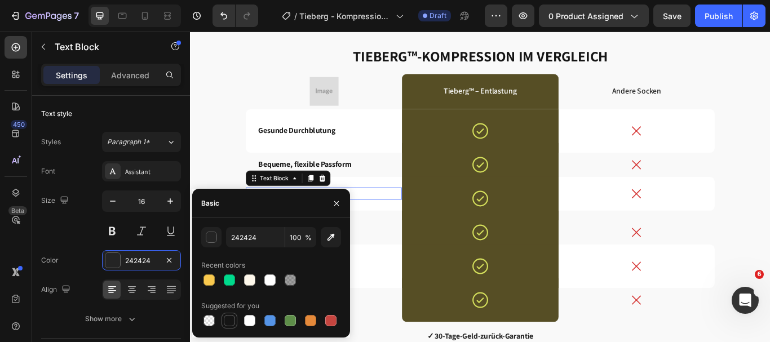
click at [225, 318] on div at bounding box center [229, 320] width 11 height 11
type input "151515"
click at [116, 229] on button at bounding box center [112, 231] width 20 height 20
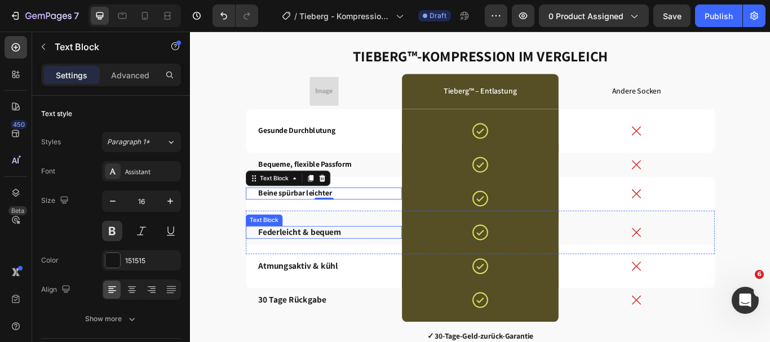
click at [363, 268] on p "Federleicht & bequem" at bounding box center [345, 266] width 153 height 12
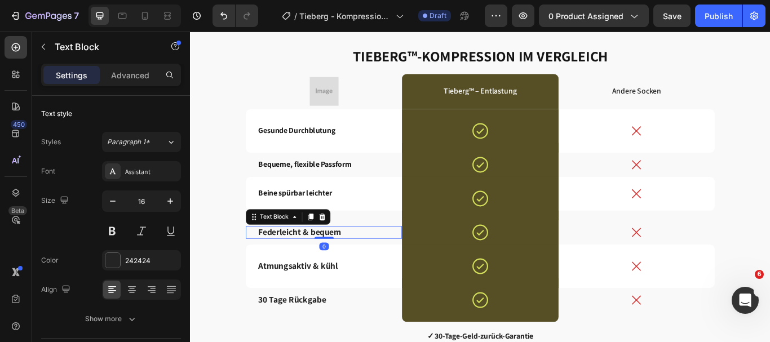
click at [363, 268] on p "Federleicht & bequem" at bounding box center [345, 266] width 153 height 12
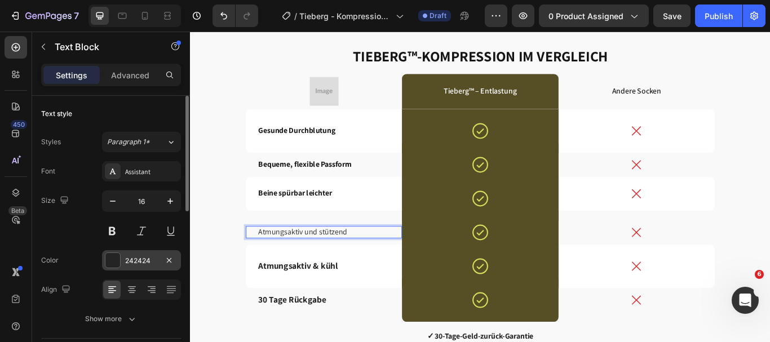
click at [117, 262] on div at bounding box center [112, 260] width 15 height 15
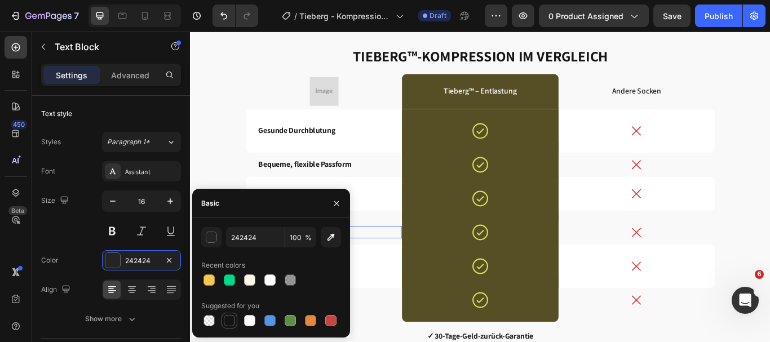
click at [232, 325] on div at bounding box center [229, 320] width 11 height 11
type input "151515"
click at [112, 232] on button at bounding box center [112, 231] width 20 height 20
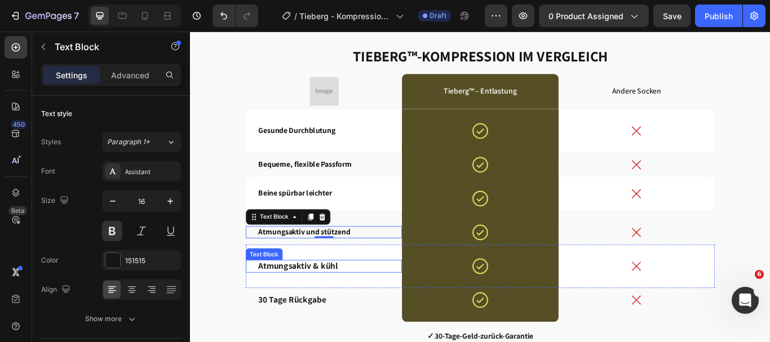
click at [363, 302] on p "Atmungsaktiv & kühl" at bounding box center [345, 305] width 153 height 12
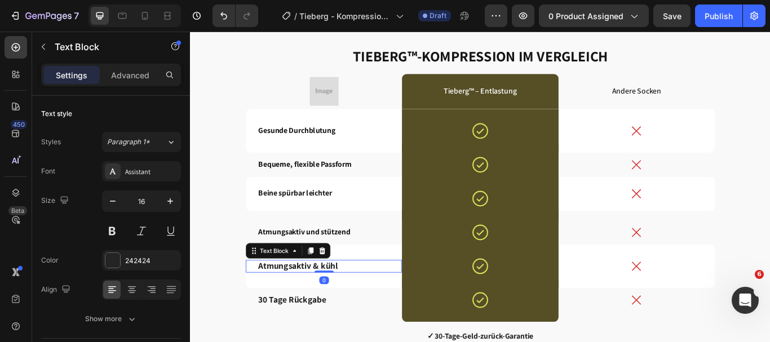
click at [363, 302] on p "Atmungsaktiv & kühl" at bounding box center [345, 305] width 153 height 12
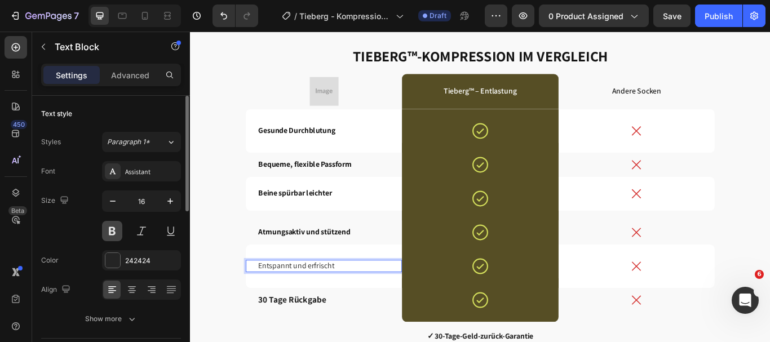
click at [112, 236] on button at bounding box center [112, 231] width 20 height 20
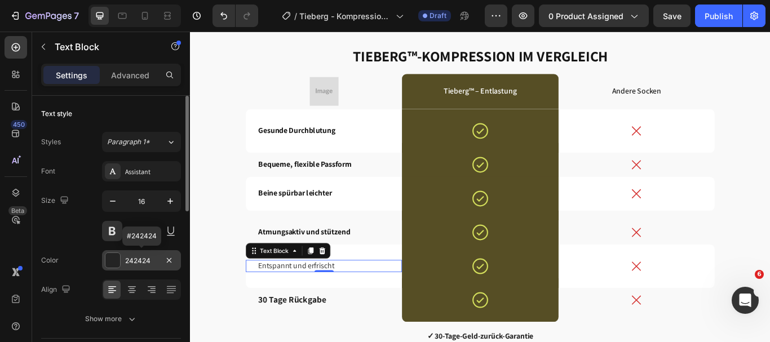
click at [112, 266] on div at bounding box center [112, 260] width 15 height 15
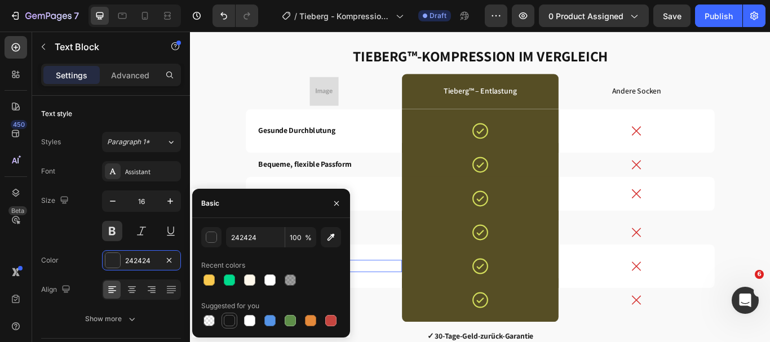
click at [226, 323] on div at bounding box center [229, 320] width 11 height 11
type input "151515"
click at [339, 201] on icon "button" at bounding box center [336, 203] width 9 height 9
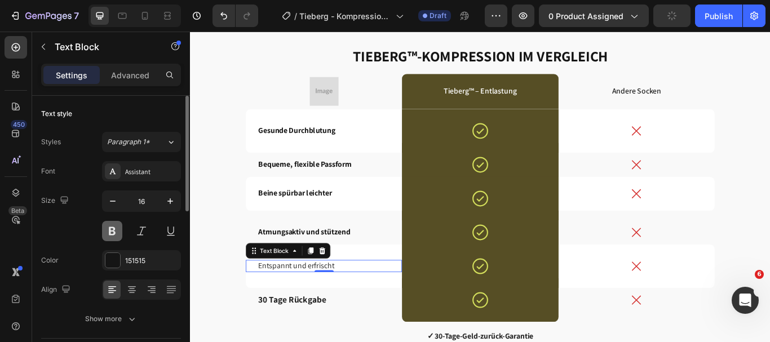
click at [116, 234] on button at bounding box center [112, 231] width 20 height 20
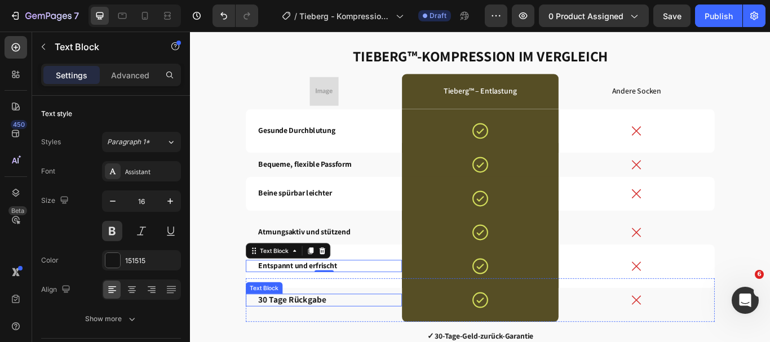
click at [354, 341] on p "30 Tage Rückgabe" at bounding box center [345, 345] width 153 height 12
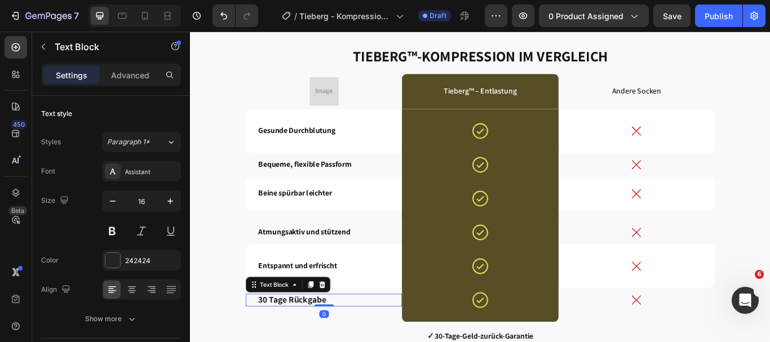
click at [354, 341] on p "30 Tage Rückgabe" at bounding box center [345, 345] width 153 height 12
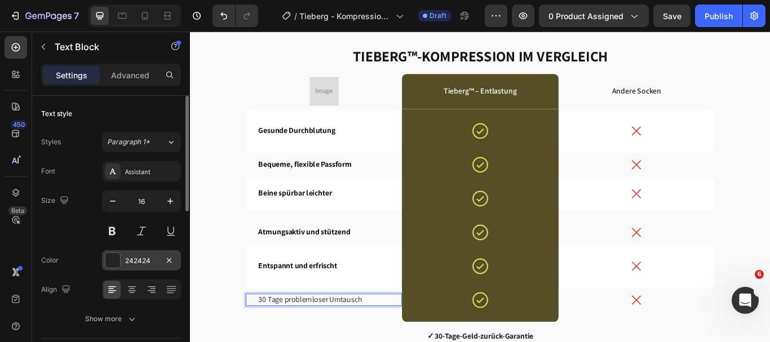
click at [117, 256] on div at bounding box center [112, 260] width 15 height 15
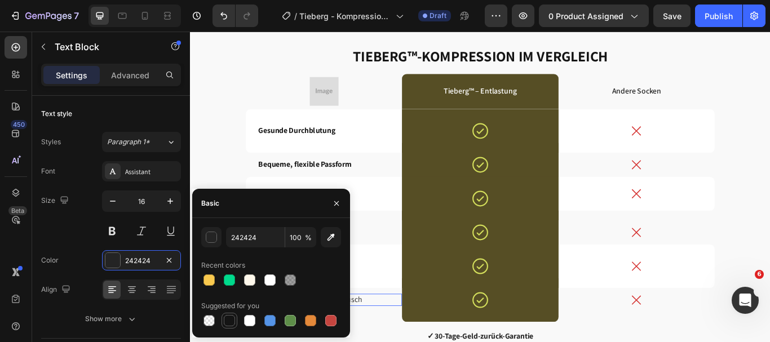
click at [224, 319] on div at bounding box center [229, 320] width 11 height 11
type input "151515"
click at [114, 232] on button at bounding box center [112, 231] width 20 height 20
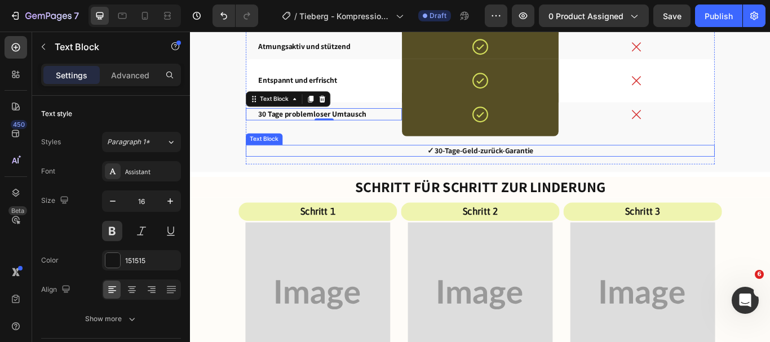
scroll to position [2686, 0]
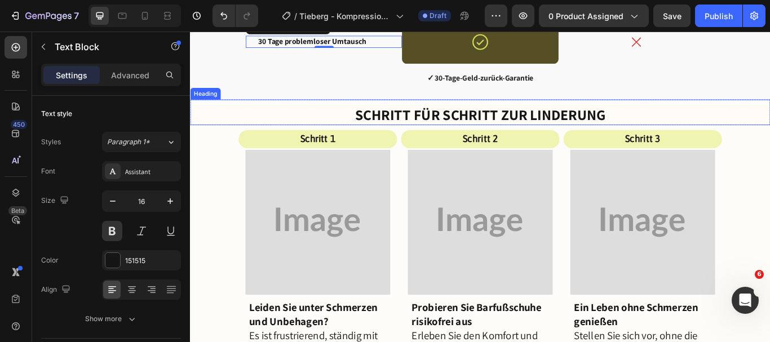
click at [706, 123] on h2 "Schritt für Schritt zur Linderung" at bounding box center [528, 129] width 676 height 24
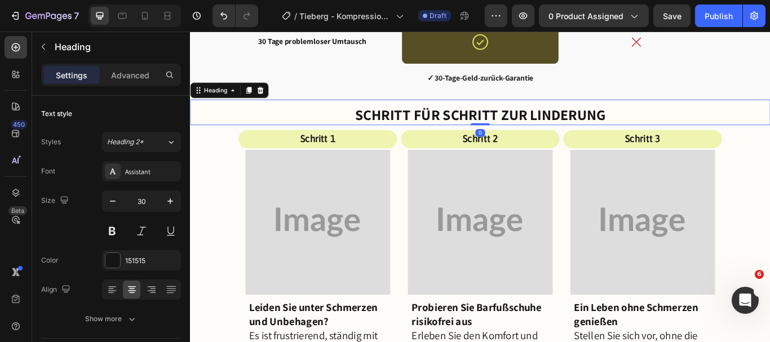
click at [706, 123] on h2 "Schritt für Schritt zur Linderung" at bounding box center [528, 129] width 676 height 24
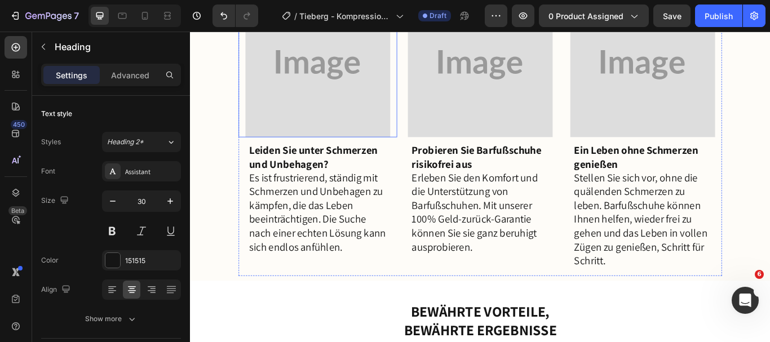
scroll to position [2873, 0]
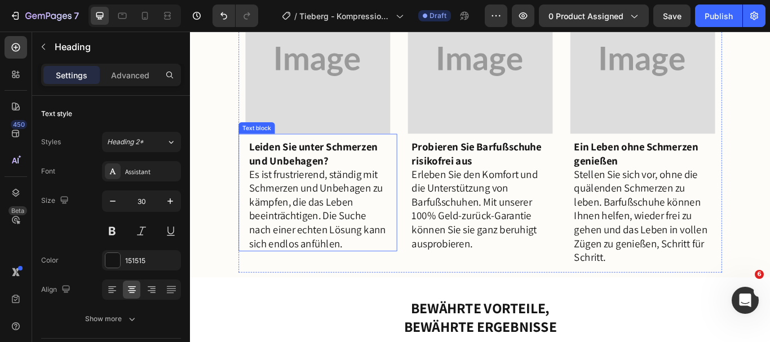
click at [259, 160] on strong "Leiden Sie unter Schmerzen und Unbehagen?" at bounding box center [334, 174] width 150 height 32
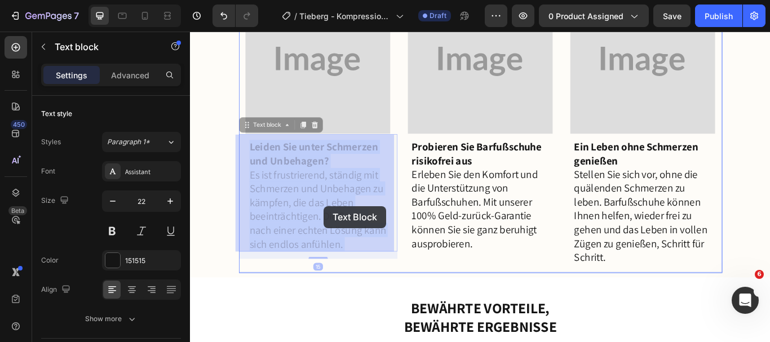
drag, startPoint x: 255, startPoint y: 160, endPoint x: 331, endPoint y: 218, distance: 95.7
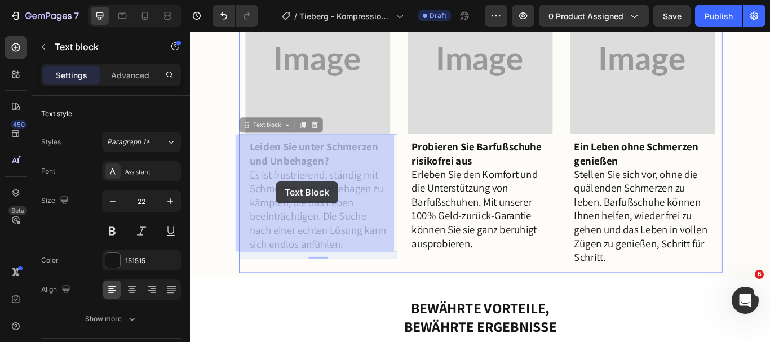
drag, startPoint x: 251, startPoint y: 161, endPoint x: 287, endPoint y: 204, distance: 56.1
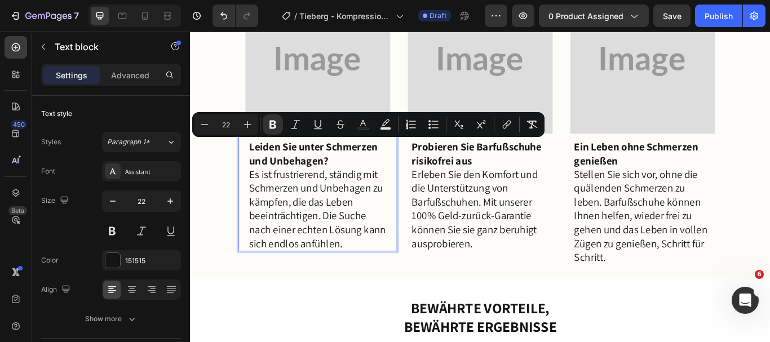
click at [283, 190] on p "Es ist frustrierend, ständig mit Schmerzen und Unbehagen zu kämpfen, die das Le…" at bounding box center [339, 238] width 160 height 97
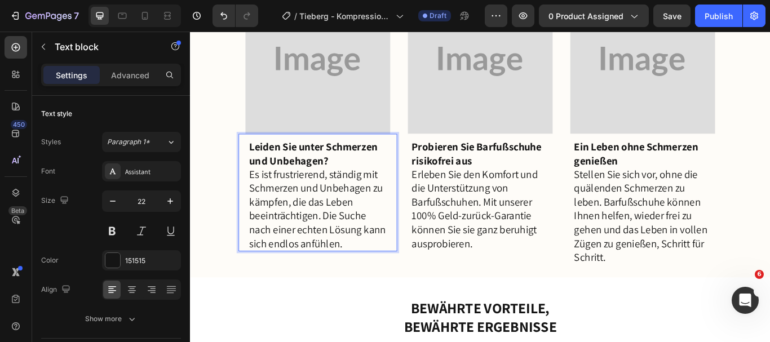
click at [257, 163] on div "Leiden Sie unter Schmerzen und Unbehagen? Es ist frustrierend, ständig mit Schm…" at bounding box center [338, 222] width 162 height 131
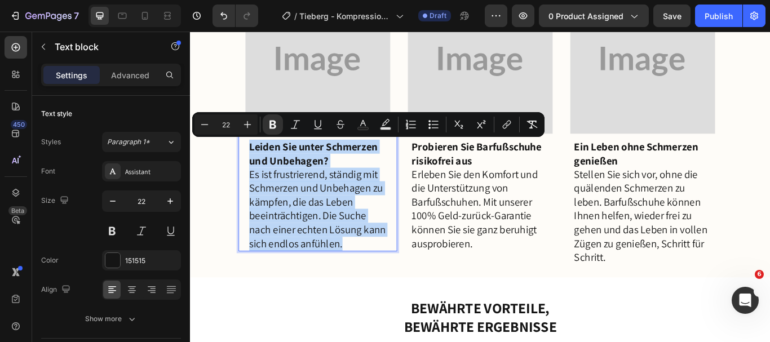
drag, startPoint x: 254, startPoint y: 163, endPoint x: 377, endPoint y: 274, distance: 166.0
click at [377, 274] on div "Leiden Sie unter Schmerzen und Unbehagen? Es ist frustrierend, ständig mit Schm…" at bounding box center [338, 222] width 162 height 131
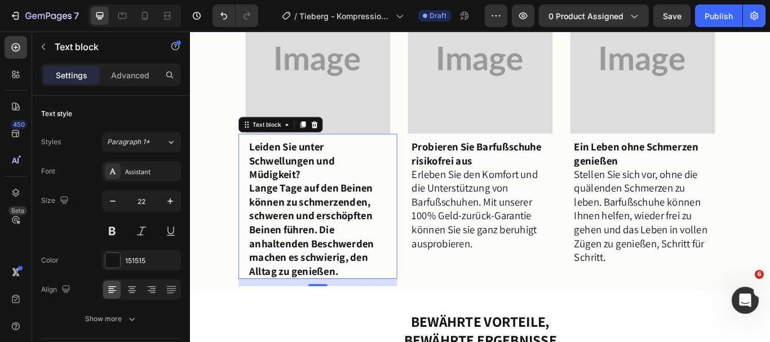
drag, startPoint x: 252, startPoint y: 208, endPoint x: 357, endPoint y: 287, distance: 131.9
click at [357, 287] on div "Leiden Sie unter Schwellungen und Müdigkeit? Lange Tage auf den Beinen können z…" at bounding box center [338, 235] width 185 height 169
click at [339, 272] on strong "Lange Tage auf den Beinen können zu schmerzenden, schweren und erschöpften Bein…" at bounding box center [331, 262] width 145 height 113
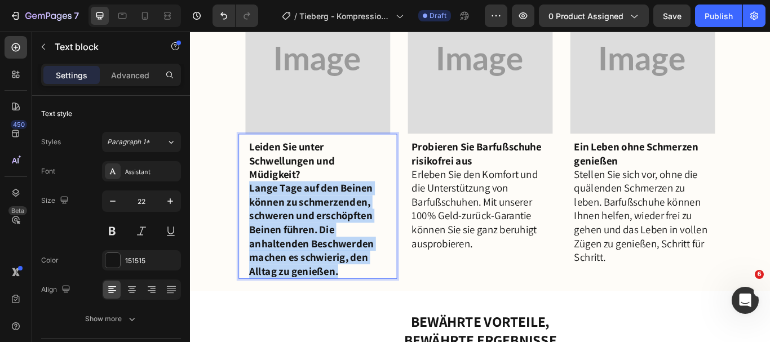
drag, startPoint x: 254, startPoint y: 210, endPoint x: 364, endPoint y: 317, distance: 153.8
click at [364, 317] on p "Leiden Sie unter Schwellungen und Müdigkeit? Lange Tage auf den Beinen können z…" at bounding box center [339, 238] width 160 height 161
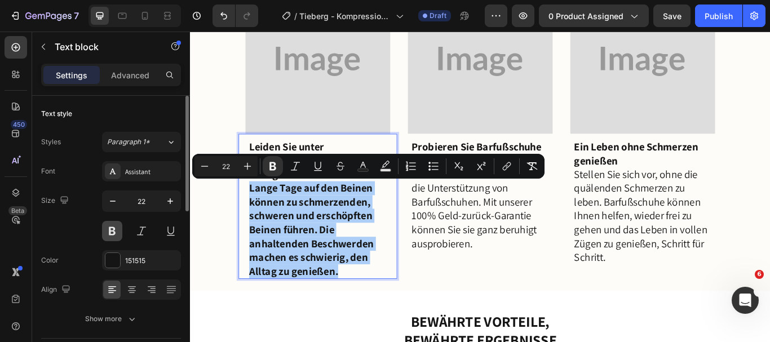
click at [112, 233] on button at bounding box center [112, 231] width 20 height 20
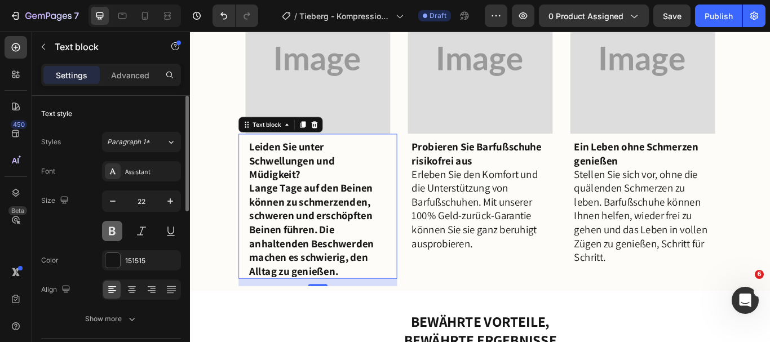
click at [112, 233] on button at bounding box center [112, 231] width 20 height 20
click at [259, 266] on strong "Lange Tage auf den Beinen können zu schmerzenden, schweren und erschöpften Bein…" at bounding box center [331, 262] width 145 height 113
drag, startPoint x: 250, startPoint y: 214, endPoint x: 344, endPoint y: 291, distance: 121.7
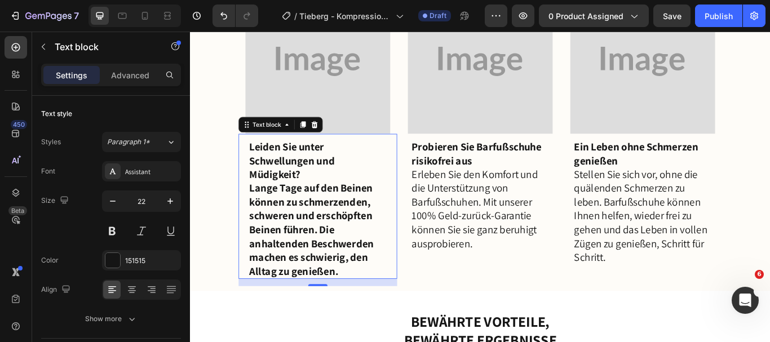
click at [344, 291] on div "Leiden Sie unter Schwellungen und Müdigkeit? Lange Tage auf den Beinen können z…" at bounding box center [338, 235] width 185 height 169
click at [370, 308] on p "Leiden Sie unter Schwellungen und Müdigkeit? Lange Tage auf den Beinen können z…" at bounding box center [339, 238] width 160 height 161
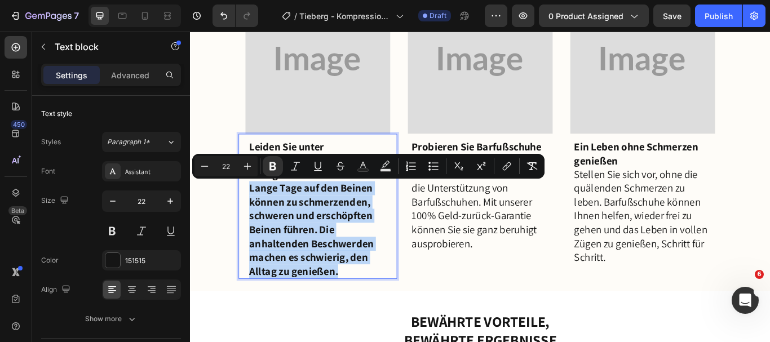
drag, startPoint x: 254, startPoint y: 207, endPoint x: 372, endPoint y: 319, distance: 163.0
click at [372, 319] on div "Leiden Sie unter Schwellungen und Müdigkeit? Lange Tage auf den Beinen können z…" at bounding box center [338, 238] width 162 height 163
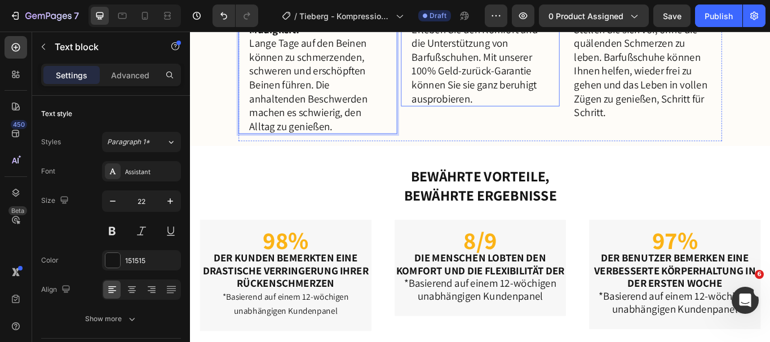
click at [523, 21] on p "Probieren Sie Barfußschuhe risikofrei aus" at bounding box center [528, 5] width 160 height 32
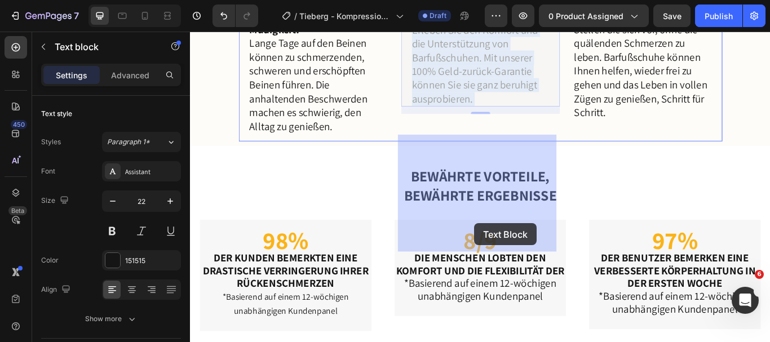
drag, startPoint x: 442, startPoint y: 164, endPoint x: 512, endPoint y: 246, distance: 107.5
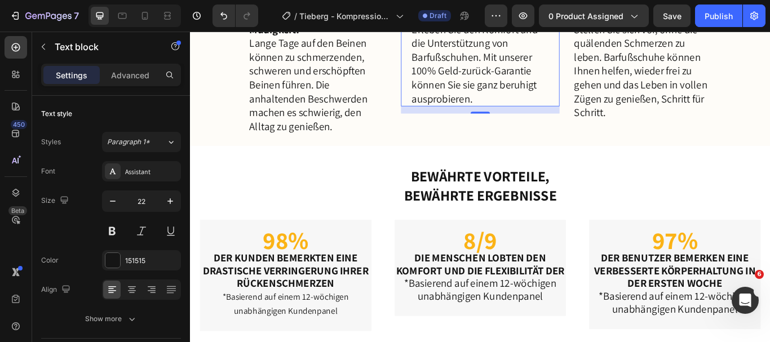
click at [447, 119] on div "Probieren Sie Barfußschuhe risikofrei aus Erleben Sie den Komfort und die Unter…" at bounding box center [528, 53] width 162 height 131
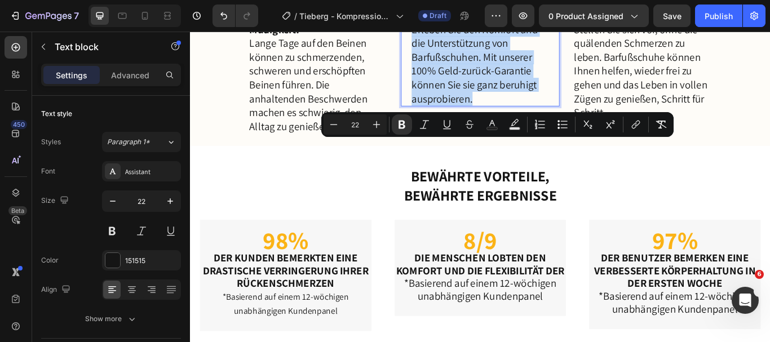
drag, startPoint x: 442, startPoint y: 158, endPoint x: 525, endPoint y: 274, distance: 142.4
click at [525, 119] on div "Probieren Sie Barfußschuhe risikofrei aus Erleben Sie den Komfort und die Unter…" at bounding box center [528, 53] width 162 height 131
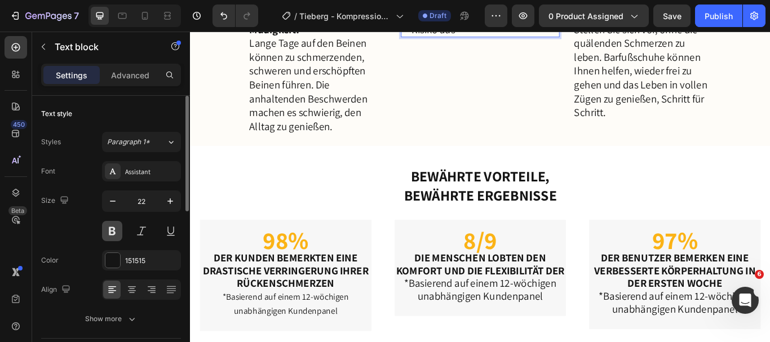
click at [116, 227] on button at bounding box center [112, 231] width 20 height 20
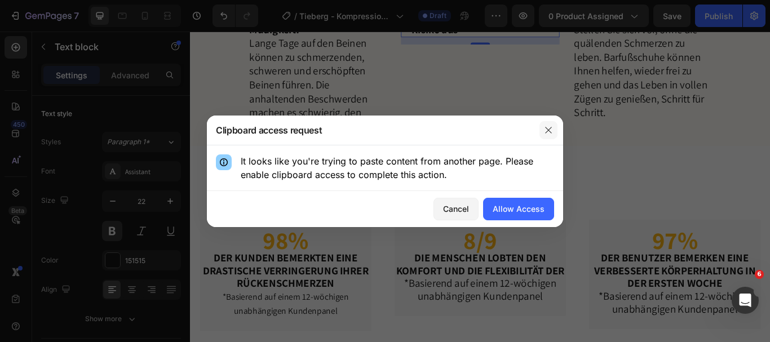
click at [550, 130] on icon "button" at bounding box center [548, 130] width 9 height 9
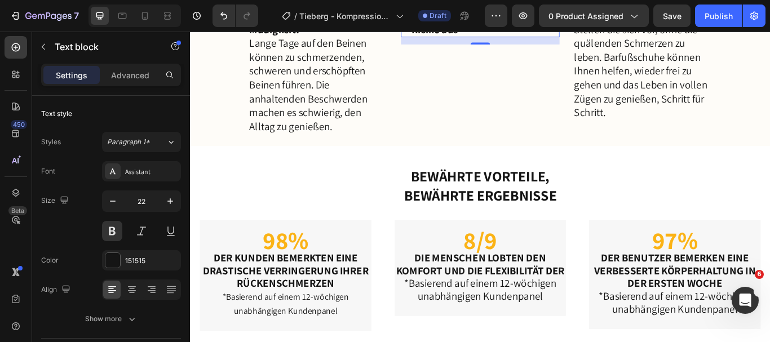
click at [524, 37] on p "Probieren Sie Tieberg™ Kompressionsstrümpfe ohne Risiko aus" at bounding box center [528, 13] width 160 height 48
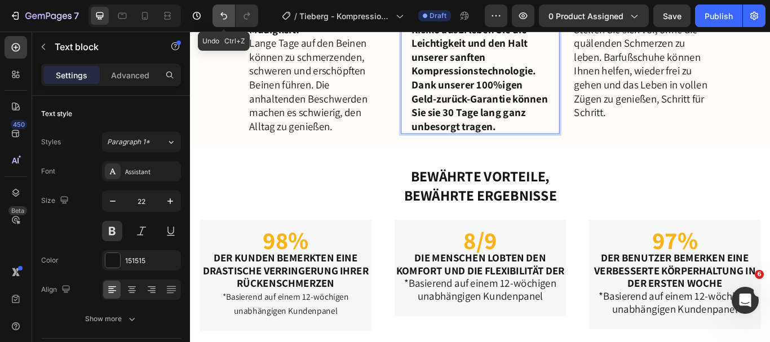
click at [221, 19] on icon "Undo/Redo" at bounding box center [223, 15] width 11 height 11
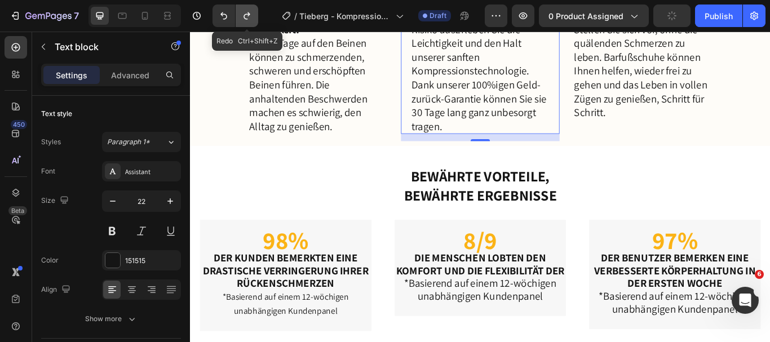
click at [246, 15] on icon "Undo/Redo" at bounding box center [246, 15] width 6 height 7
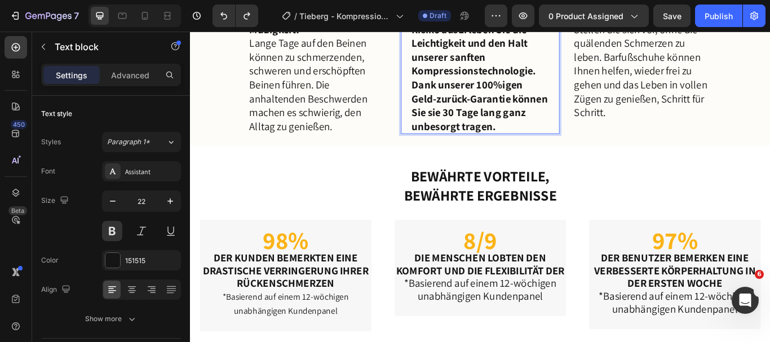
click at [500, 150] on p "Probieren Sie Tieberg™ Kompressionsstrümpfe ohne Risiko ausErleben Sie die Leic…" at bounding box center [528, 69] width 160 height 161
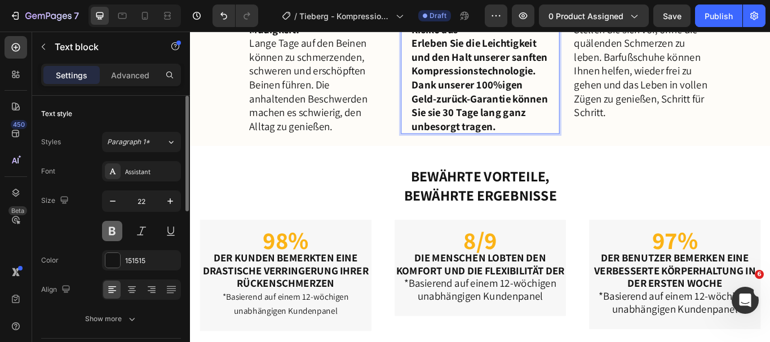
click at [116, 226] on button at bounding box center [112, 231] width 20 height 20
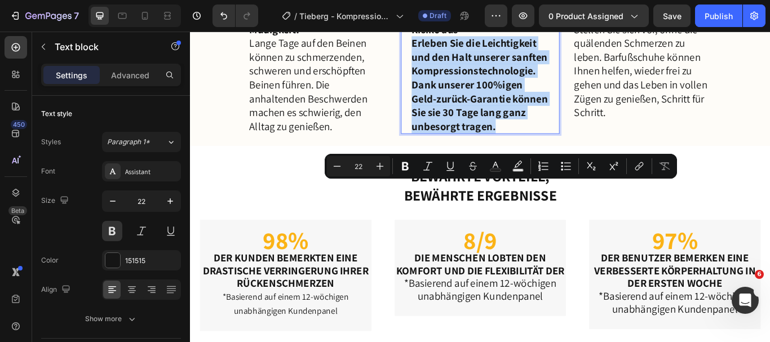
drag, startPoint x: 445, startPoint y: 211, endPoint x: 551, endPoint y: 313, distance: 147.4
click at [551, 150] on p "Erleben Sie die Leichtigkeit und den Halt unserer sanften Kompressionstechnolog…" at bounding box center [528, 93] width 160 height 113
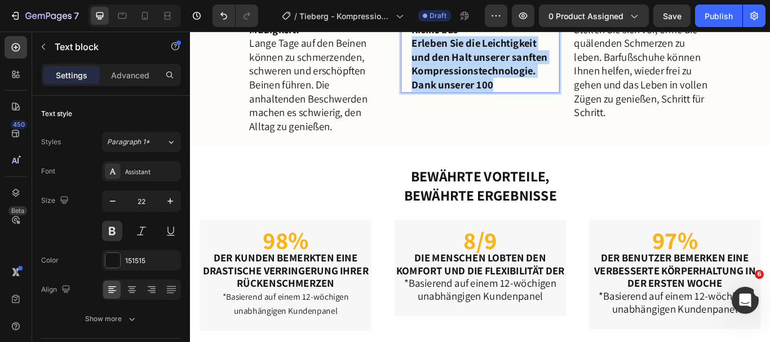
drag, startPoint x: 443, startPoint y: 207, endPoint x: 539, endPoint y: 262, distance: 110.6
click at [539, 101] on p "Erleben Sie die Leichtigkeit und den Halt unserer sanften Kompressionstechnolog…" at bounding box center [528, 69] width 160 height 64
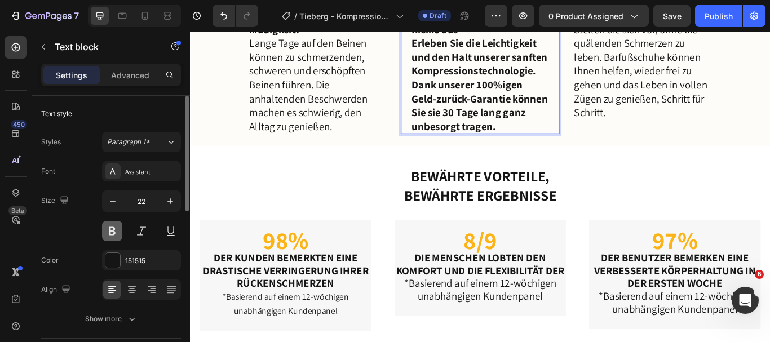
click at [112, 231] on button at bounding box center [112, 231] width 20 height 20
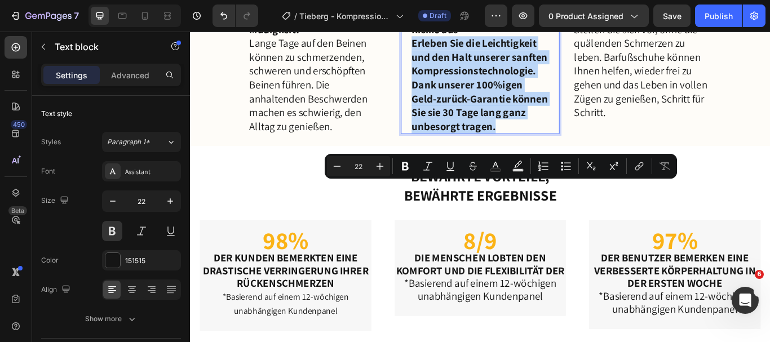
drag, startPoint x: 442, startPoint y: 210, endPoint x: 550, endPoint y: 310, distance: 147.5
click at [550, 151] on div "Probieren Sie Tieberg™ Kompressionsstrümpfe ohne Risiko aus Erleben Sie die Lei…" at bounding box center [528, 69] width 162 height 163
click at [550, 150] on p "Erleben Sie die Leichtigkeit und den Halt unserer sanften Kompressionstechnolog…" at bounding box center [528, 93] width 160 height 113
drag, startPoint x: 442, startPoint y: 208, endPoint x: 555, endPoint y: 310, distance: 152.4
click at [555, 151] on div "Probieren Sie Tieberg™ Kompressionsstrümpfe ohne Risiko aus Erleben Sie die Lei…" at bounding box center [528, 69] width 162 height 163
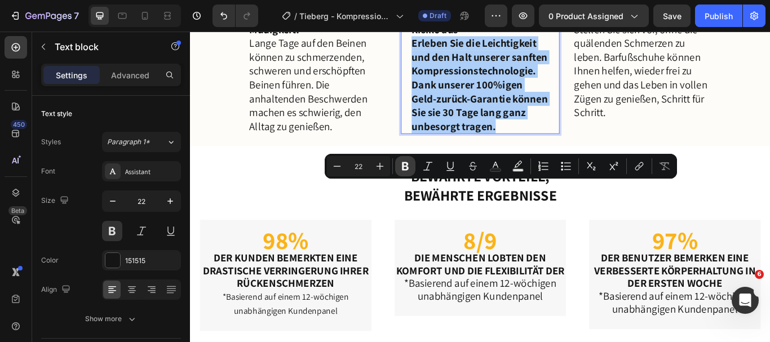
click at [406, 170] on icon "Editor contextual toolbar" at bounding box center [405, 166] width 7 height 8
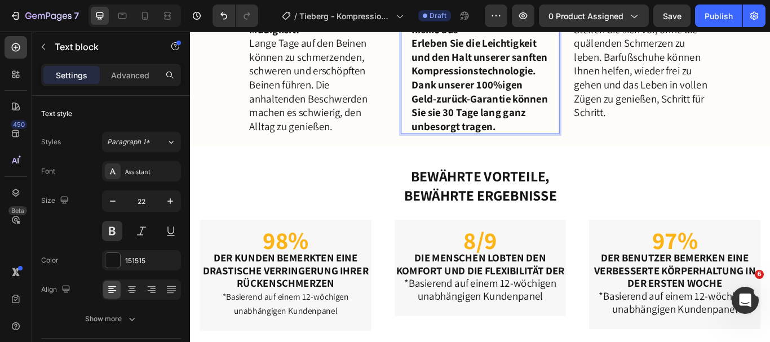
click at [441, 151] on div "Probieren Sie Tieberg™ Kompressionsstrümpfe ohne Risiko aus Erleben Sie die Lei…" at bounding box center [527, 66] width 185 height 169
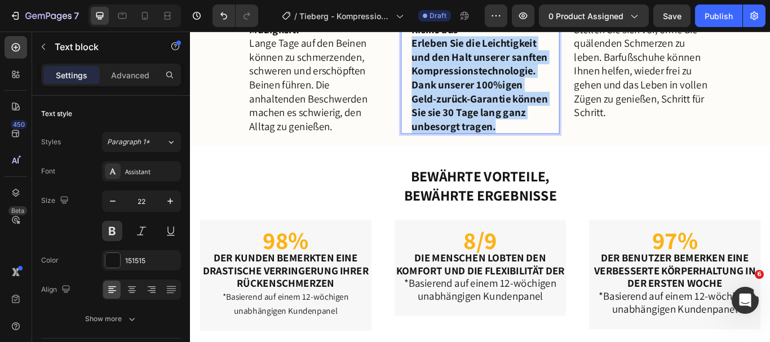
drag, startPoint x: 442, startPoint y: 211, endPoint x: 545, endPoint y: 309, distance: 141.9
click at [545, 151] on div "Probieren Sie Tieberg™ Kompressionsstrümpfe ohne Risiko aus Erleben Sie die Lei…" at bounding box center [528, 69] width 162 height 163
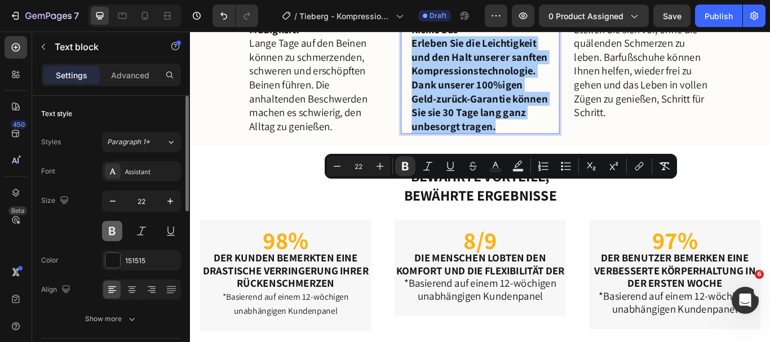
click at [114, 221] on button at bounding box center [112, 231] width 20 height 20
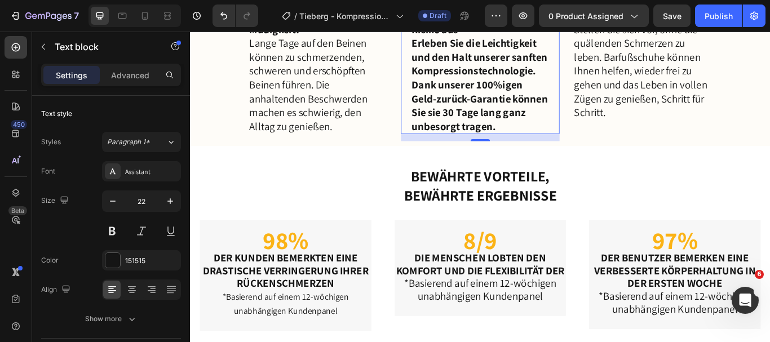
drag, startPoint x: 439, startPoint y: 160, endPoint x: 513, endPoint y: 239, distance: 108.0
click at [513, 151] on div "Probieren Sie Tieberg™ Kompressionsstrümpfe ohne Risiko aus Erleben Sie die Lei…" at bounding box center [527, 66] width 185 height 169
click at [513, 150] on strong "Erleben Sie die Leichtigkeit und den Halt unserer sanften Kompressionstechnolog…" at bounding box center [527, 93] width 159 height 113
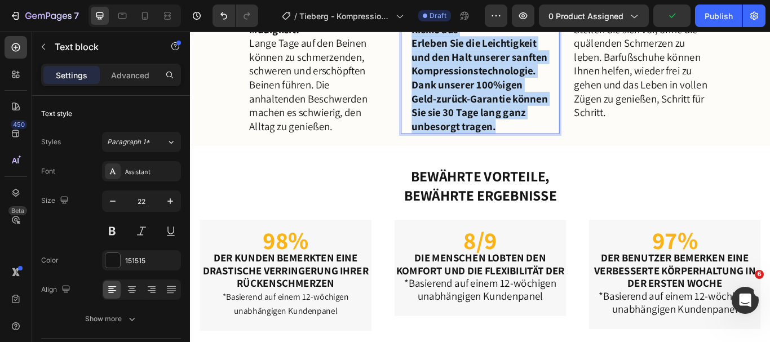
drag, startPoint x: 442, startPoint y: 163, endPoint x: 548, endPoint y: 310, distance: 181.1
click at [548, 151] on div "Probieren Sie Tieberg™ Kompressionsstrümpfe ohne Risiko aus Erleben Sie die Lei…" at bounding box center [528, 69] width 162 height 163
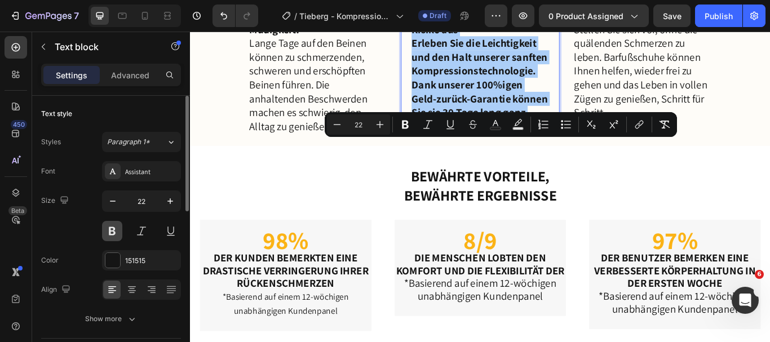
click at [114, 229] on button at bounding box center [112, 231] width 20 height 20
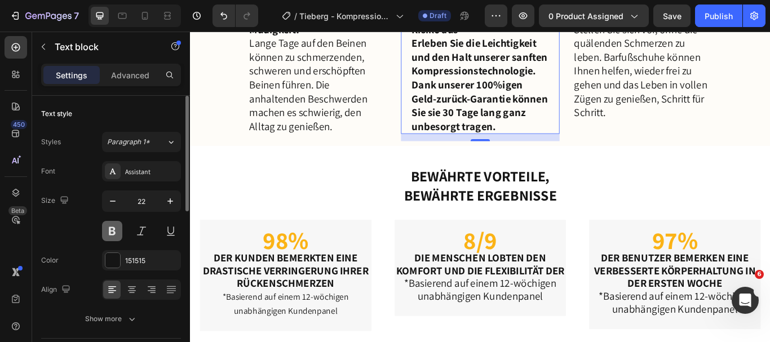
click at [114, 229] on button at bounding box center [112, 231] width 20 height 20
drag, startPoint x: 441, startPoint y: 206, endPoint x: 521, endPoint y: 263, distance: 98.2
click at [521, 151] on div "Probieren Sie Tieberg™ Kompressionsstrümpfe ohne Risiko aus Erleben Sie die Lei…" at bounding box center [527, 66] width 185 height 169
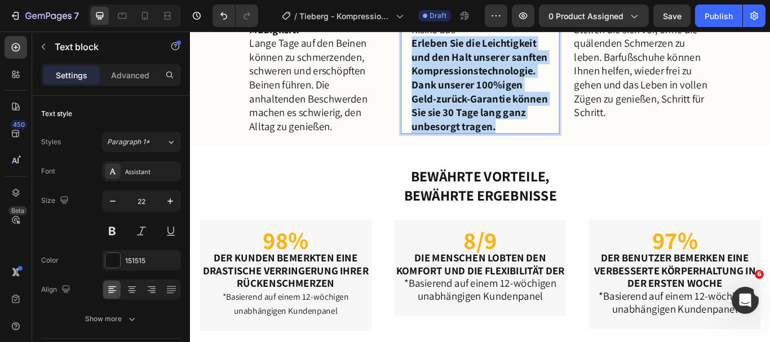
drag, startPoint x: 442, startPoint y: 208, endPoint x: 546, endPoint y: 310, distance: 146.2
click at [546, 151] on div "Probieren Sie Tieberg™ Kompressionsstrümpfe ohne Risiko aus Erleben Sie die Lei…" at bounding box center [528, 69] width 162 height 163
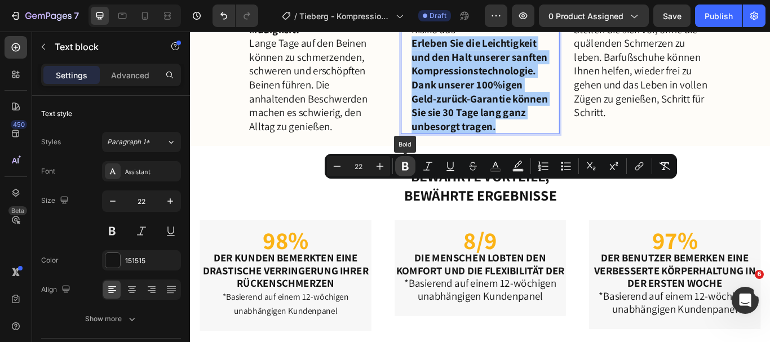
click at [408, 163] on icon "Editor contextual toolbar" at bounding box center [404, 166] width 11 height 11
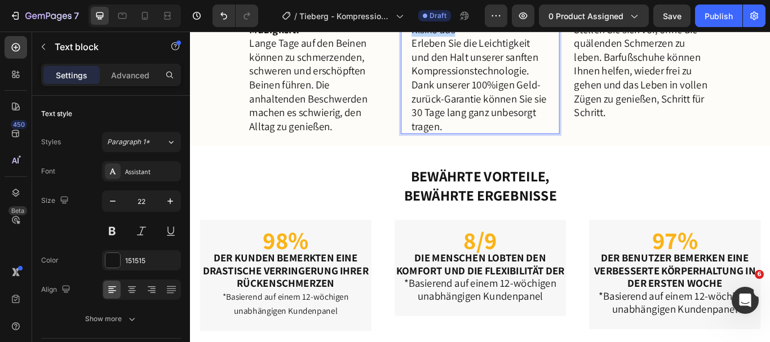
drag, startPoint x: 500, startPoint y: 199, endPoint x: 441, endPoint y: 159, distance: 71.3
click at [441, 151] on div "Probieren Sie Tieberg™ Kompressionsstrümpfe ohne Risiko aus Erleben Sie die Lei…" at bounding box center [527, 66] width 185 height 169
click at [526, 37] on p "Probieren Sie Tieberg™ Kompressionsstrümpfe ohne Risiko aus" at bounding box center [528, 13] width 160 height 48
drag, startPoint x: 444, startPoint y: 163, endPoint x: 492, endPoint y: 198, distance: 60.1
click at [492, 37] on p "Probieren Sie Tieberg™ Kompressionsstrümpfe ohne Risiko aus" at bounding box center [528, 13] width 160 height 48
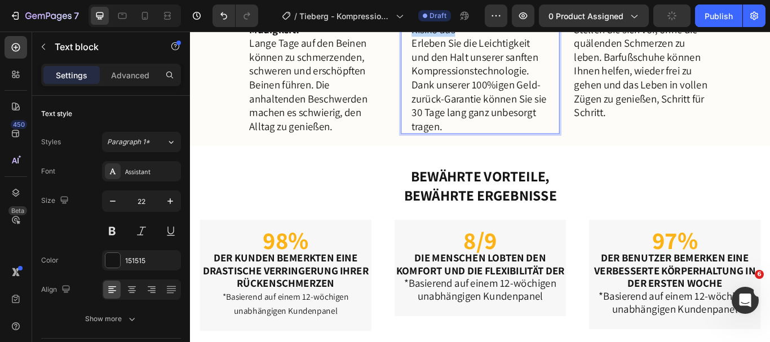
click at [481, 37] on p "Probieren Sie Tieberg™ Kompressionsstrümpfe ohne Risiko aus" at bounding box center [528, 13] width 160 height 48
drag, startPoint x: 494, startPoint y: 192, endPoint x: 442, endPoint y: 161, distance: 59.9
click at [447, 151] on div "Probieren Sie Tieberg™ Kompressionsstrümpfe ohne Risiko aus Erleben Sie die Lei…" at bounding box center [528, 69] width 162 height 163
click at [474, 37] on p "Probieren Sie Tieberg™ Kompressionsstrümpfe ohne Risiko aus" at bounding box center [528, 13] width 160 height 48
drag, startPoint x: 446, startPoint y: 164, endPoint x: 509, endPoint y: 201, distance: 73.0
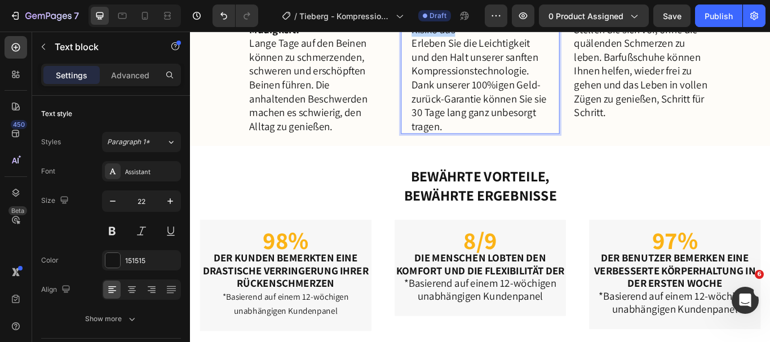
click at [509, 37] on p "Probieren Sie Tieberg™ Kompressionsstrümpfe ohne Risiko aus" at bounding box center [528, 13] width 160 height 48
drag, startPoint x: 509, startPoint y: 201, endPoint x: 435, endPoint y: 162, distance: 82.7
click at [435, 151] on div "Probieren Sie Tieberg™ Kompressionsstrümpfe ohne Risiko aus Erleben Sie die Lei…" at bounding box center [527, 66] width 185 height 169
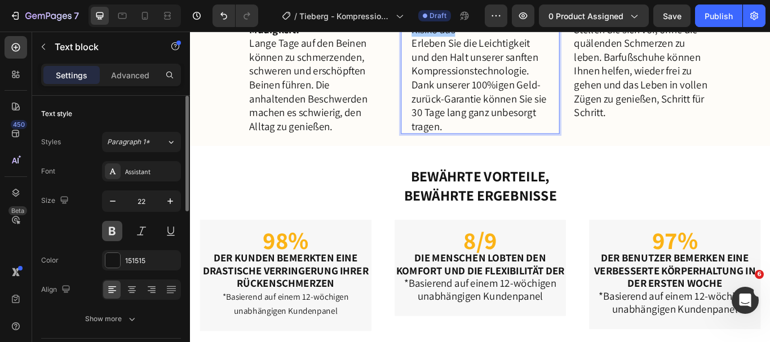
click at [110, 229] on button at bounding box center [112, 231] width 20 height 20
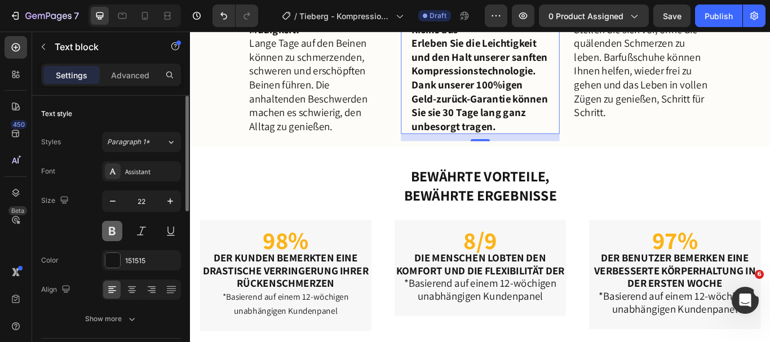
click at [110, 229] on button at bounding box center [112, 231] width 20 height 20
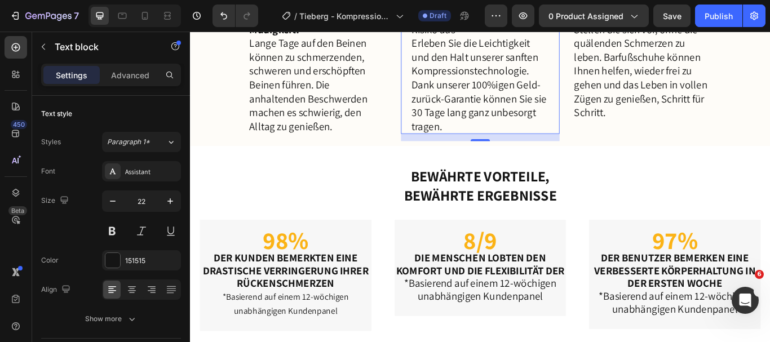
drag, startPoint x: 441, startPoint y: 161, endPoint x: 500, endPoint y: 201, distance: 71.4
click at [500, 151] on div "Probieren Sie Tieberg™ Kompressionsstrümpfe ohne Risiko aus Erleben Sie die Lei…" at bounding box center [527, 66] width 185 height 169
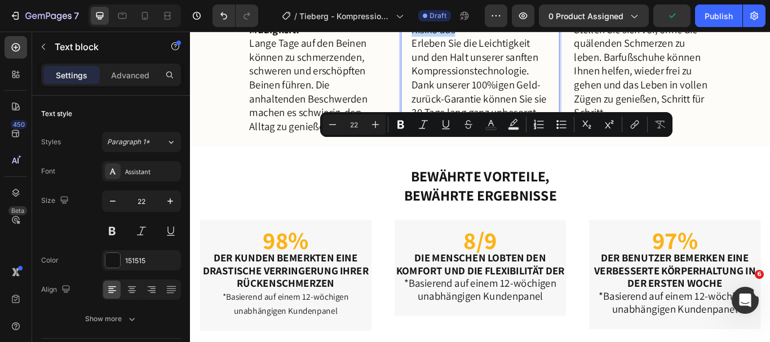
drag, startPoint x: 500, startPoint y: 201, endPoint x: 442, endPoint y: 165, distance: 68.0
click at [447, 151] on div "Probieren Sie Tieberg™ Kompressionsstrümpfe ohne Risiko aus Erleben Sie die Lei…" at bounding box center [528, 69] width 162 height 163
click at [402, 122] on icon "Editor contextual toolbar" at bounding box center [400, 125] width 7 height 8
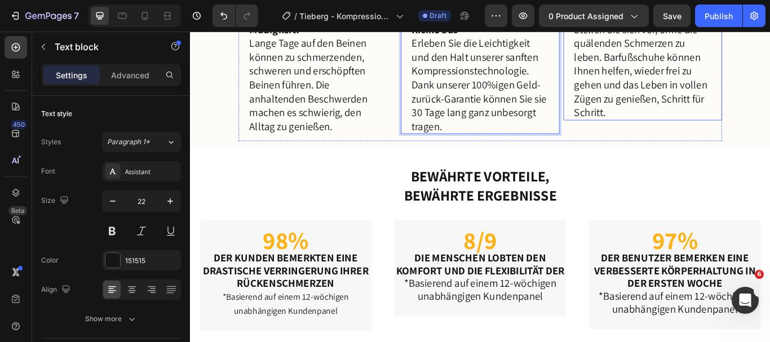
click at [686, 21] on strong "Ein Leben ohne Schmerzen genießen" at bounding box center [709, 5] width 145 height 32
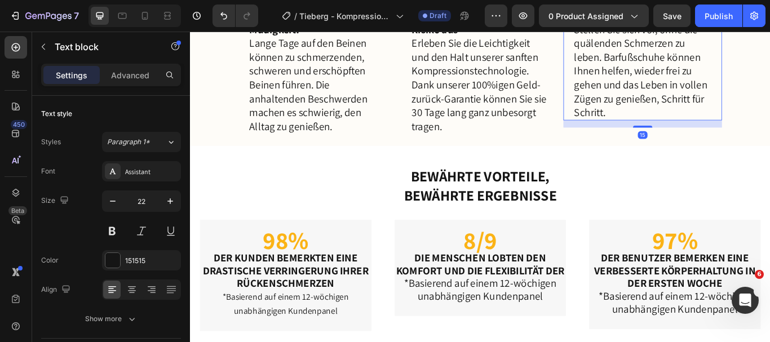
click at [638, 21] on strong "Ein Leben ohne Schmerzen genießen" at bounding box center [709, 5] width 145 height 32
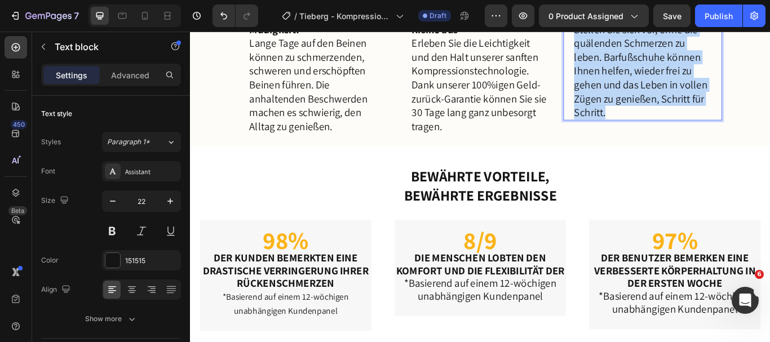
drag, startPoint x: 633, startPoint y: 159, endPoint x: 704, endPoint y: 302, distance: 160.0
click at [704, 135] on div "Ein Leben ohne Schmerzen genießen Stellen Sie sich vor, ohne die quälenden Schm…" at bounding box center [717, 61] width 162 height 147
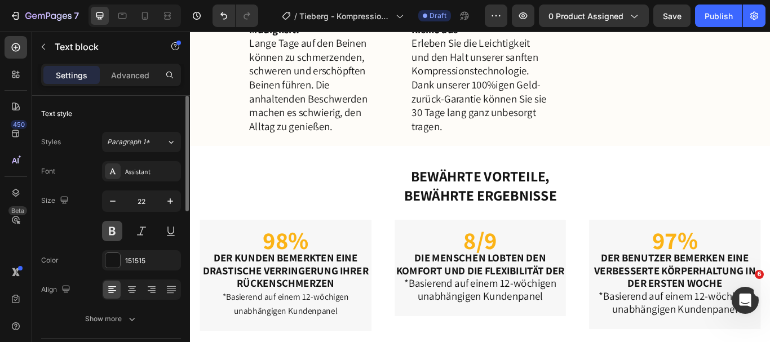
click at [113, 228] on button at bounding box center [112, 231] width 20 height 20
click at [711, 21] on p "Genießen Sie ein Leben ohne schwere Beine" at bounding box center [717, 5] width 160 height 32
drag, startPoint x: 711, startPoint y: 180, endPoint x: 630, endPoint y: 158, distance: 83.9
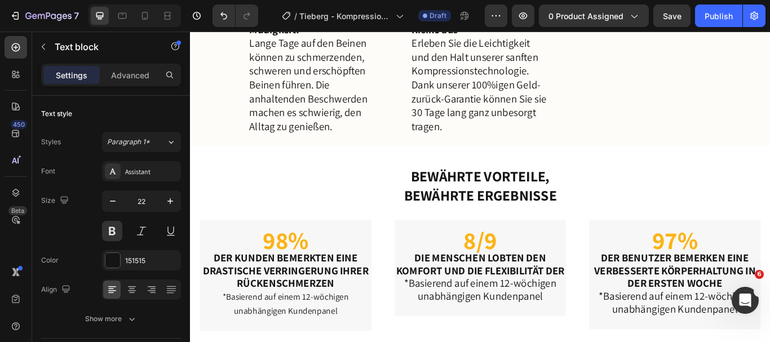
click at [630, 22] on div "Genießen Sie ein Leben ohne schwere Beine Text block 15" at bounding box center [717, 2] width 185 height 40
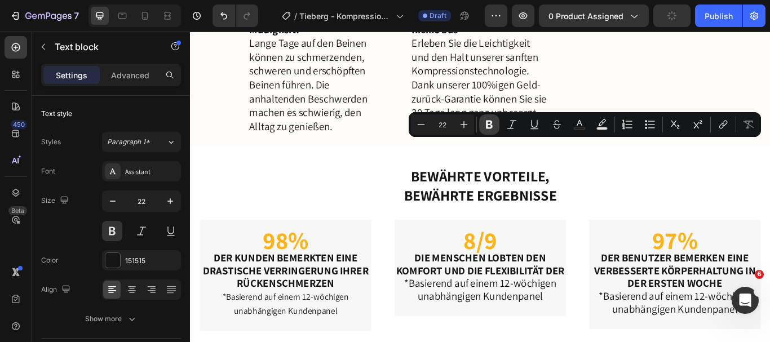
click at [487, 127] on icon "Editor contextual toolbar" at bounding box center [489, 125] width 7 height 8
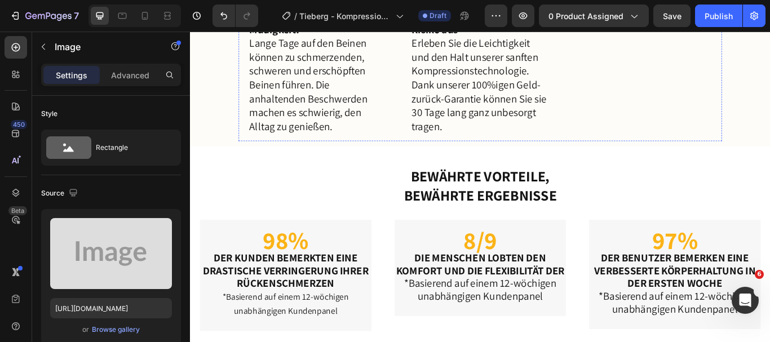
click at [691, 21] on strong "Genießen Sie ein Leben ohne schwere Beine" at bounding box center [714, 5] width 155 height 32
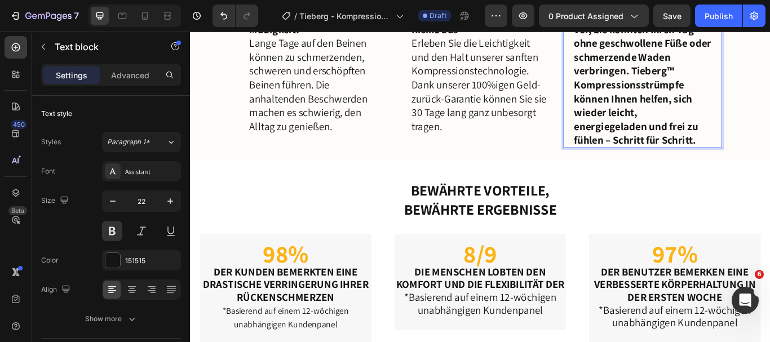
click at [713, 166] on strong "Genießen Sie ein Leben ohne schwere BeineStellen Sie sich vor, Sie könnten Ihre…" at bounding box center [717, 77] width 160 height 177
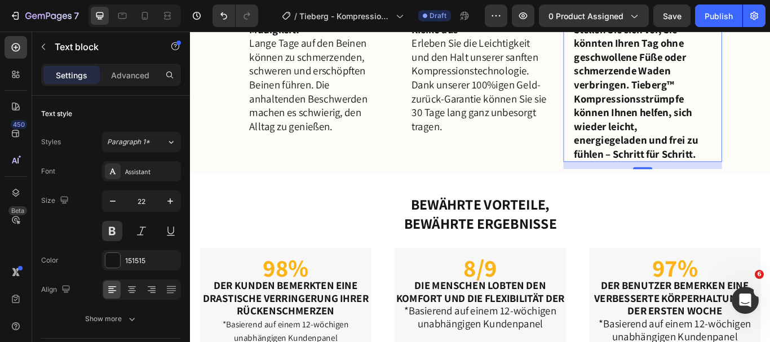
drag, startPoint x: 630, startPoint y: 194, endPoint x: 637, endPoint y: 192, distance: 6.6
click at [637, 183] on div "Genießen Sie ein Leben ohne schwere Beine Stellen Sie sich vor, Sie könnten Ihr…" at bounding box center [717, 82] width 185 height 201
click at [637, 182] on strong "Stellen Sie sich vor, Sie könnten Ihren Tag ohne geschwollene Füße oder schmerz…" at bounding box center [709, 101] width 144 height 161
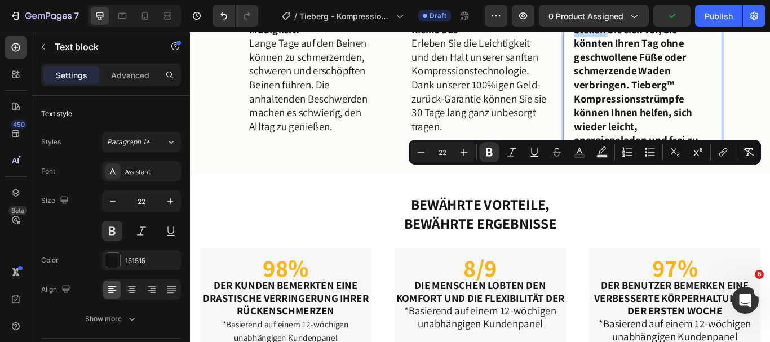
click at [657, 182] on strong "Stellen Sie sich vor, Sie könnten Ihren Tag ohne geschwollene Füße oder schmerz…" at bounding box center [709, 101] width 144 height 161
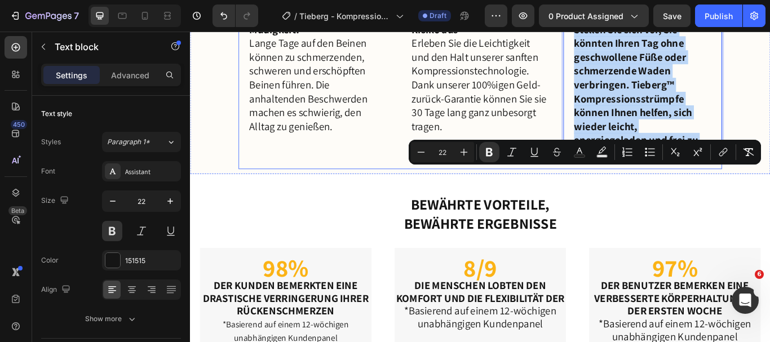
drag, startPoint x: 631, startPoint y: 197, endPoint x: 778, endPoint y: 363, distance: 221.9
click at [769, 197] on div "Schritt 1 Text Block Image Leiden Sie unter Schwellungen und Müdigkeit? Lange T…" at bounding box center [528, 75] width 676 height 244
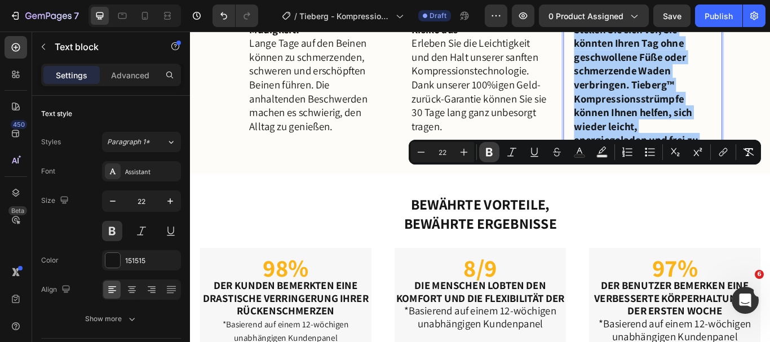
click at [491, 154] on icon "Editor contextual toolbar" at bounding box center [489, 152] width 7 height 8
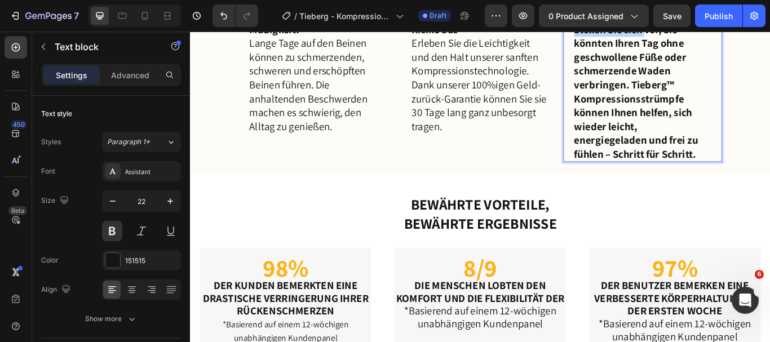
drag, startPoint x: 713, startPoint y: 181, endPoint x: 719, endPoint y: 193, distance: 13.4
click at [719, 183] on div "Genießen Sie ein Leben ohne schwere Beine Stellen Sie sich vor, Sie könnten Ihr…" at bounding box center [717, 85] width 162 height 195
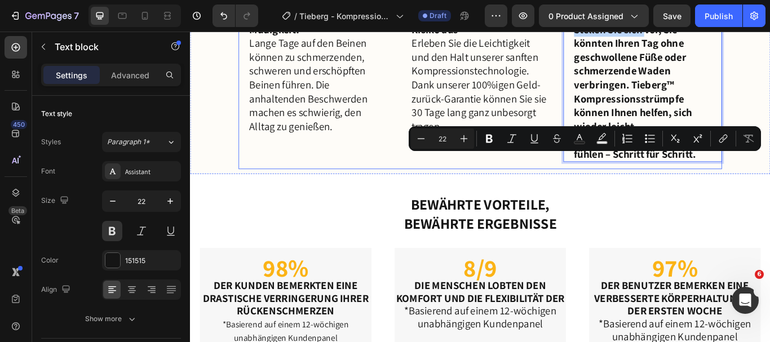
click at [618, 192] on div "Schritt 1 Text Block Image Leiden Sie unter Schwellungen und Müdigkeit? Lange T…" at bounding box center [527, 75] width 563 height 233
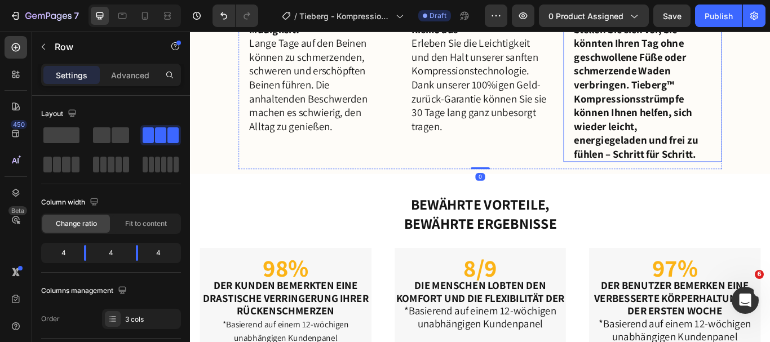
click at [638, 183] on p "Stellen Sie sich vor, Sie könnten Ihren Tag ohne geschwollene Füße oder schmerz…" at bounding box center [717, 101] width 160 height 161
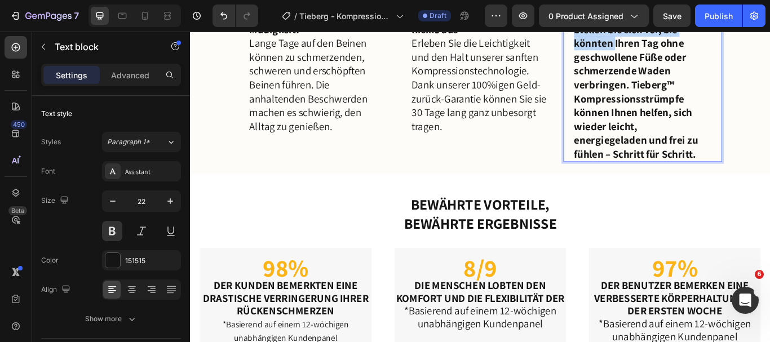
drag, startPoint x: 633, startPoint y: 161, endPoint x: 679, endPoint y: 217, distance: 73.7
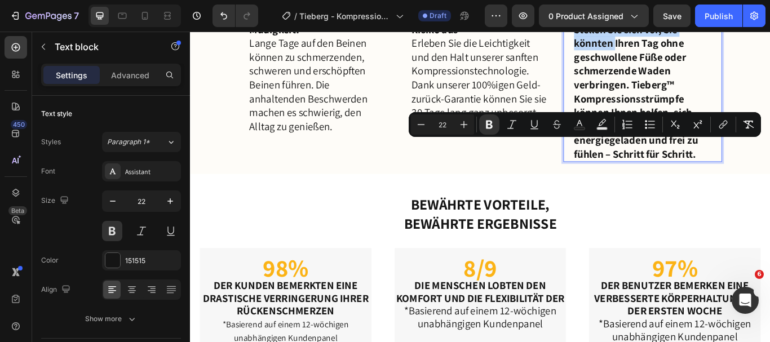
click at [654, 183] on p "Stellen Sie sich vor, Sie könnten Ihren Tag ohne geschwollene Füße oder schmerz…" at bounding box center [717, 101] width 160 height 161
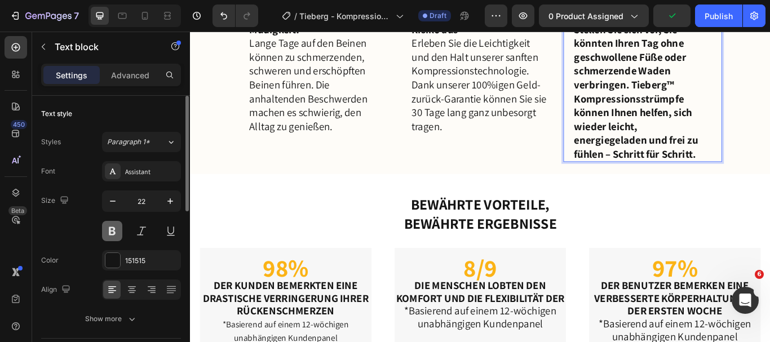
click at [115, 232] on button at bounding box center [112, 231] width 20 height 20
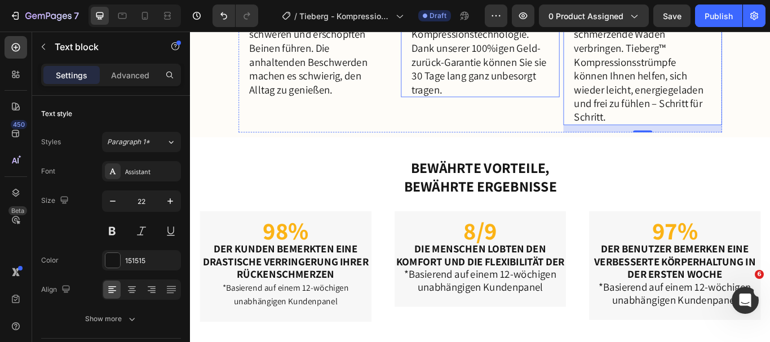
scroll to position [2920, 0]
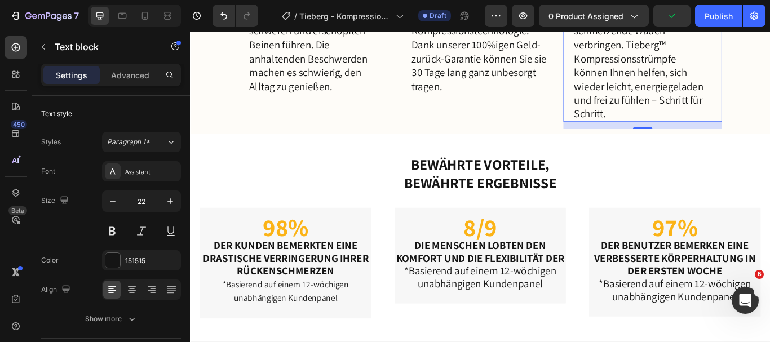
click at [721, 136] on p "Stellen Sie sich vor, Sie könnten Ihren Tag ohne geschwollene Füße oder schmerz…" at bounding box center [717, 55] width 160 height 161
click at [769, 136] on p "Stellen Sie sich vor, Sie könnten Ihren Tag ohne geschwollene Füße oder schmerz…" at bounding box center [717, 55] width 160 height 161
click at [637, 136] on p "Stellen Sie sich vor, Sie könnten Ihren Tag ohne geschwollene Füße oder schmerz…" at bounding box center [717, 55] width 160 height 161
click at [630, 136] on div "Genießen Sie ein Leben ohne schwere Beine Stellen Sie sich vor, Sie könnten Ihr…" at bounding box center [717, 35] width 185 height 201
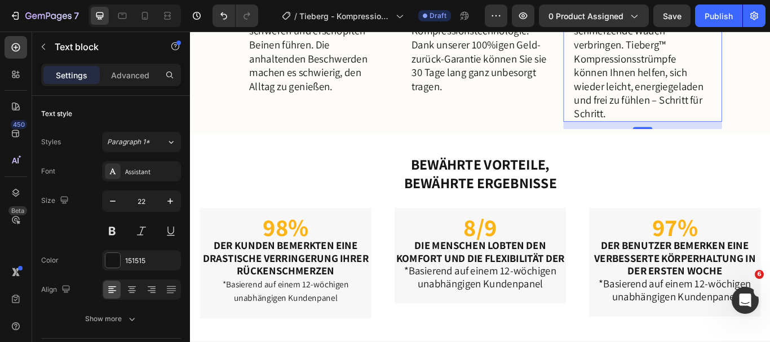
click at [630, 136] on div "Genießen Sie ein Leben ohne schwere Beine Stellen Sie sich vor, Sie könnten Ihr…" at bounding box center [717, 35] width 185 height 201
click at [639, 136] on p "Stellen Sie sich vor, Sie könnten Ihren Tag ohne geschwollene Füße oder schmerz…" at bounding box center [717, 55] width 160 height 161
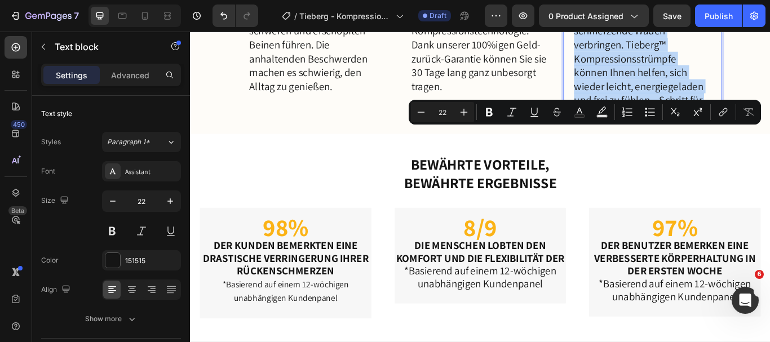
drag, startPoint x: 635, startPoint y: 149, endPoint x: 724, endPoint y: 302, distance: 176.9
click at [724, 136] on p "Stellen Sie sich vor, Sie könnten Ihren Tag ohne geschwollene Füße oder schmerz…" at bounding box center [717, 55] width 160 height 161
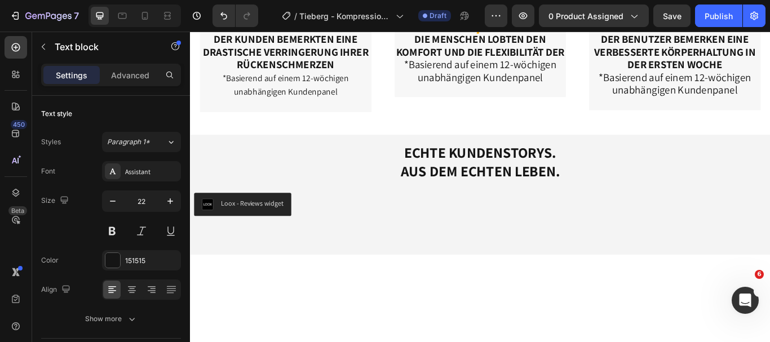
scroll to position [3124, 0]
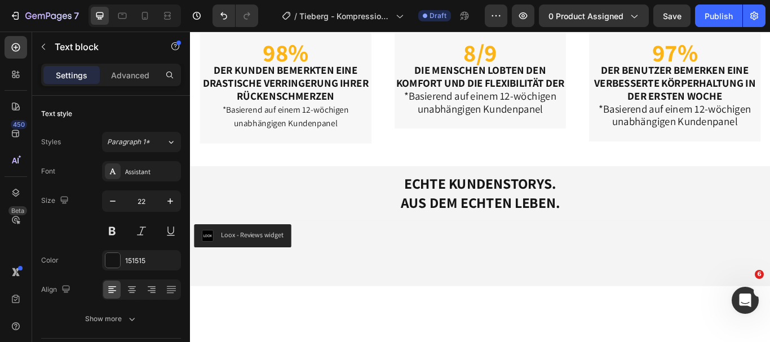
drag, startPoint x: 432, startPoint y: 144, endPoint x: 638, endPoint y: 164, distance: 207.2
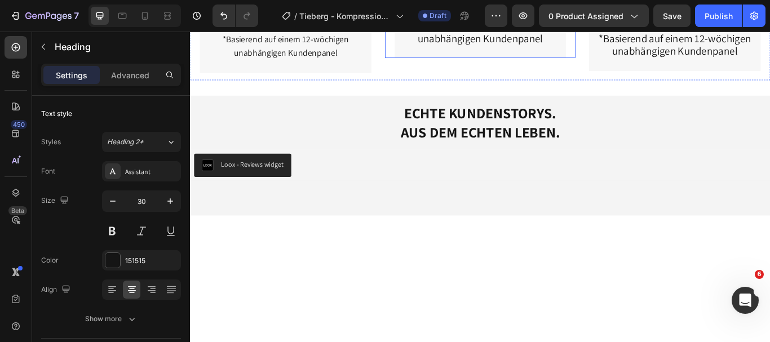
scroll to position [3162, 0]
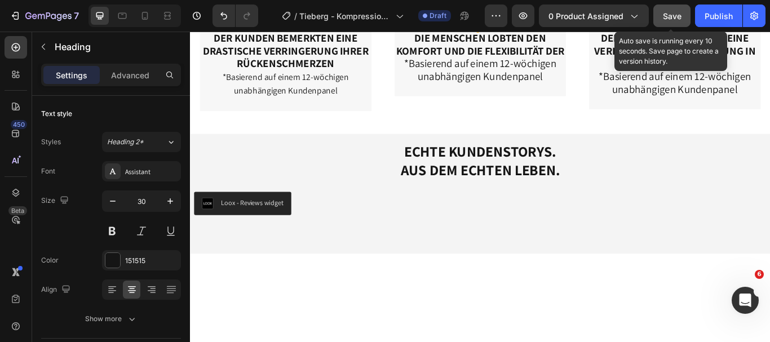
click at [677, 15] on span "Save" at bounding box center [672, 16] width 19 height 10
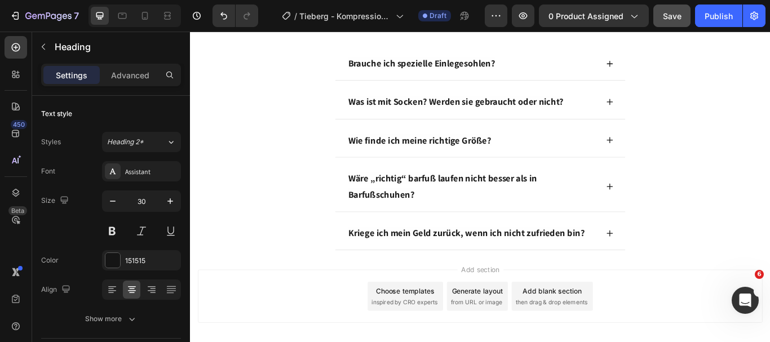
scroll to position [3612, 0]
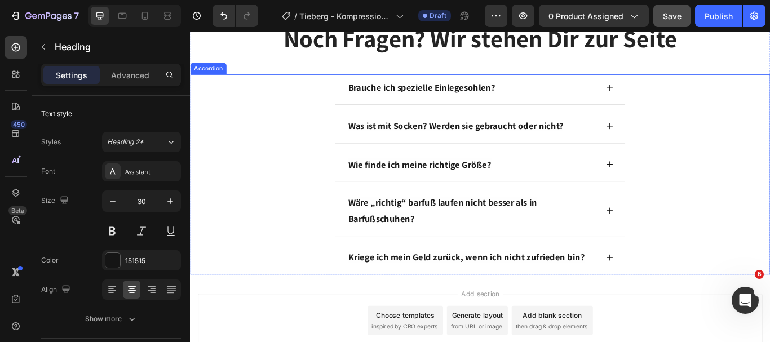
click at [676, 100] on icon at bounding box center [679, 97] width 7 height 7
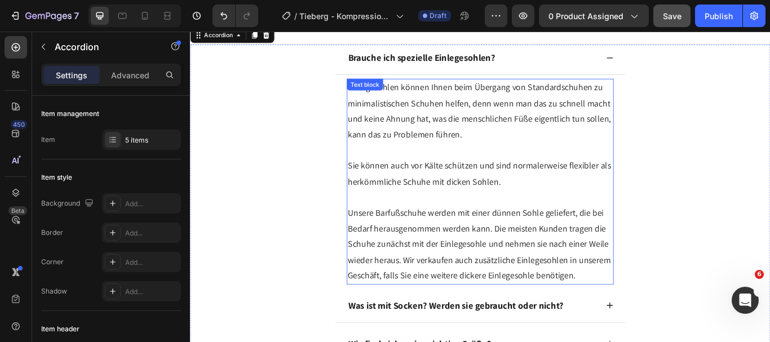
scroll to position [3622, 0]
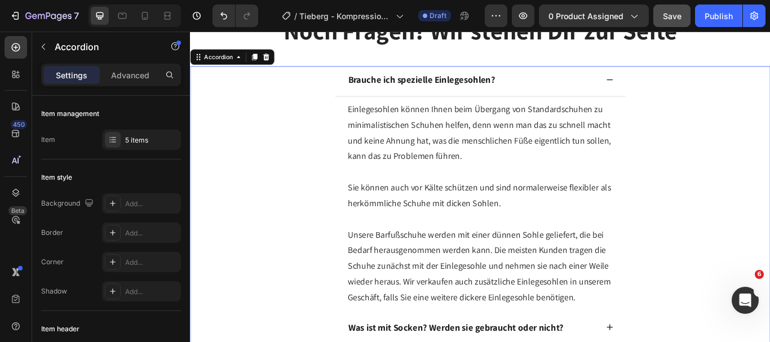
click at [677, 87] on icon at bounding box center [679, 87] width 7 height 1
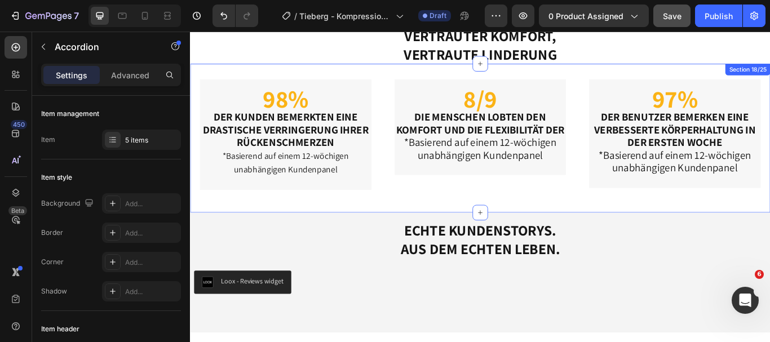
scroll to position [3237, 0]
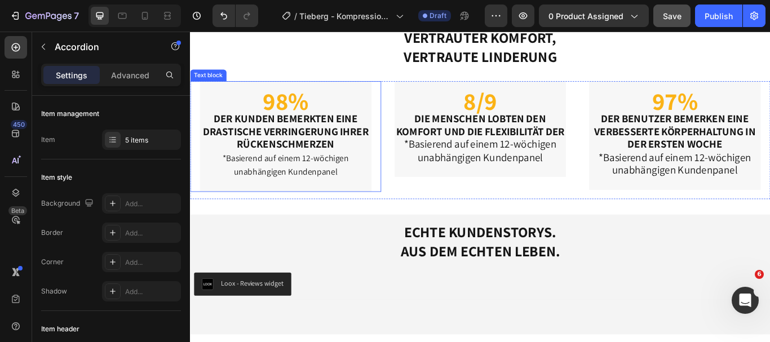
click at [351, 168] on strong "RÜCKENSCHMERZEN" at bounding box center [301, 163] width 114 height 16
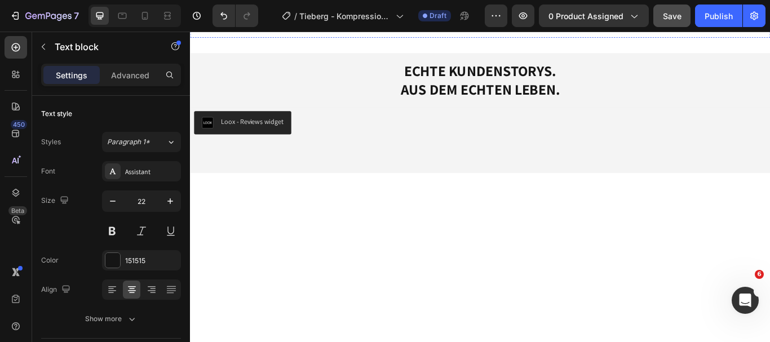
scroll to position [3077, 0]
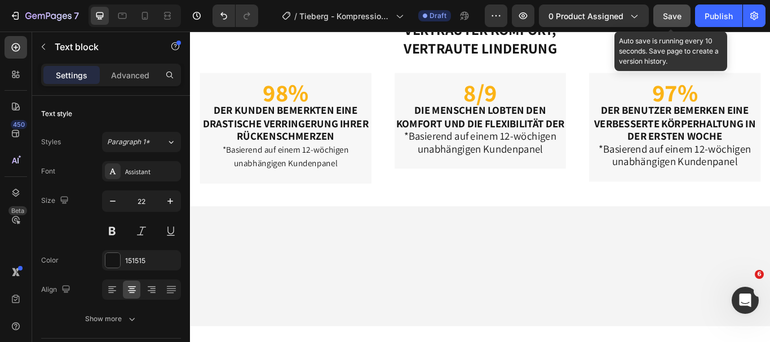
click at [672, 17] on span "Save" at bounding box center [672, 16] width 19 height 10
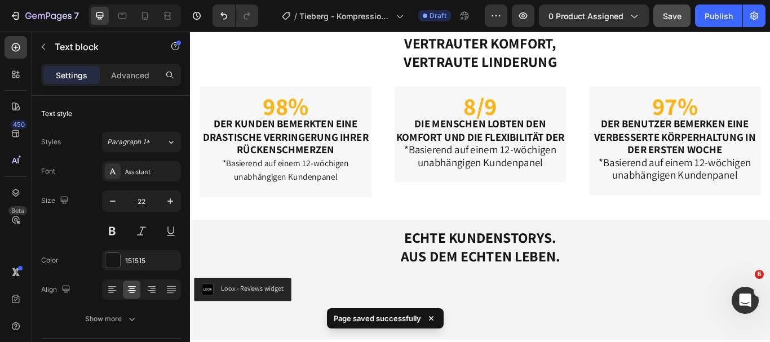
scroll to position [3265, 0]
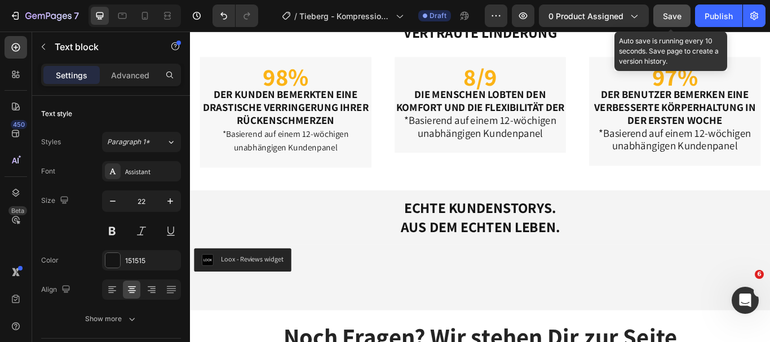
click at [662, 9] on button "Save" at bounding box center [671, 16] width 37 height 23
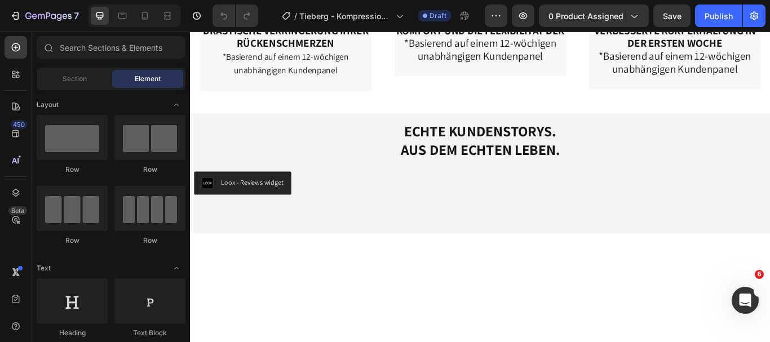
scroll to position [3211, 0]
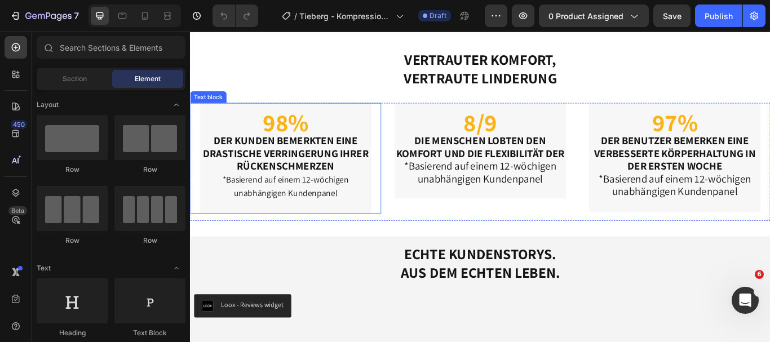
click at [303, 189] on strong "RÜCKENSCHMERZEN" at bounding box center [301, 188] width 114 height 16
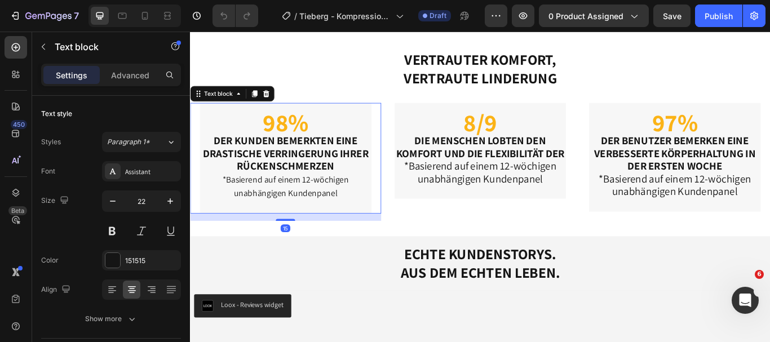
click at [251, 131] on p "98%" at bounding box center [301, 141] width 198 height 20
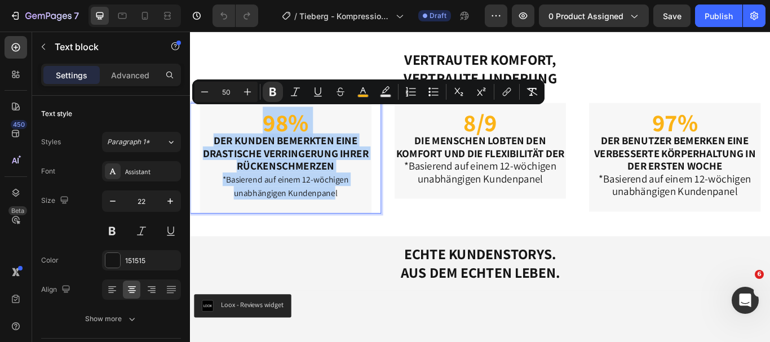
drag, startPoint x: 226, startPoint y: 131, endPoint x: 357, endPoint y: 220, distance: 157.7
click at [357, 220] on div "98% DER KUNDEN BEMERKTEN EINE DRASTISCHE VERRINGERUNG IHRER RÜCKENSCHMERZEN *Ba…" at bounding box center [301, 179] width 200 height 129
click at [370, 219] on p "*Basierend auf einem 12-wöchigen unabhängigen Kundenpanel" at bounding box center [301, 212] width 198 height 32
drag, startPoint x: 259, startPoint y: 123, endPoint x: 368, endPoint y: 223, distance: 148.3
click at [368, 223] on div "98% DER KUNDEN BEMERKTEN EINE DRASTISCHE VERRINGERUNG IHRER RÜCKENSCHMERZEN *Ba…" at bounding box center [301, 179] width 200 height 129
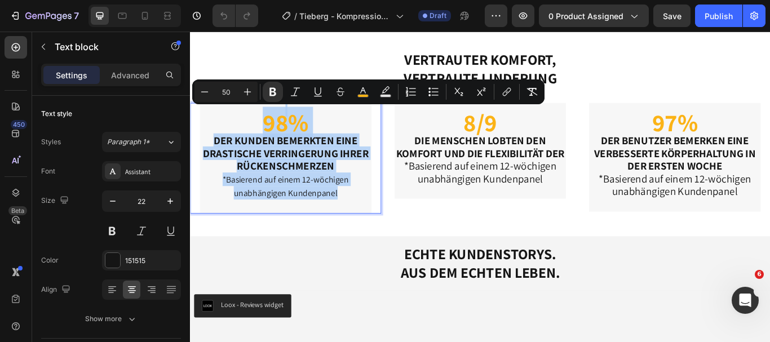
copy div "98% DER KUNDEN BEMERKTEN EINE DRASTISCHE VERRINGERUNG IHRER RÜCKENSCHMERZEN *Ba…"
click at [503, 177] on strong "DIE MENSCHEN LOBTEN DEN KOMFORT UND DIE FLEXIBILITÄT DER" at bounding box center [528, 165] width 196 height 30
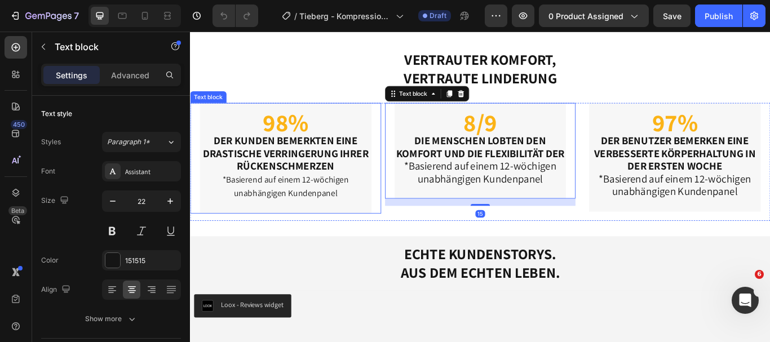
click at [263, 131] on p "98%" at bounding box center [301, 141] width 198 height 20
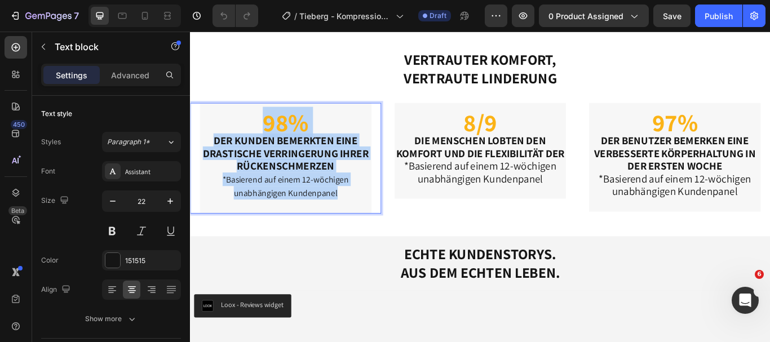
drag, startPoint x: 239, startPoint y: 131, endPoint x: 369, endPoint y: 221, distance: 158.6
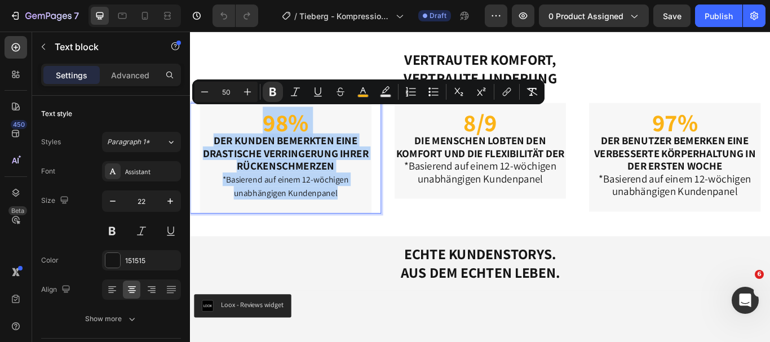
click at [394, 230] on p "Rich Text Editor. Editing area: main" at bounding box center [301, 235] width 198 height 15
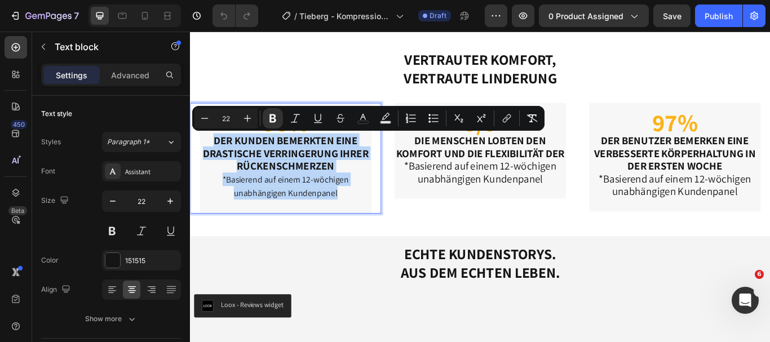
drag, startPoint x: 215, startPoint y: 152, endPoint x: 364, endPoint y: 226, distance: 166.8
click at [364, 226] on div "98% DER KUNDEN BEMERKTEN EINE DRASTISCHE VERRINGERUNG IHRER RÜCKENSCHMERZEN *Ba…" at bounding box center [301, 179] width 200 height 129
click at [364, 226] on p "*Basierend auf einem 12-wöchigen unabhängigen Kundenpanel" at bounding box center [301, 212] width 198 height 32
type input "18"
drag, startPoint x: 212, startPoint y: 153, endPoint x: 362, endPoint y: 223, distance: 166.1
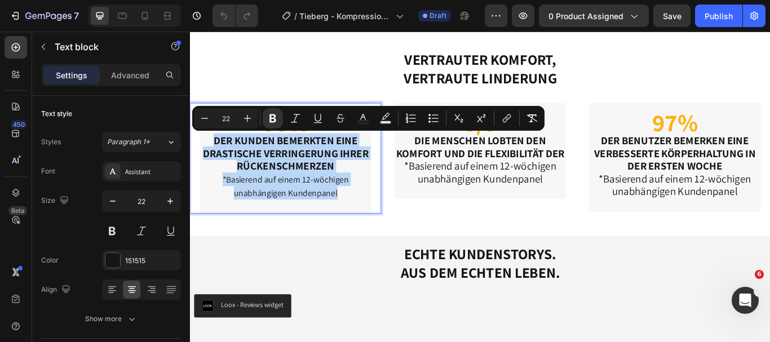
click at [362, 223] on div "98% DER KUNDEN BEMERKTEN EINE DRASTISCHE VERRINGERUNG IHRER RÜCKENSCHMERZEN *Ba…" at bounding box center [301, 179] width 200 height 129
click at [362, 223] on p "*Basierend auf einem 12-wöchigen unabhängigen Kundenpanel" at bounding box center [301, 212] width 198 height 32
drag, startPoint x: 215, startPoint y: 154, endPoint x: 382, endPoint y: 224, distance: 181.3
click at [382, 224] on div "98% DER KUNDEN BEMERKTEN EINE DRASTISCHE VERRINGERUNG IHRER RÜCKENSCHMERZEN *Ba…" at bounding box center [301, 179] width 200 height 129
copy div "DER KUNDEN BEMERKTEN EINE DRASTISCHE VERRINGERUNG IHRER RÜCKENSCHMERZEN *Basier…"
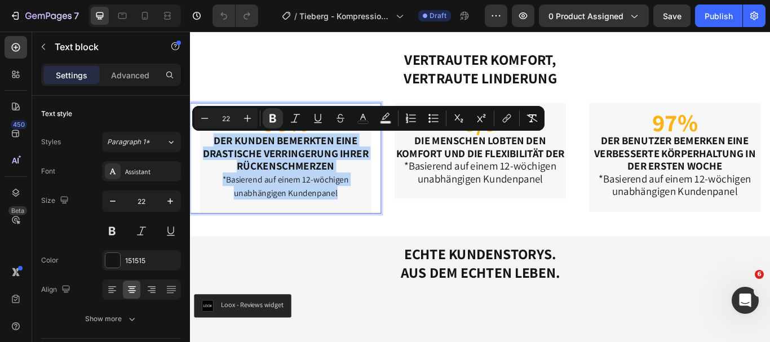
click at [376, 228] on p "Rich Text Editor. Editing area: main" at bounding box center [301, 235] width 198 height 15
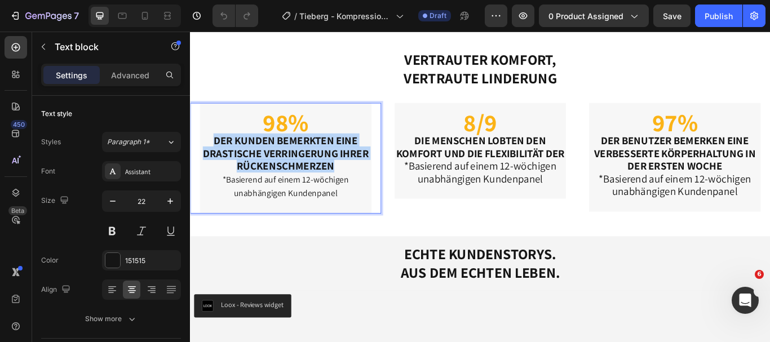
drag, startPoint x: 218, startPoint y: 156, endPoint x: 363, endPoint y: 180, distance: 146.8
click at [363, 180] on strong "DER KUNDEN BEMERKTEN EINE DRASTISCHE VERRINGERUNG IHRER" at bounding box center [301, 165] width 193 height 30
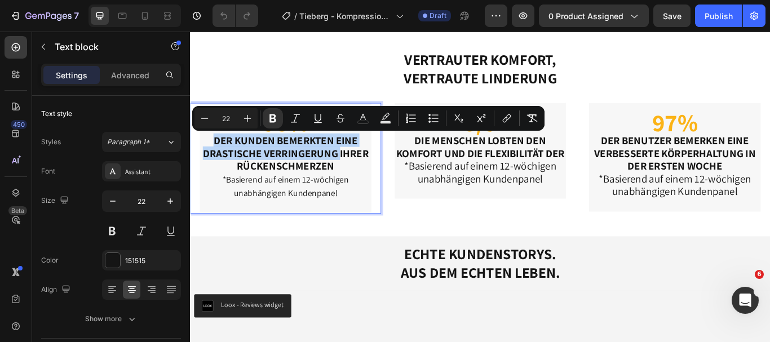
click at [363, 180] on strong "DER KUNDEN BEMERKTEN EINE DRASTISCHE VERRINGERUNG IHRER" at bounding box center [301, 165] width 193 height 30
drag, startPoint x: 216, startPoint y: 152, endPoint x: 376, endPoint y: 190, distance: 164.9
click at [376, 190] on div "98% DER KUNDEN BEMERKTEN EINE DRASTISCHE VERRINGERUNG IHRER RÜCKENSCHMERZEN *Ba…" at bounding box center [301, 179] width 200 height 129
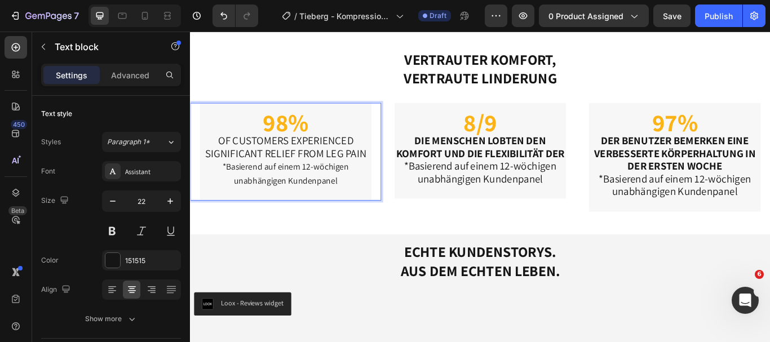
click at [299, 141] on strong "98%" at bounding box center [300, 137] width 53 height 37
click at [112, 225] on button at bounding box center [112, 231] width 20 height 20
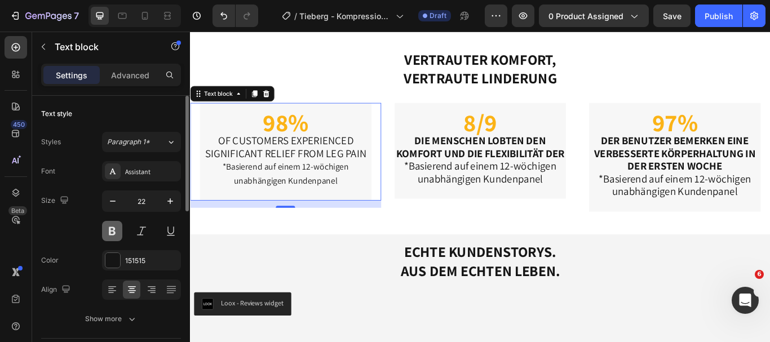
click at [112, 225] on button at bounding box center [112, 231] width 20 height 20
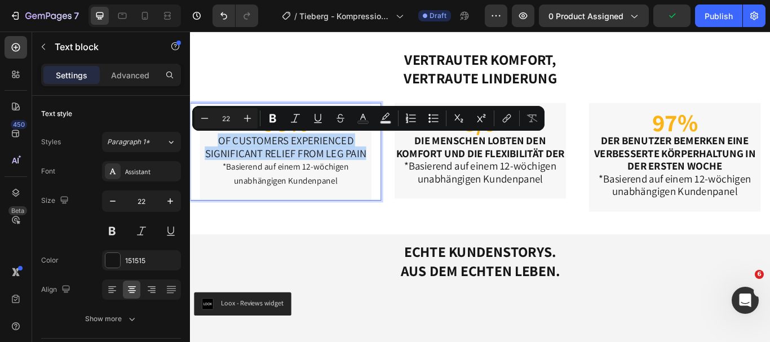
drag, startPoint x: 393, startPoint y: 173, endPoint x: 220, endPoint y: 159, distance: 174.1
click at [220, 159] on p "OF CUSTOMERS EXPERIENCED SIGNIFICANT RELIEF FROM LEG PAIN" at bounding box center [301, 166] width 198 height 30
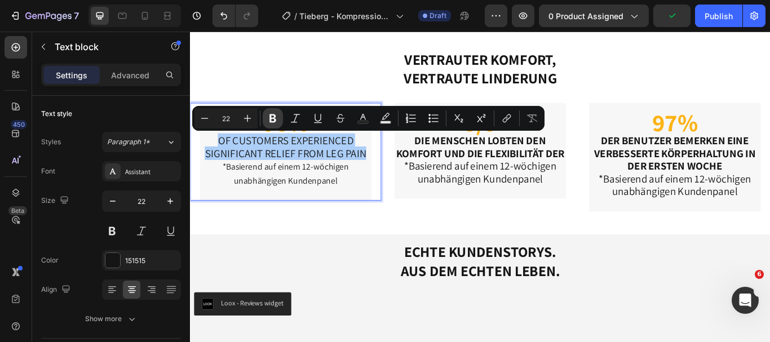
click at [272, 123] on icon "Editor contextual toolbar" at bounding box center [272, 118] width 11 height 11
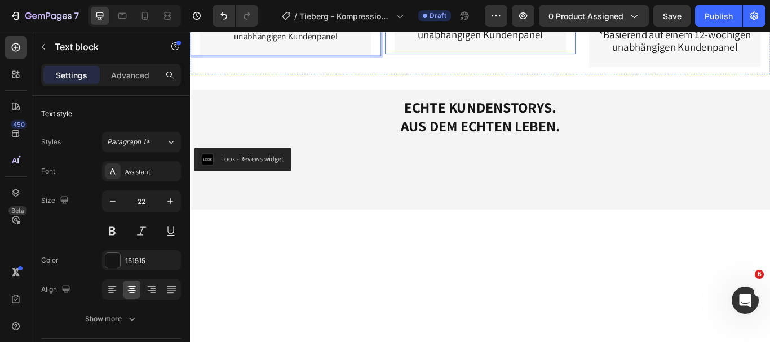
scroll to position [3202, 0]
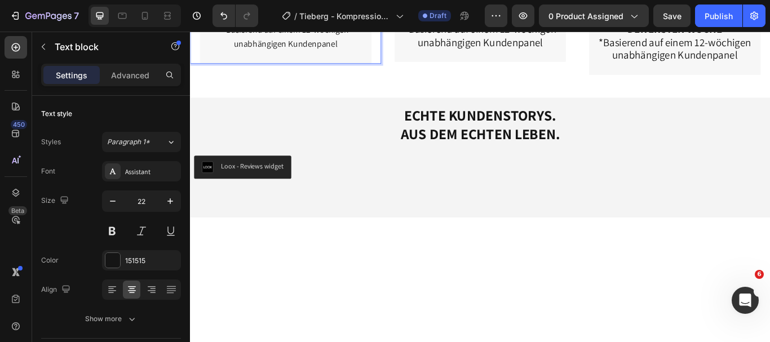
click at [314, 21] on p "OF CUSTOMERS EXPERIENCED SIGNIFICANT RELIEF FROM LEG PAIN" at bounding box center [301, 7] width 198 height 30
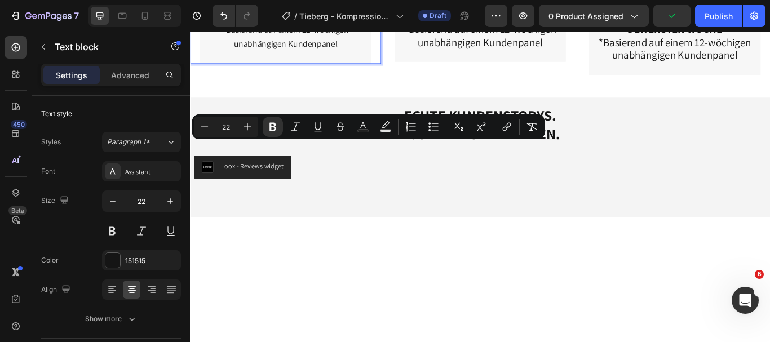
drag, startPoint x: 216, startPoint y: 163, endPoint x: 325, endPoint y: 195, distance: 113.5
click at [325, 21] on p "OF CUSTOMERS EXPERIENCED SIGNIFICANT RELIEF FROM LEG PAIN" at bounding box center [301, 7] width 198 height 30
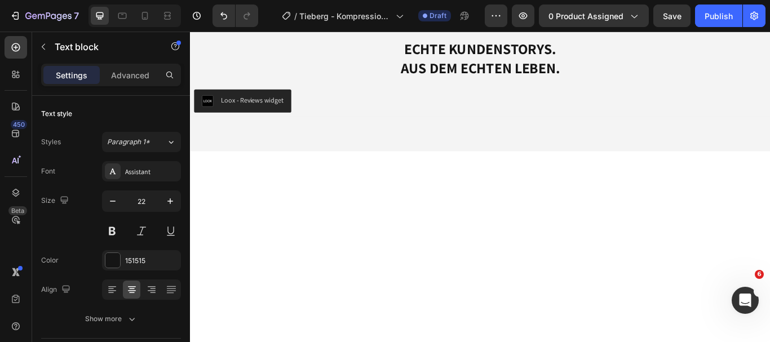
scroll to position [3188, 0]
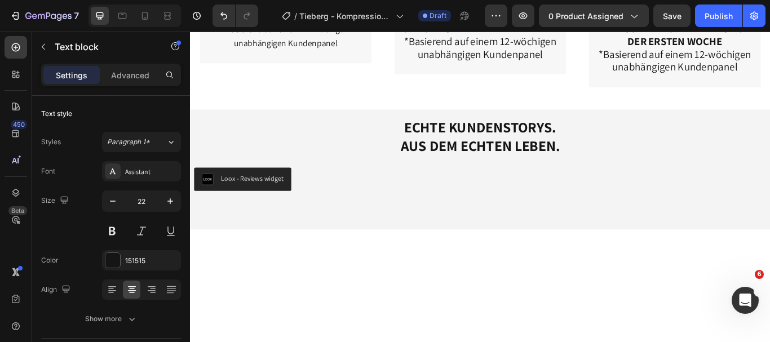
click at [342, 20] on p at bounding box center [301, 13] width 198 height 15
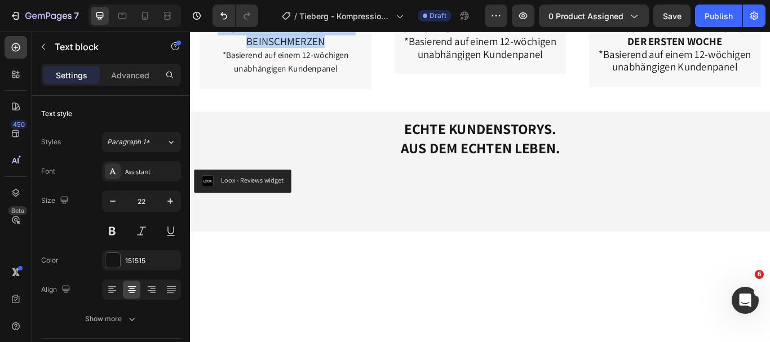
drag, startPoint x: 358, startPoint y: 214, endPoint x: 220, endPoint y: 175, distance: 143.4
click at [220, 50] on p "VON DEN KUNDEN VERSPÜRTEN EINE DEUTLICHE LINDERUNG IHRER BEINSCHMERZEN" at bounding box center [301, 28] width 198 height 45
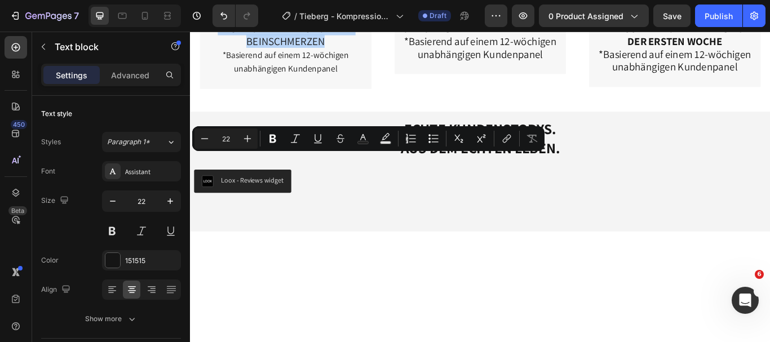
click at [207, 50] on p "VON DEN KUNDEN VERSPÜRTEN EINE DEUTLICHE LINDERUNG IHRER BEINSCHMERZEN" at bounding box center [301, 28] width 198 height 45
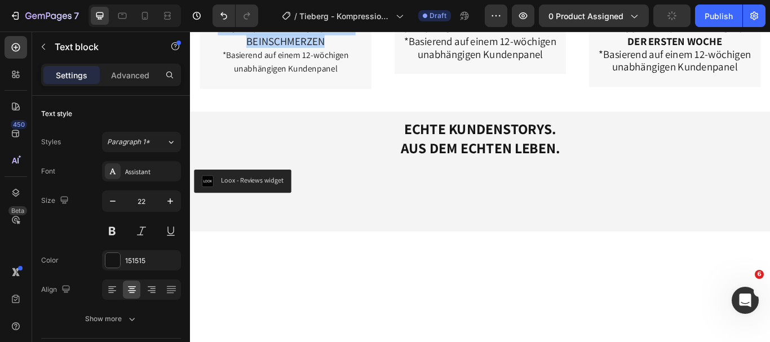
drag, startPoint x: 205, startPoint y: 176, endPoint x: 346, endPoint y: 208, distance: 145.1
click at [346, 50] on p "VON DEN KUNDEN VERSPÜRTEN EINE DEUTLICHE LINDERUNG IHRER BEINSCHMERZEN" at bounding box center [301, 28] width 198 height 45
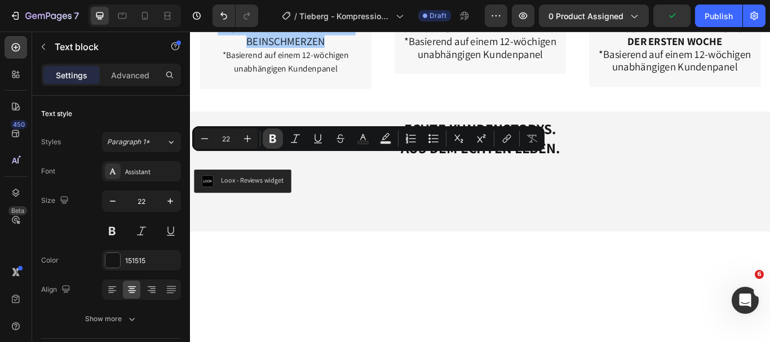
click at [272, 135] on icon "Editor contextual toolbar" at bounding box center [272, 139] width 7 height 8
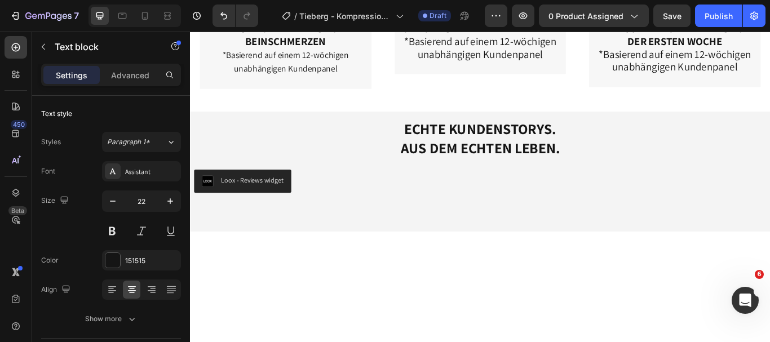
click at [369, 50] on p "VON DEN KUNDEN VERSPÜRTEN EINE DEUTLICHE LINDERUNG IHRER BEINSCHMERZEN" at bounding box center [301, 28] width 198 height 45
click at [205, 51] on strong "VON DEN KUNDEN VERSPÜRTEN EINE DEUTLICHE LINDERUNG IHRER BEINSCHMERZEN" at bounding box center [301, 28] width 192 height 46
click at [487, 35] on strong "DIE MENSCHEN LOBTEN DEN KOMFORT UND DIE FLEXIBILITÄT DER" at bounding box center [528, 20] width 196 height 30
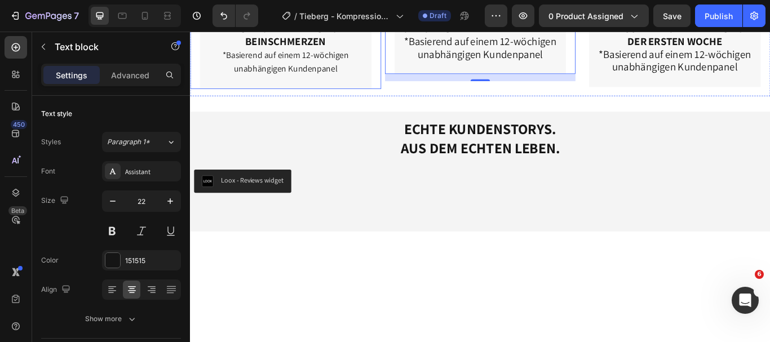
click at [364, 83] on p "*Basierend auf einem 12-wöchigen unabhängigen Kundenpanel" at bounding box center [301, 67] width 198 height 32
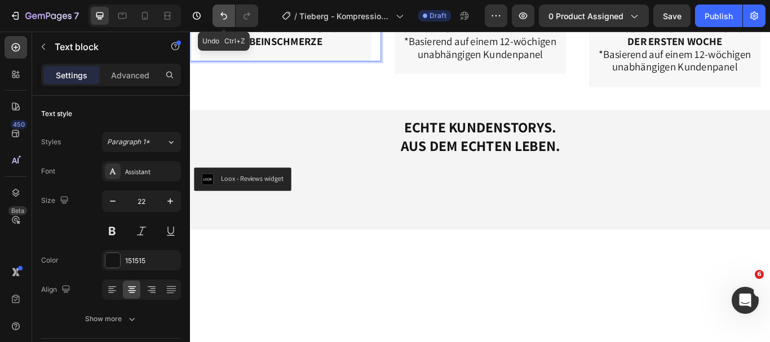
click at [219, 13] on icon "Undo/Redo" at bounding box center [223, 15] width 11 height 11
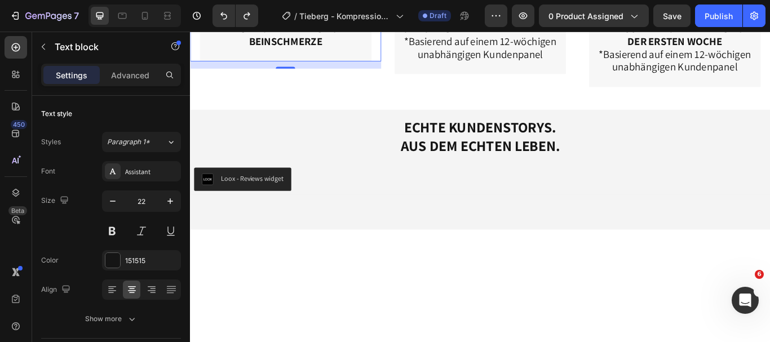
click at [319, 65] on p "Rich Text Editor. Editing area: main" at bounding box center [301, 58] width 198 height 15
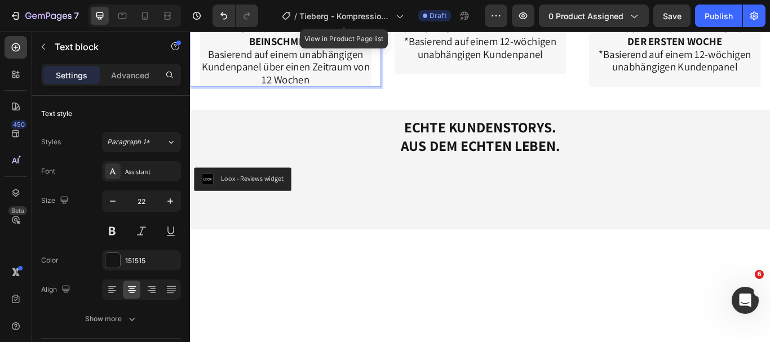
click at [349, 50] on p "VON DEN KUNDEN VERSPÜRTEN EINE DEUTLICHE LINDERUNG IHRER BEINSCHMERZE" at bounding box center [301, 28] width 198 height 45
click at [351, 95] on p "Basierend auf einem unabhängigen Kundenpanel über einen Zeitraum von 12 Wochen" at bounding box center [301, 73] width 198 height 45
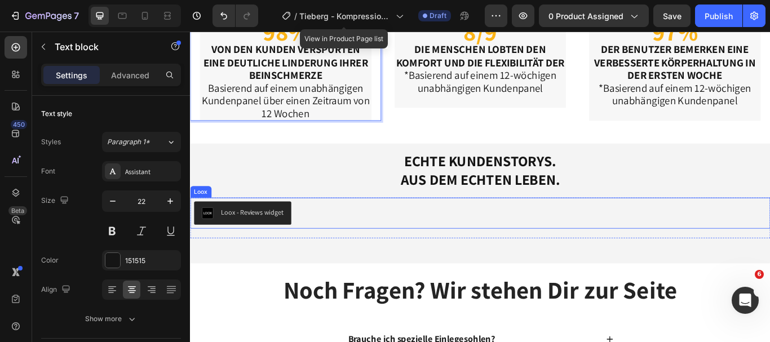
scroll to position [3310, 0]
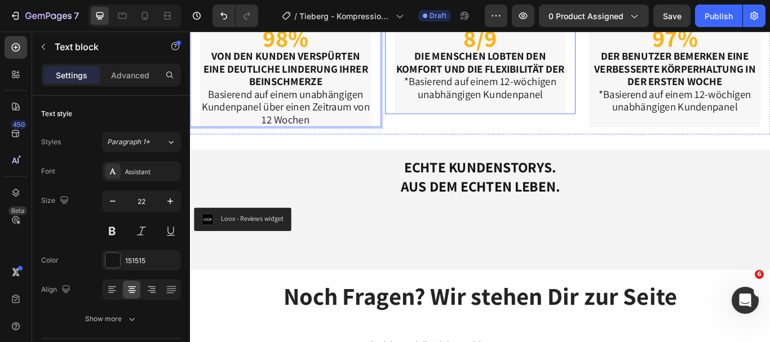
click at [517, 68] on strong "DIE MENSCHEN LOBTEN DEN KOMFORT UND DIE FLEXIBILITÄT DER" at bounding box center [528, 67] width 196 height 30
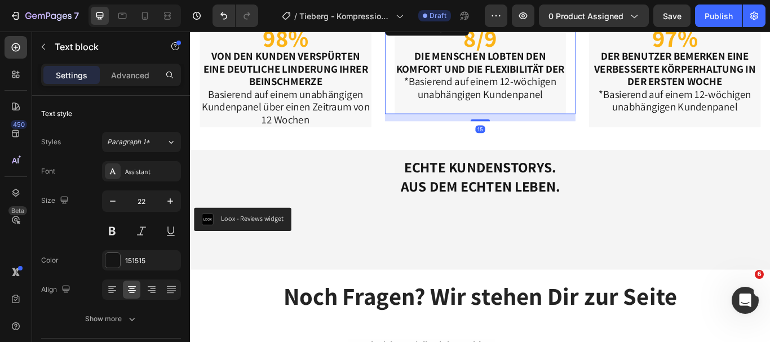
scroll to position [3300, 0]
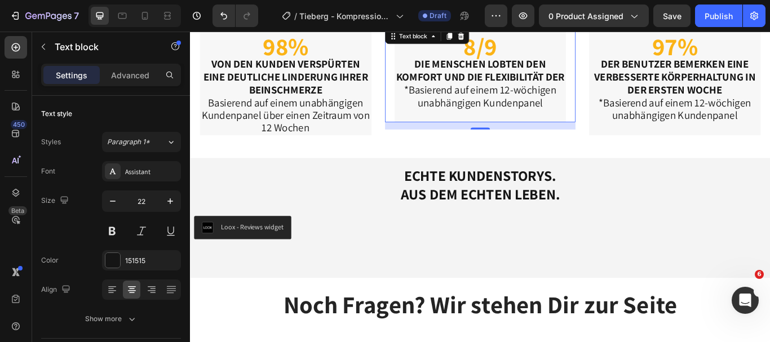
click at [447, 66] on strong "DIE MENSCHEN LOBTEN DEN KOMFORT UND DIE FLEXIBILITÄT DER" at bounding box center [528, 76] width 196 height 30
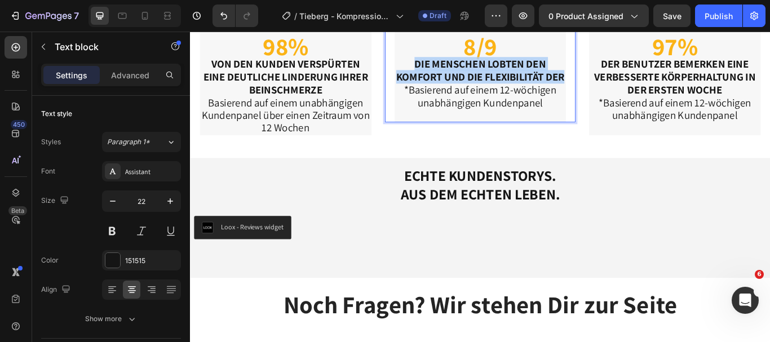
drag, startPoint x: 447, startPoint y: 66, endPoint x: 552, endPoint y: 95, distance: 108.3
click at [552, 92] on p "DIE MENSCHEN LOBTEN DEN KOMFORT UND DIE FLEXIBILITÄT DER" at bounding box center [528, 77] width 198 height 30
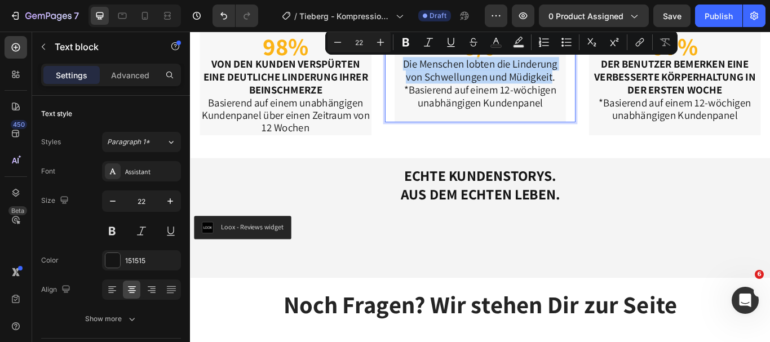
drag, startPoint x: 608, startPoint y: 87, endPoint x: 434, endPoint y: 68, distance: 174.6
click at [434, 68] on p "Die Menschen lobten die Linderung von Schwellungen und Müdigkeit." at bounding box center [528, 77] width 198 height 30
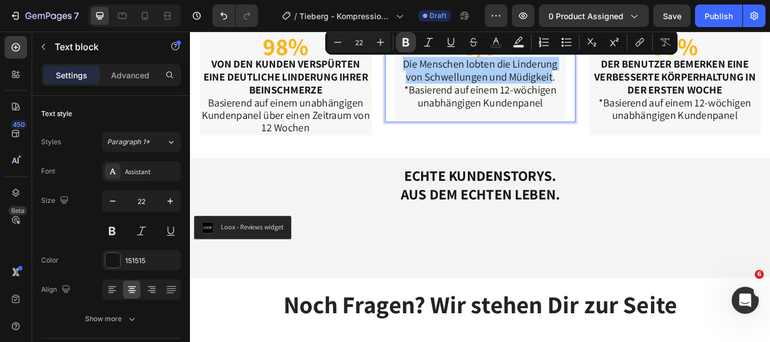
click at [403, 46] on icon "Editor contextual toolbar" at bounding box center [405, 42] width 7 height 8
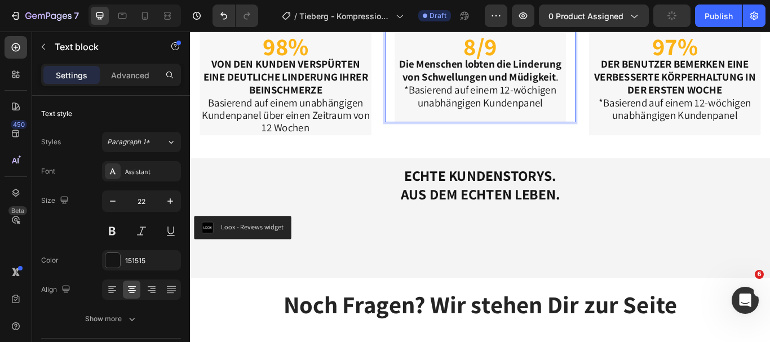
click at [555, 82] on strong "Die Menschen lobten die Linderung von Schwellungen und Müdigkeit" at bounding box center [527, 76] width 189 height 30
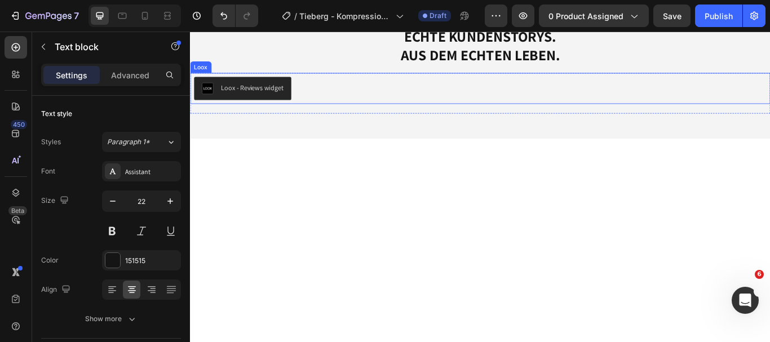
scroll to position [3178, 0]
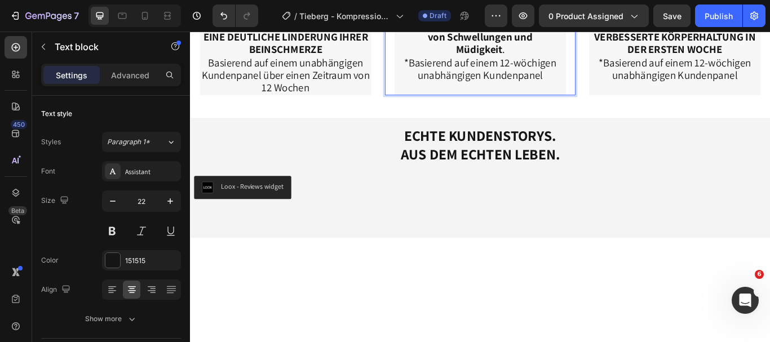
click at [594, 90] on p "*Basierend auf einem 12-wöchigen unabhängigen Kundenpanel" at bounding box center [528, 75] width 198 height 30
click at [433, 90] on p "*Basierend auf einem 12-wöchigen unabhängigen Kundenpanel" at bounding box center [528, 75] width 198 height 30
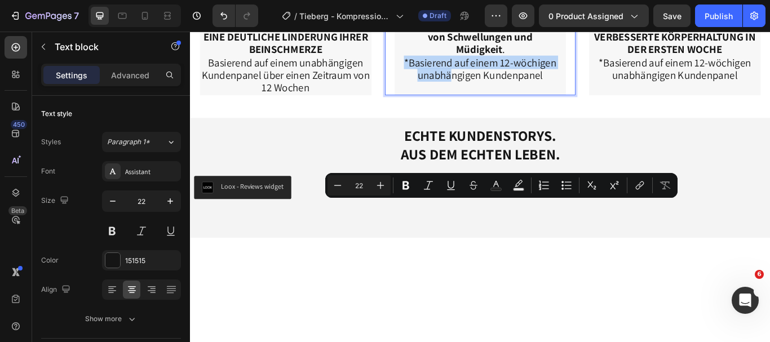
drag, startPoint x: 433, startPoint y: 230, endPoint x: 491, endPoint y: 246, distance: 60.5
click at [491, 90] on p "*Basierend auf einem 12-wöchigen unabhängigen Kundenpanel" at bounding box center [528, 75] width 198 height 30
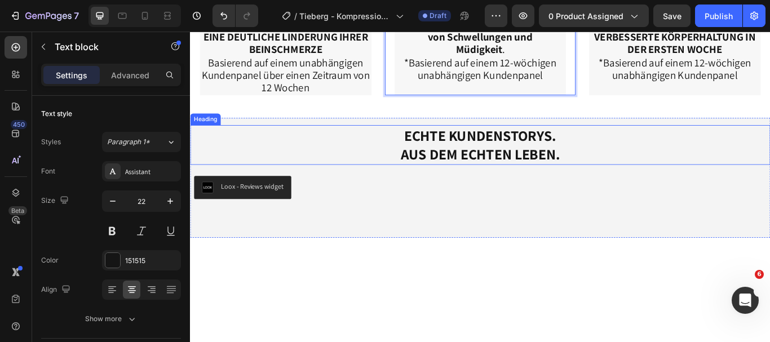
click at [756, 187] on h2 "ECHTE KUNDENSTORYS. AUS DEM ECHTEN LEBEN." at bounding box center [528, 164] width 676 height 46
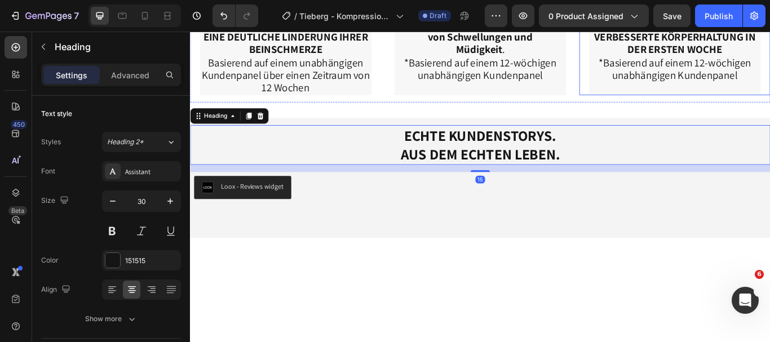
scroll to position [3122, 0]
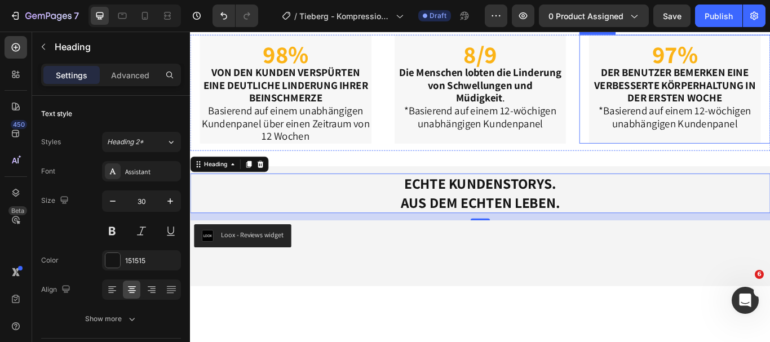
click at [769, 116] on p "DER BENUTZER BEMERKEN EINE VERBESSERTE KÖRPERHALTUNG IN DER ERSTEN WOCHE" at bounding box center [755, 94] width 198 height 45
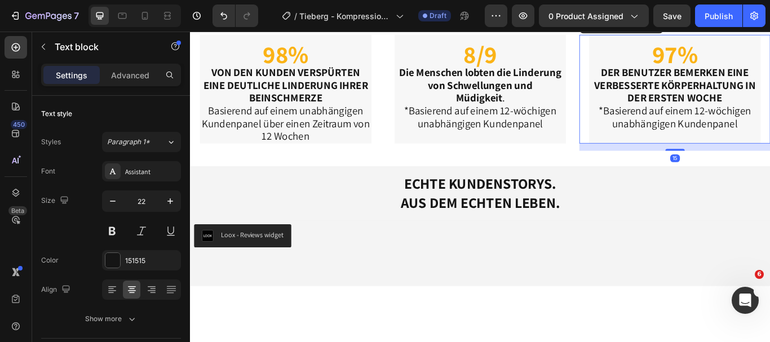
click at [769, 116] on p "DER BENUTZER BEMERKEN EINE VERBESSERTE KÖRPERHALTUNG IN DER ERSTEN WOCHE" at bounding box center [755, 94] width 198 height 45
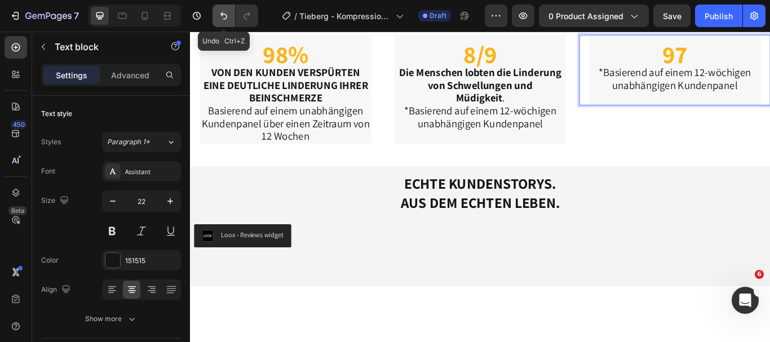
click at [220, 24] on button "Undo/Redo" at bounding box center [223, 16] width 23 height 23
click at [769, 72] on p "97%" at bounding box center [755, 61] width 198 height 20
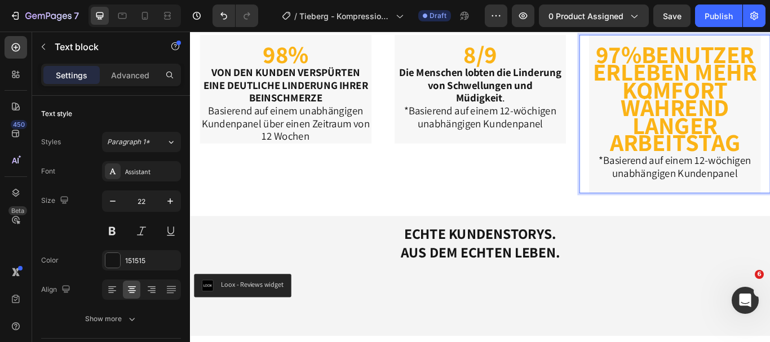
click at [769, 174] on p "97%BENUTZER ERLEBEN MEHR KOMFORT WÄHREND LANGER ARBEITSTAG" at bounding box center [755, 112] width 198 height 123
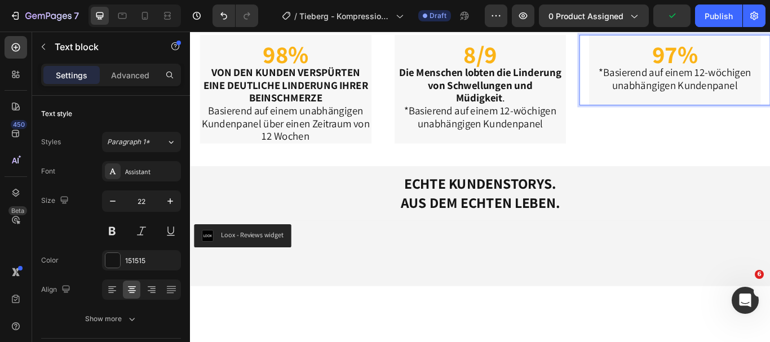
click at [710, 101] on p "*Basierend auf einem 12-wöchigen unabhängigen Kundenpanel" at bounding box center [755, 87] width 198 height 30
click at [681, 72] on p "97%" at bounding box center [755, 61] width 198 height 20
click at [769, 72] on p "97%" at bounding box center [755, 61] width 198 height 20
click at [769, 101] on p "*Basierend auf einem 12-wöchigen unabhängigen Kundenpanel" at bounding box center [755, 87] width 198 height 30
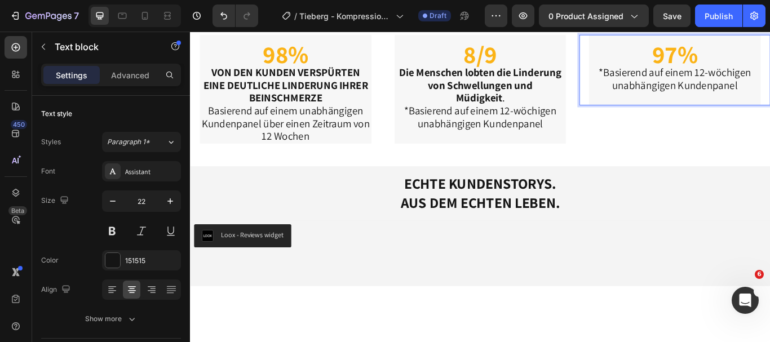
click at [769, 101] on p "*Basierend auf einem 12-wöchigen unabhängigen Kundenpanel" at bounding box center [755, 87] width 198 height 30
click at [115, 228] on button at bounding box center [112, 231] width 20 height 20
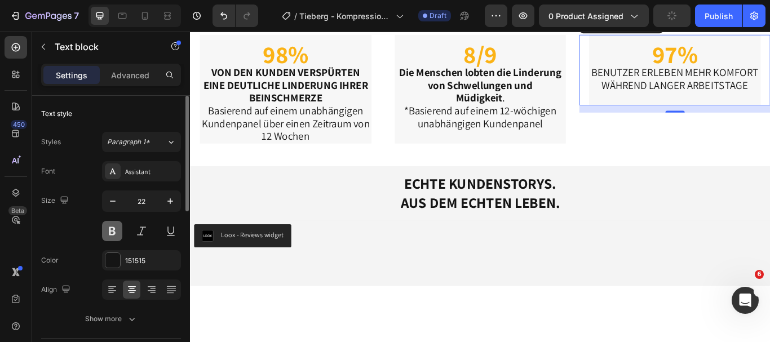
click at [115, 228] on button at bounding box center [112, 231] width 20 height 20
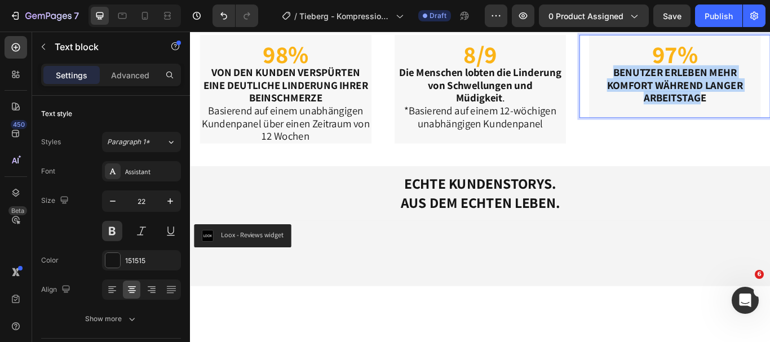
drag, startPoint x: 670, startPoint y: 241, endPoint x: 780, endPoint y: 283, distance: 118.0
click at [769, 116] on p "BENUTZER ERLEBEN MEHR KOMFORT WÄHREND LANGER ARBEITSTAGE" at bounding box center [755, 94] width 198 height 45
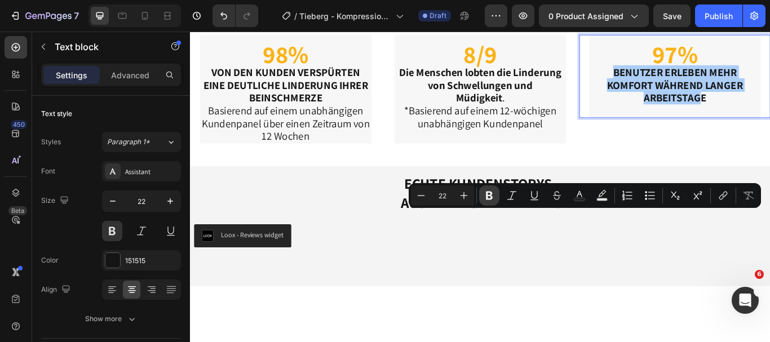
click at [486, 194] on icon "Editor contextual toolbar" at bounding box center [488, 195] width 11 height 11
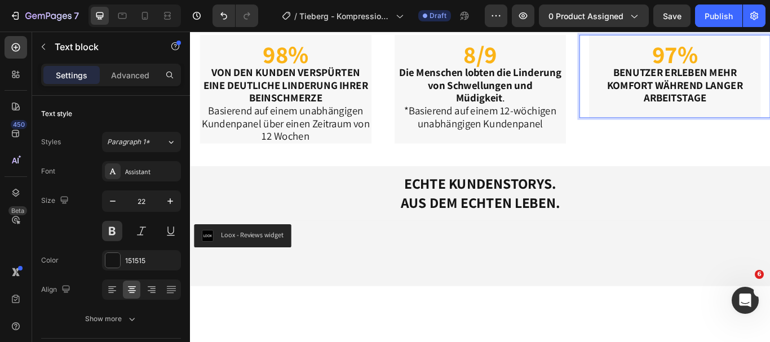
click at [689, 117] on strong "BENUTZER ERLEBEN MEHR KOMFORT WÄHREND LANGER ARBEITSTAG" at bounding box center [755, 94] width 158 height 46
click at [769, 131] on p "Rich Text Editor. Editing area: main" at bounding box center [755, 124] width 198 height 15
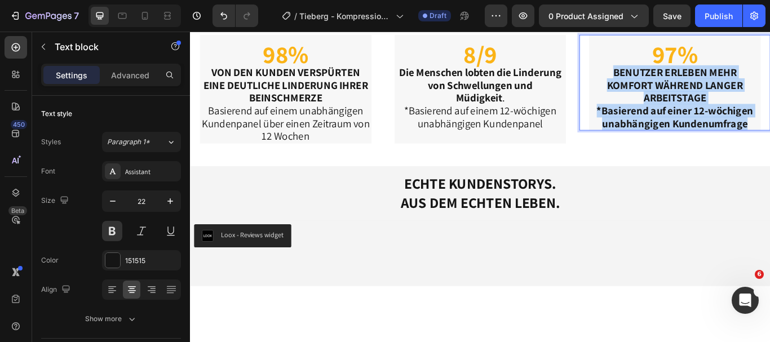
drag, startPoint x: 663, startPoint y: 240, endPoint x: 836, endPoint y: 309, distance: 186.6
click at [769, 148] on div "97% BENUTZER ERLEBEN MEHR KOMFORT WÄHREND LANGER ARBEITSTAG E *Basierend auf ei…" at bounding box center [755, 91] width 200 height 112
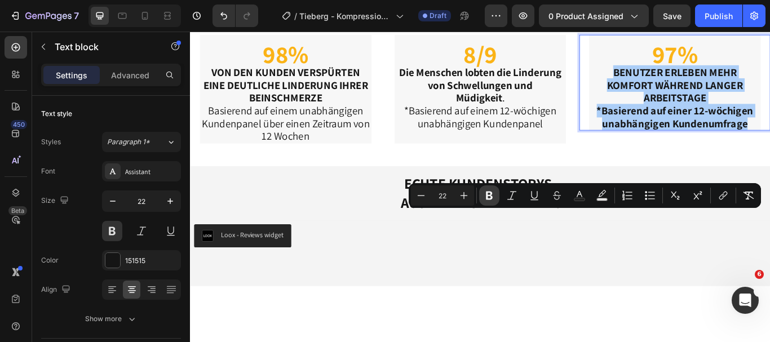
click at [497, 190] on button "Bold" at bounding box center [489, 195] width 20 height 20
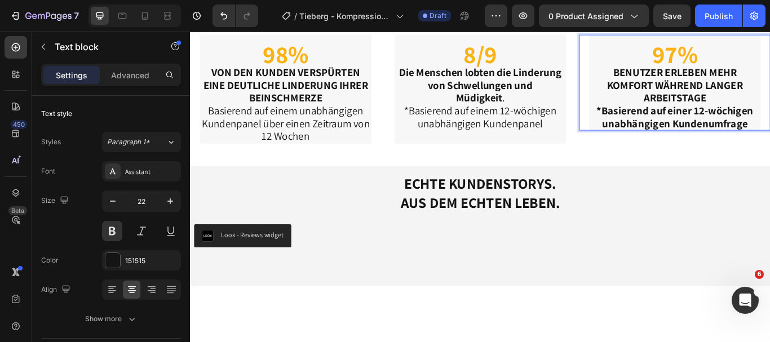
click at [670, 116] on p "BENUTZER ERLEBEN MEHR KOMFORT WÄHREND LANGER ARBEITSTAGE" at bounding box center [755, 94] width 198 height 45
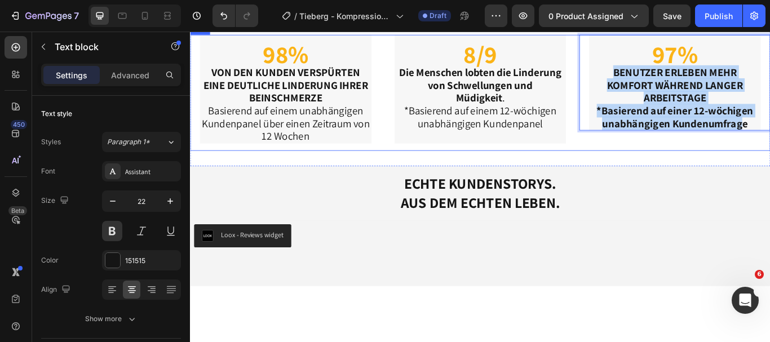
drag, startPoint x: 670, startPoint y: 247, endPoint x: 829, endPoint y: 317, distance: 173.6
click at [769, 171] on div "Title Line 97% BENUTZER ERLEBEN MEHR KOMFORT WÄHREND LANGER ARBEITSTAGE *Basier…" at bounding box center [754, 102] width 223 height 135
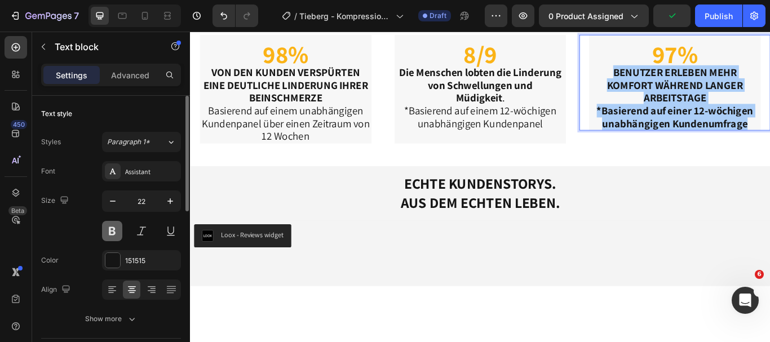
click at [108, 228] on button at bounding box center [112, 231] width 20 height 20
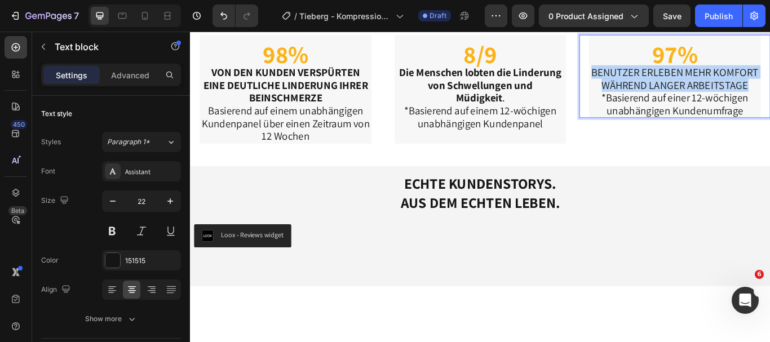
drag, startPoint x: 835, startPoint y: 263, endPoint x: 653, endPoint y: 243, distance: 183.0
click at [656, 101] on p "BENUTZER ERLEBEN MEHR KOMFORT WÄHREND LANGER ARBEITSTAGE" at bounding box center [755, 87] width 198 height 30
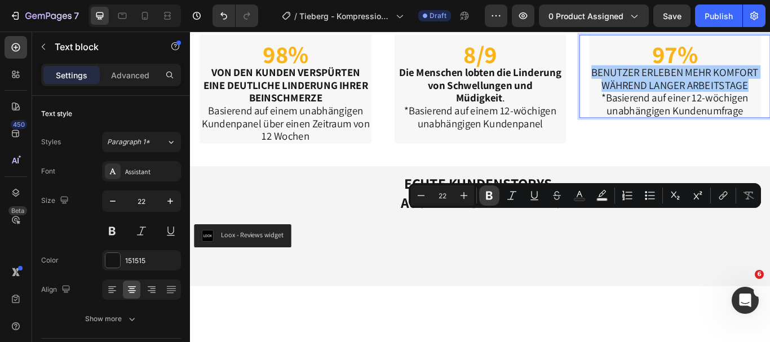
click at [488, 198] on icon "Editor contextual toolbar" at bounding box center [489, 196] width 7 height 8
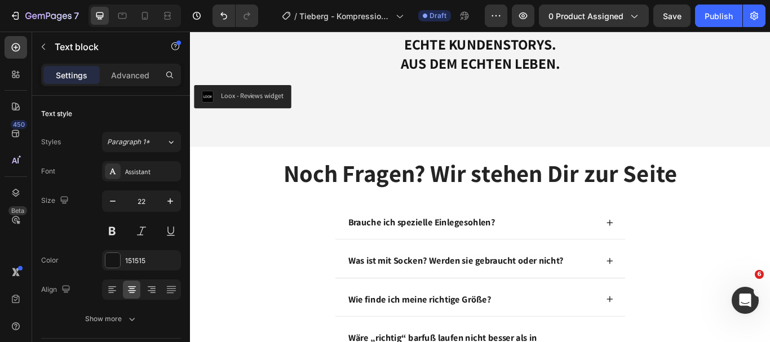
scroll to position [3375, 0]
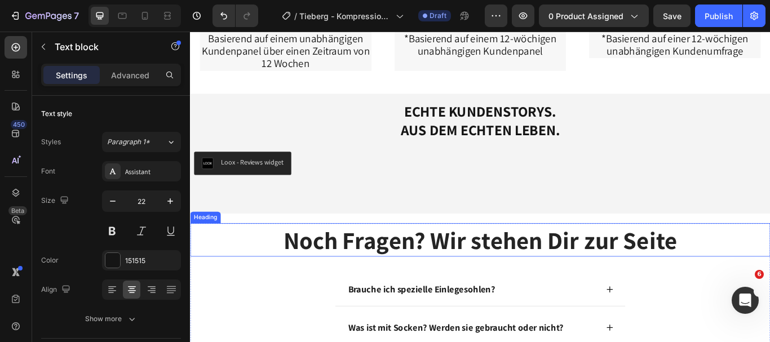
click at [535, 276] on strong "Noch Fragen? Wir stehen Dir zur Seite" at bounding box center [528, 274] width 459 height 37
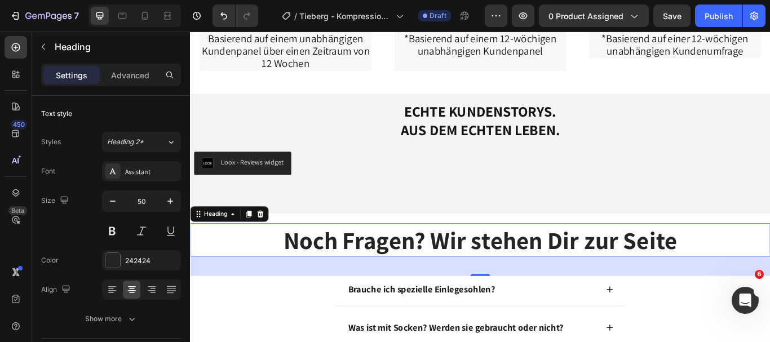
click at [769, 256] on h2 "Noch Fragen? Wir stehen Dir zur Seite" at bounding box center [528, 274] width 676 height 39
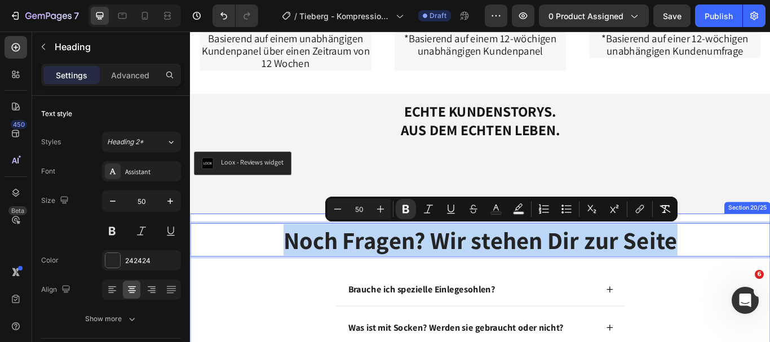
drag, startPoint x: 772, startPoint y: 270, endPoint x: 289, endPoint y: 250, distance: 483.2
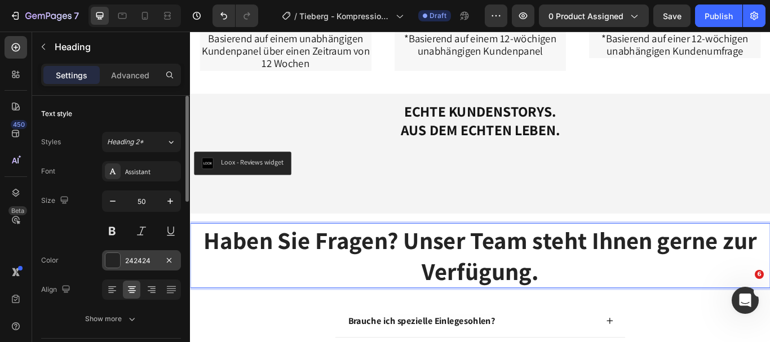
click at [123, 257] on div "242424" at bounding box center [141, 260] width 79 height 20
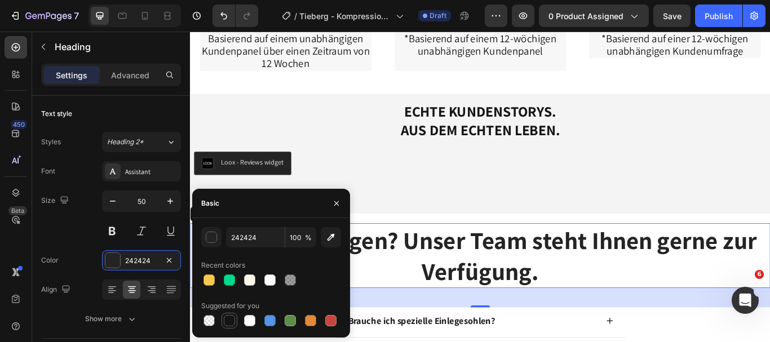
click at [227, 319] on div at bounding box center [229, 320] width 11 height 11
type input "151515"
click at [341, 207] on button "button" at bounding box center [336, 203] width 18 height 18
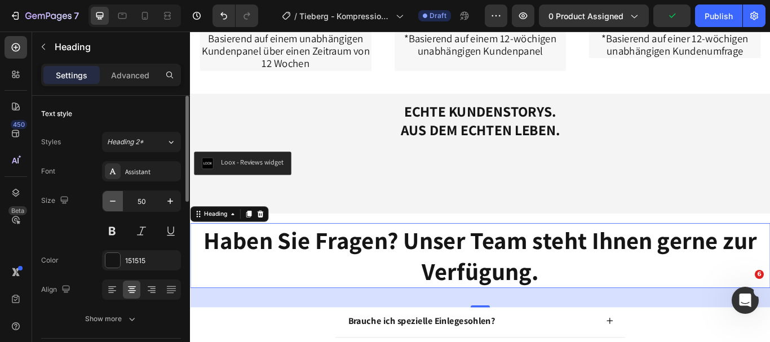
click at [110, 201] on icon "button" at bounding box center [112, 200] width 11 height 11
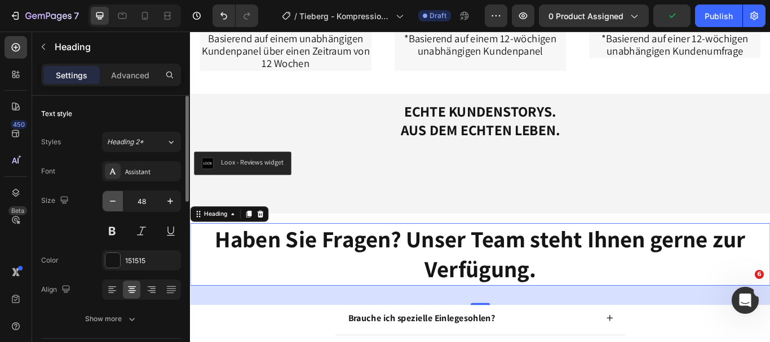
click at [110, 201] on icon "button" at bounding box center [112, 200] width 11 height 11
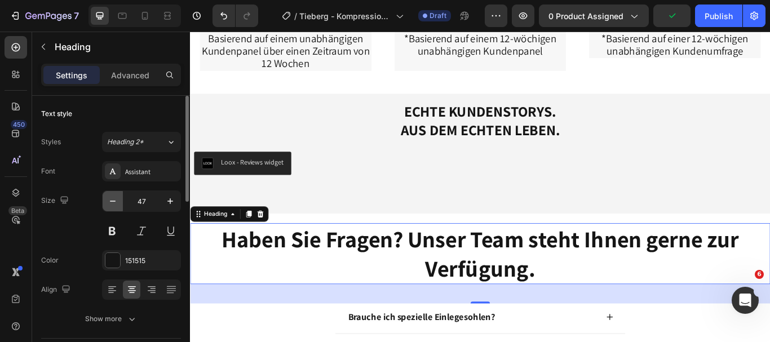
click at [110, 201] on icon "button" at bounding box center [112, 200] width 11 height 11
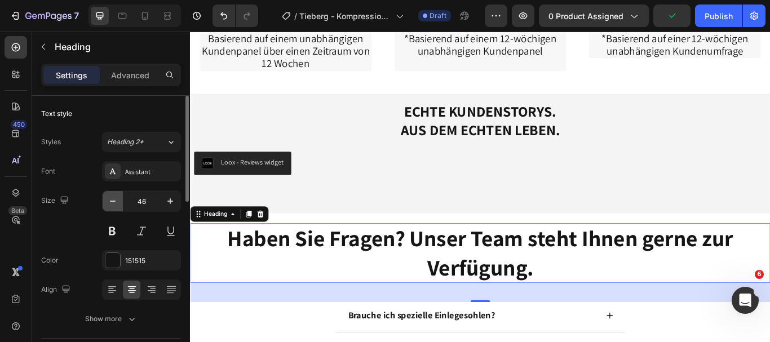
click at [110, 201] on icon "button" at bounding box center [112, 200] width 11 height 11
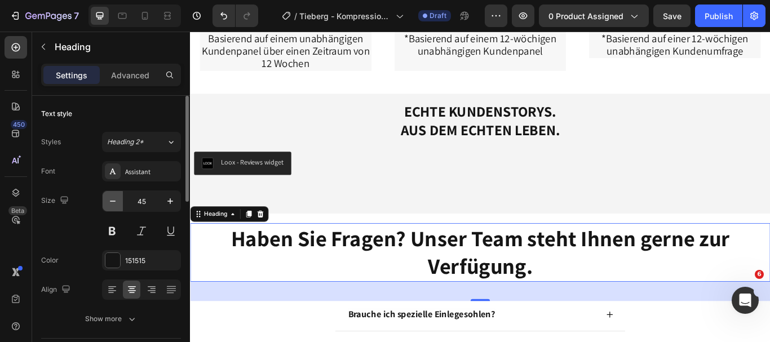
click at [110, 201] on icon "button" at bounding box center [112, 200] width 11 height 11
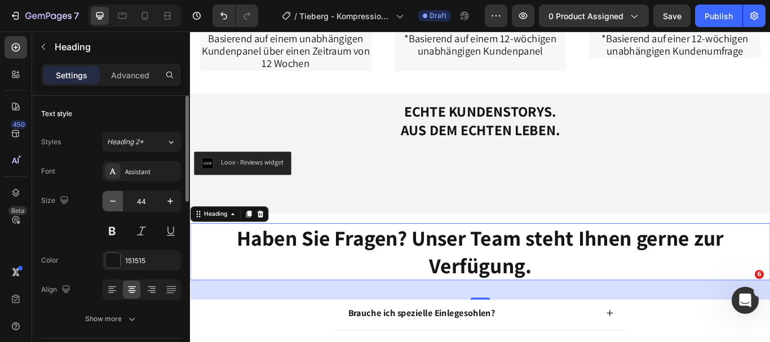
click at [110, 201] on icon "button" at bounding box center [112, 200] width 11 height 11
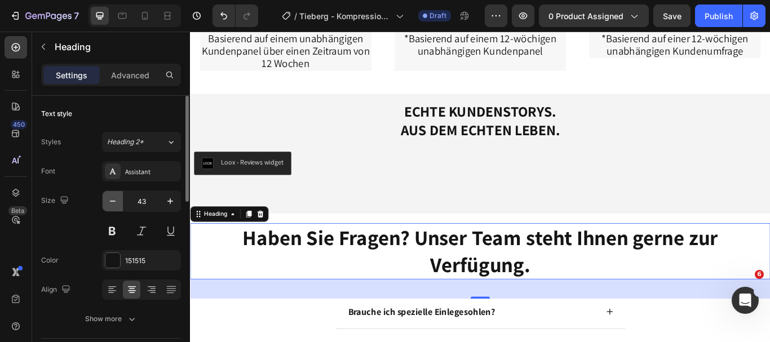
click at [110, 201] on icon "button" at bounding box center [112, 200] width 11 height 11
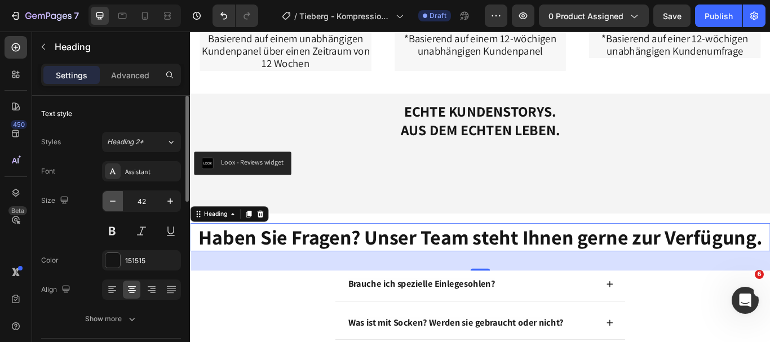
click at [110, 201] on icon "button" at bounding box center [112, 200] width 11 height 11
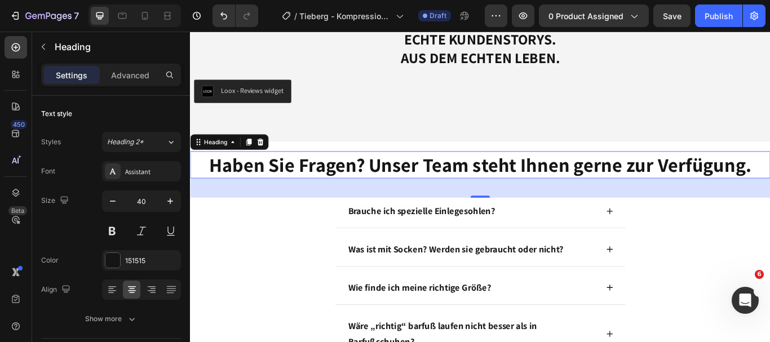
scroll to position [3469, 0]
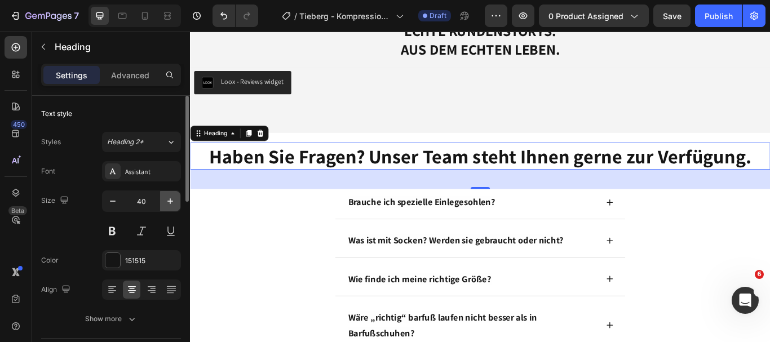
click at [174, 195] on icon "button" at bounding box center [170, 200] width 11 height 11
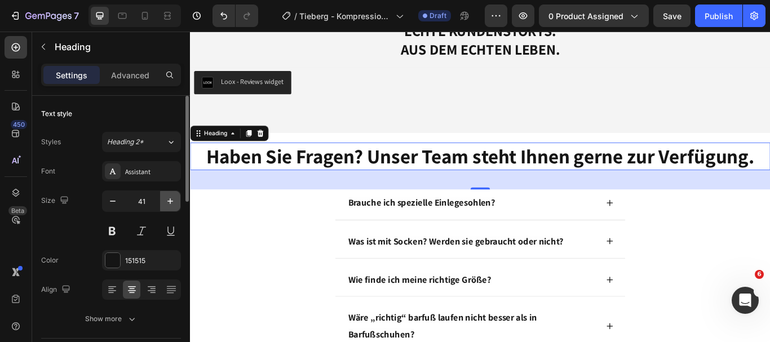
click at [174, 195] on icon "button" at bounding box center [170, 200] width 11 height 11
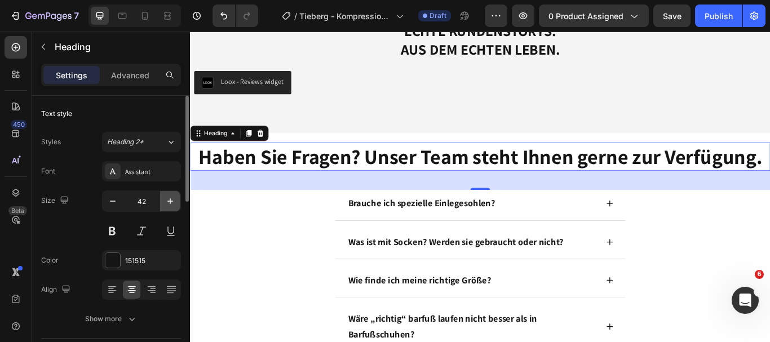
click at [174, 195] on icon "button" at bounding box center [170, 200] width 11 height 11
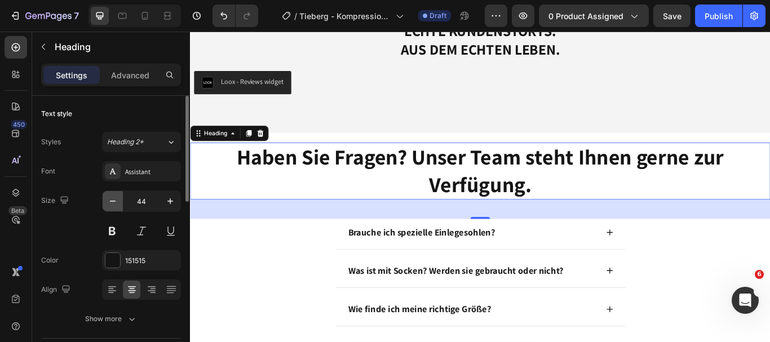
click at [119, 204] on button "button" at bounding box center [113, 201] width 20 height 20
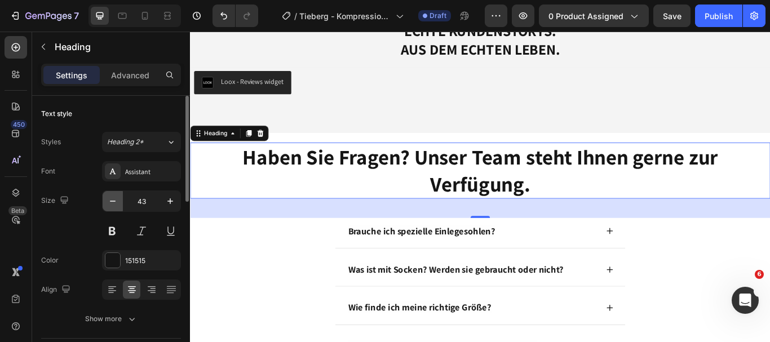
click at [119, 204] on button "button" at bounding box center [113, 201] width 20 height 20
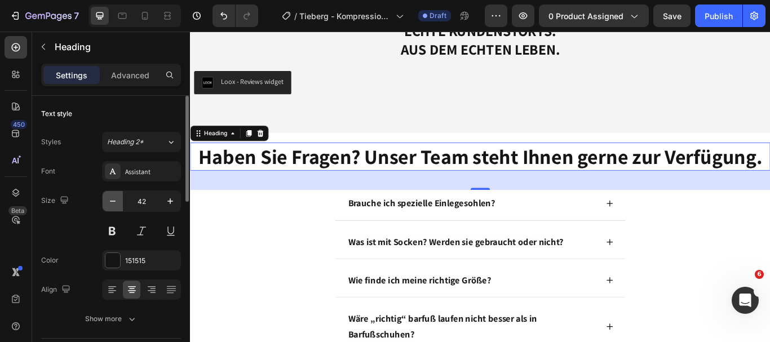
click at [119, 204] on button "button" at bounding box center [113, 201] width 20 height 20
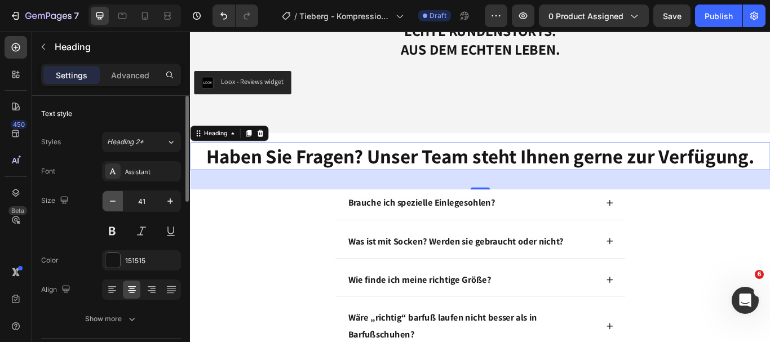
click at [119, 204] on button "button" at bounding box center [113, 201] width 20 height 20
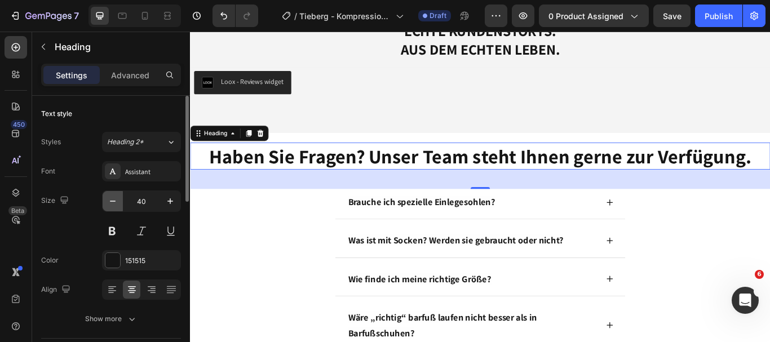
click at [119, 204] on button "button" at bounding box center [113, 201] width 20 height 20
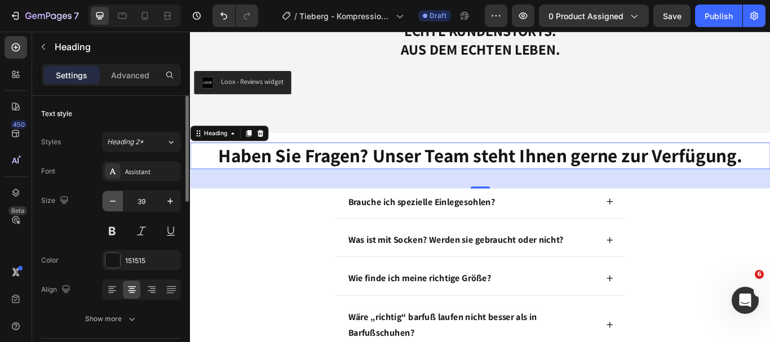
click at [119, 204] on button "button" at bounding box center [113, 201] width 20 height 20
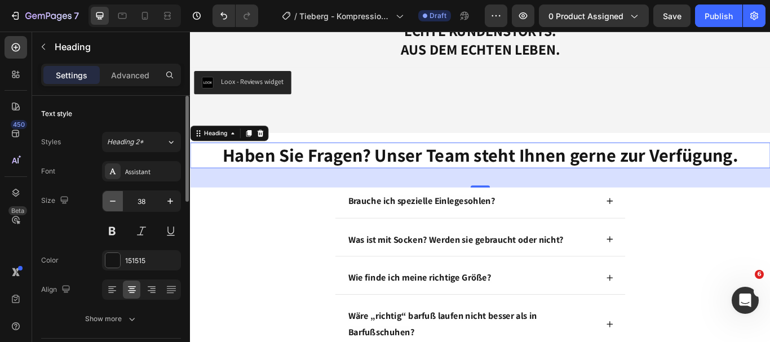
click at [119, 204] on button "button" at bounding box center [113, 201] width 20 height 20
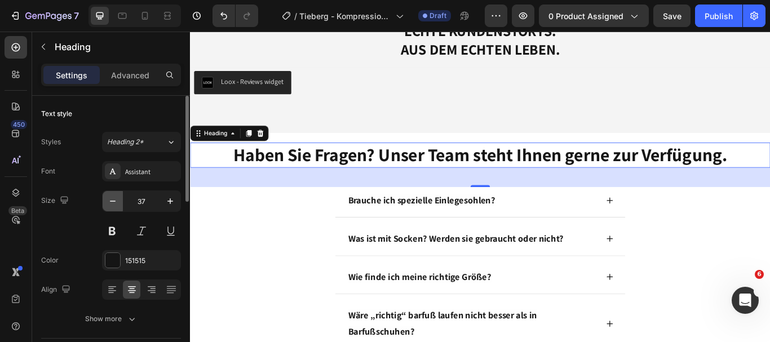
click at [119, 204] on button "button" at bounding box center [113, 201] width 20 height 20
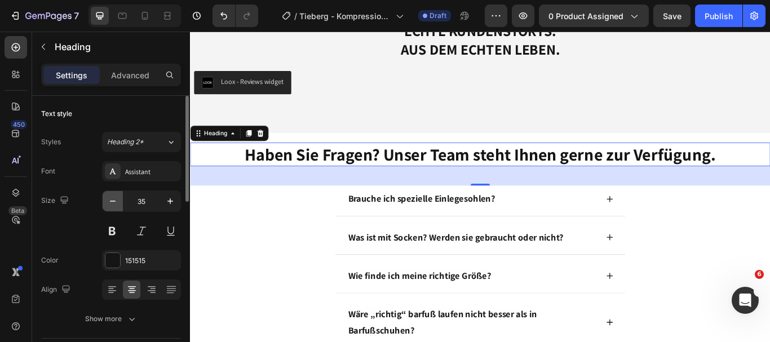
click at [119, 204] on button "button" at bounding box center [113, 201] width 20 height 20
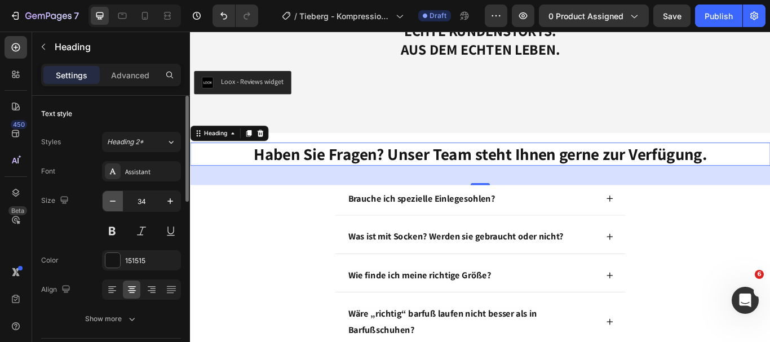
click at [119, 204] on button "button" at bounding box center [113, 201] width 20 height 20
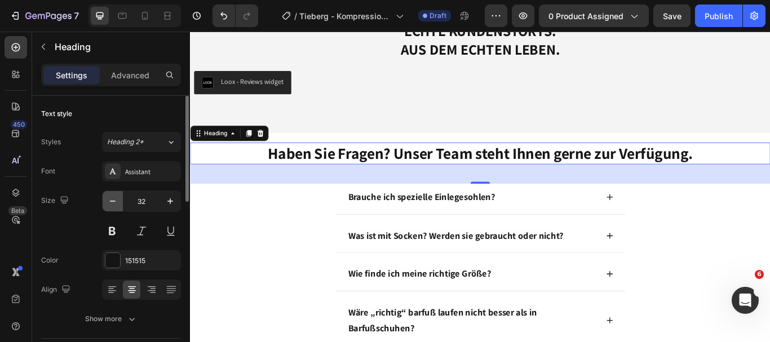
click at [119, 204] on button "button" at bounding box center [113, 201] width 20 height 20
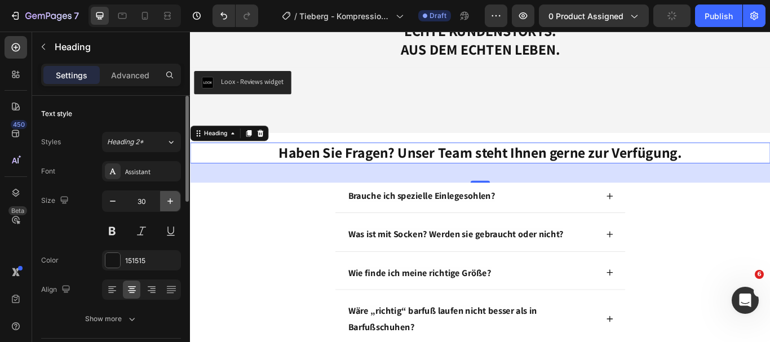
click at [166, 202] on icon "button" at bounding box center [170, 200] width 11 height 11
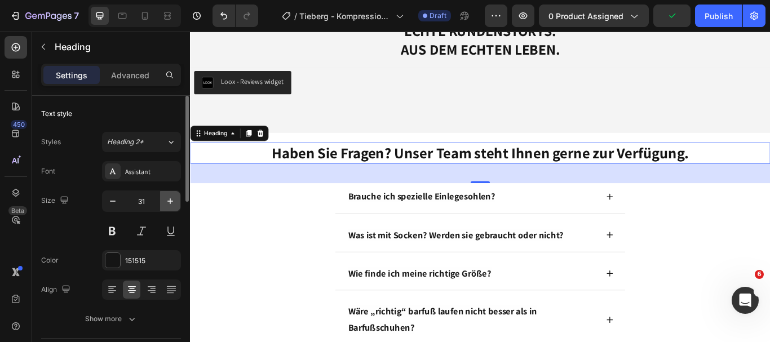
click at [166, 202] on icon "button" at bounding box center [170, 200] width 11 height 11
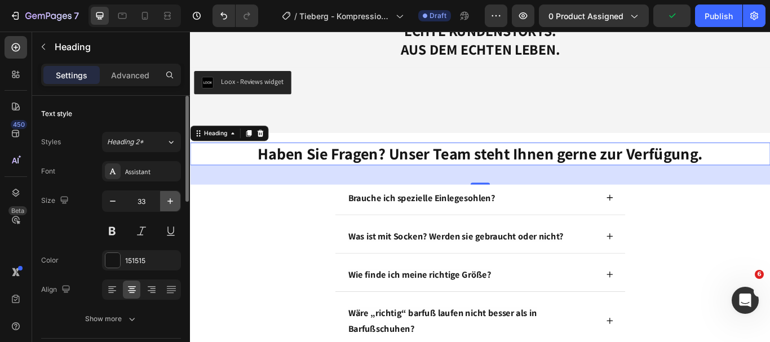
type input "34"
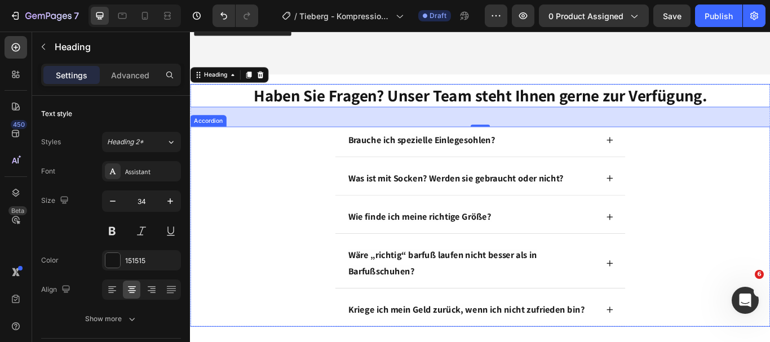
scroll to position [3535, 0]
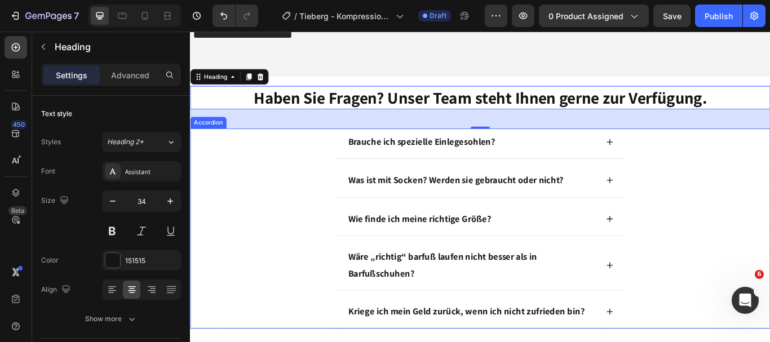
click at [679, 163] on div "Brauche ich spezielle Einlegesohlen?" at bounding box center [528, 162] width 338 height 35
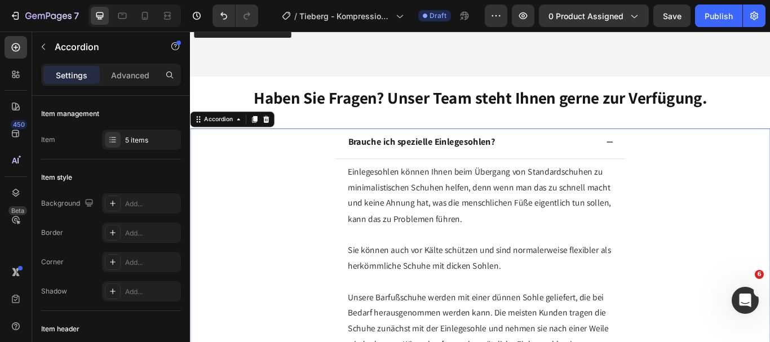
click at [679, 163] on div "Brauche ich spezielle Einlegesohlen?" at bounding box center [528, 162] width 338 height 35
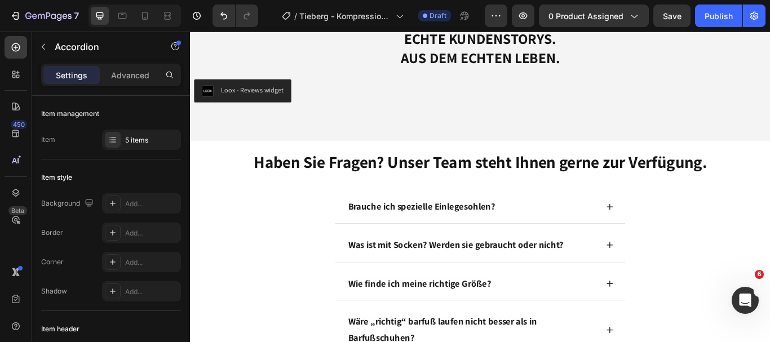
scroll to position [3458, 0]
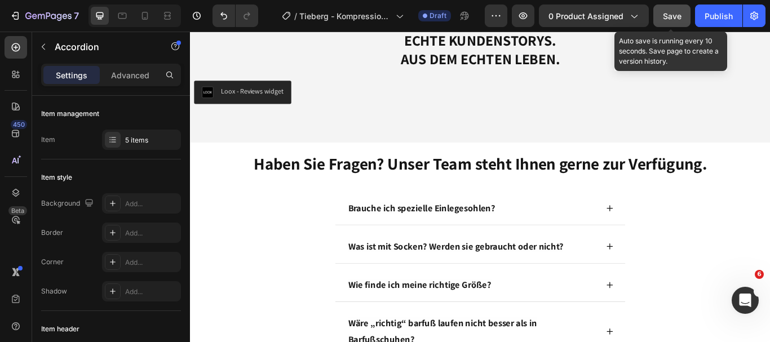
click at [682, 11] on button "Save" at bounding box center [671, 16] width 37 height 23
